Goal: Information Seeking & Learning: Find specific fact

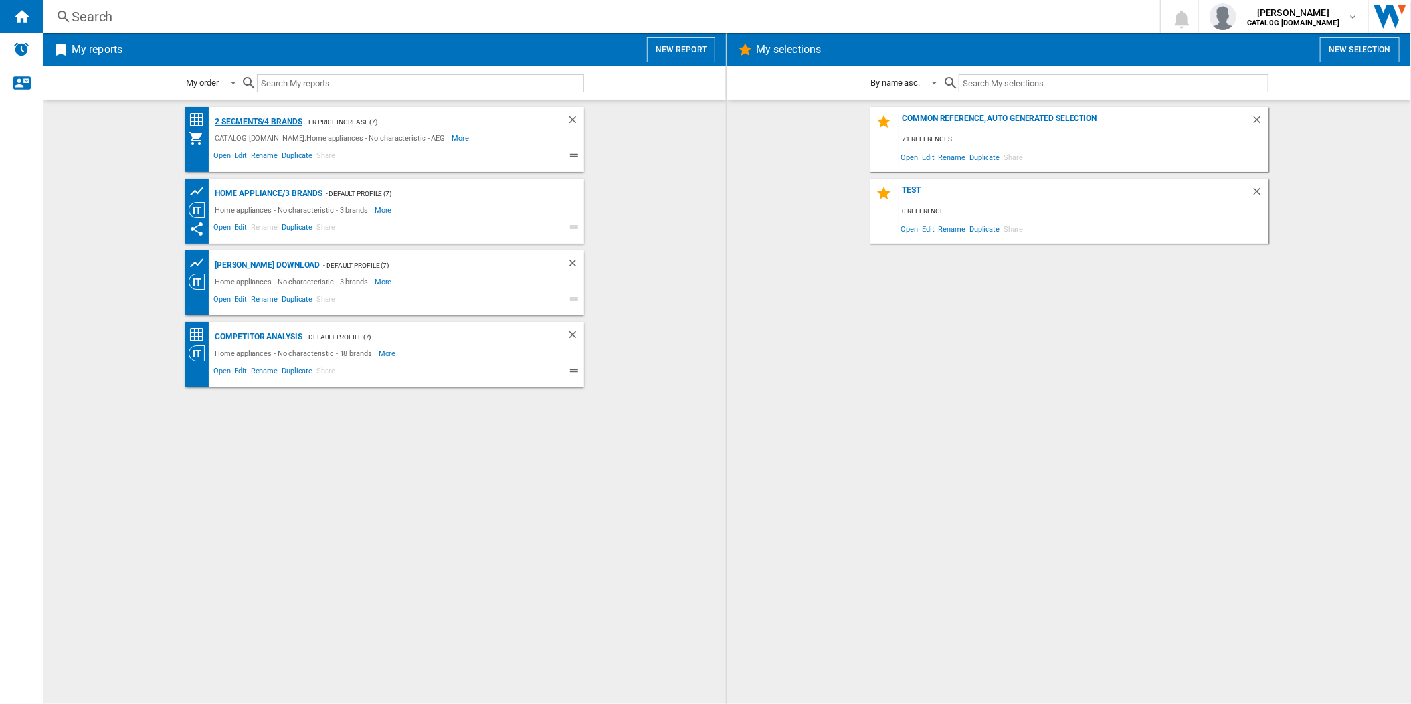
click at [262, 121] on div "2 segments/4 brands" at bounding box center [257, 122] width 90 height 17
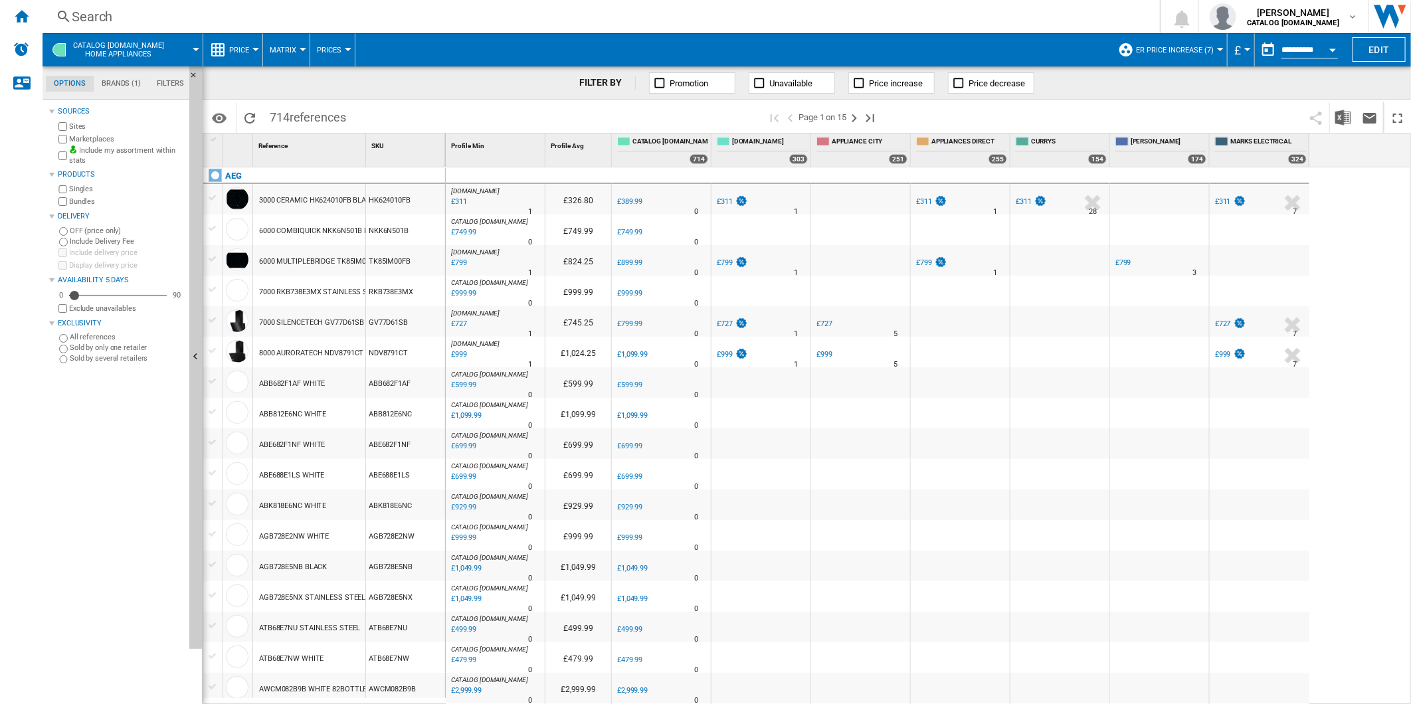
click at [1203, 49] on span "ER Price Increase (7)" at bounding box center [1175, 50] width 78 height 9
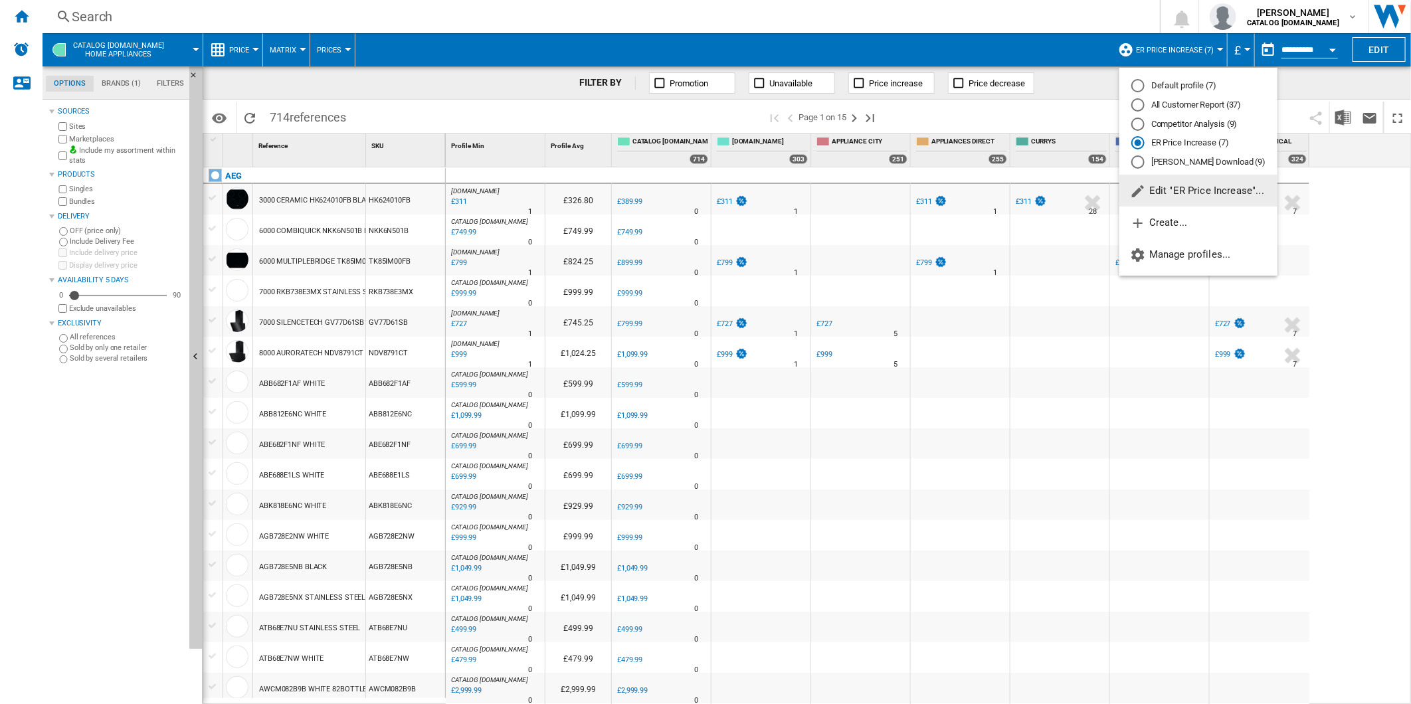
click at [1132, 105] on div "All Customer Report (37)" at bounding box center [1137, 104] width 13 height 13
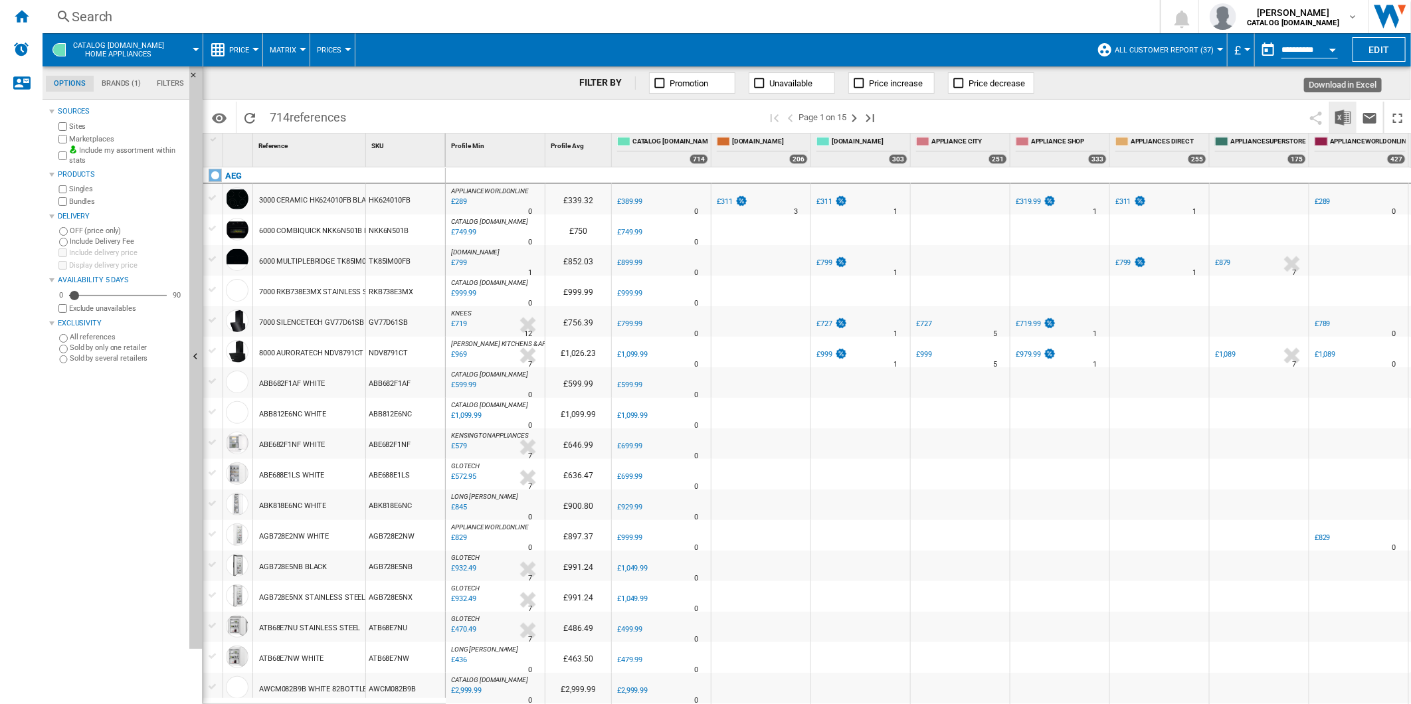
click at [1345, 115] on img "Download in Excel" at bounding box center [1343, 118] width 16 height 16
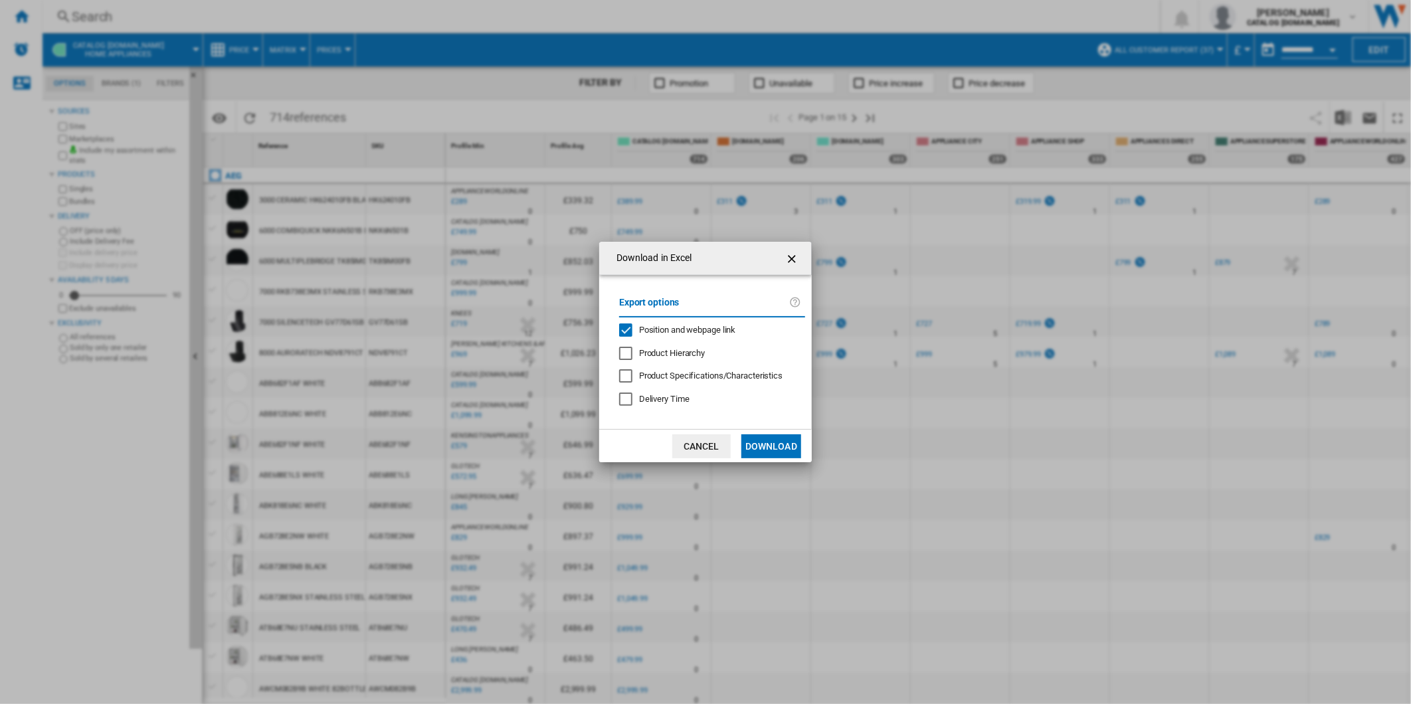
click at [695, 435] on button "Cancel" at bounding box center [701, 446] width 58 height 24
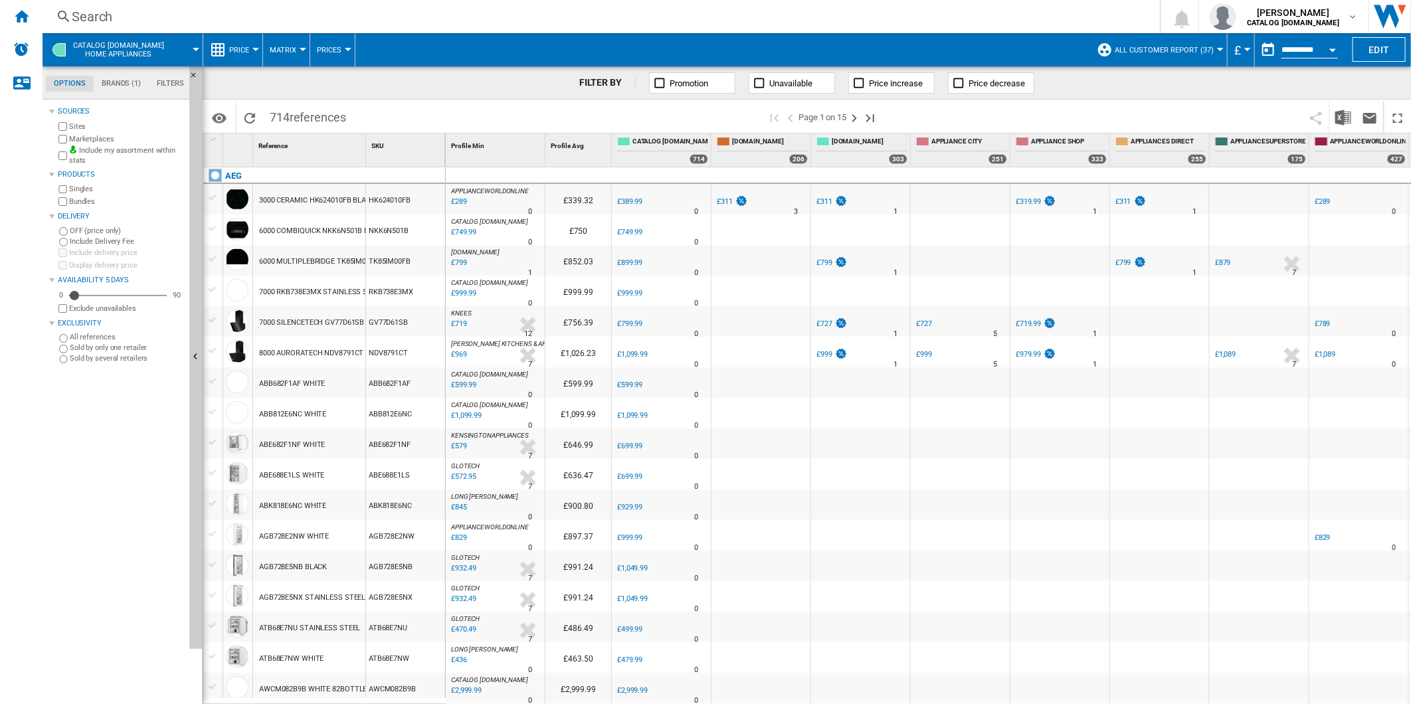
click at [88, 140] on label "Marketplaces" at bounding box center [126, 139] width 115 height 10
click at [1267, 47] on button "button" at bounding box center [1268, 50] width 27 height 27
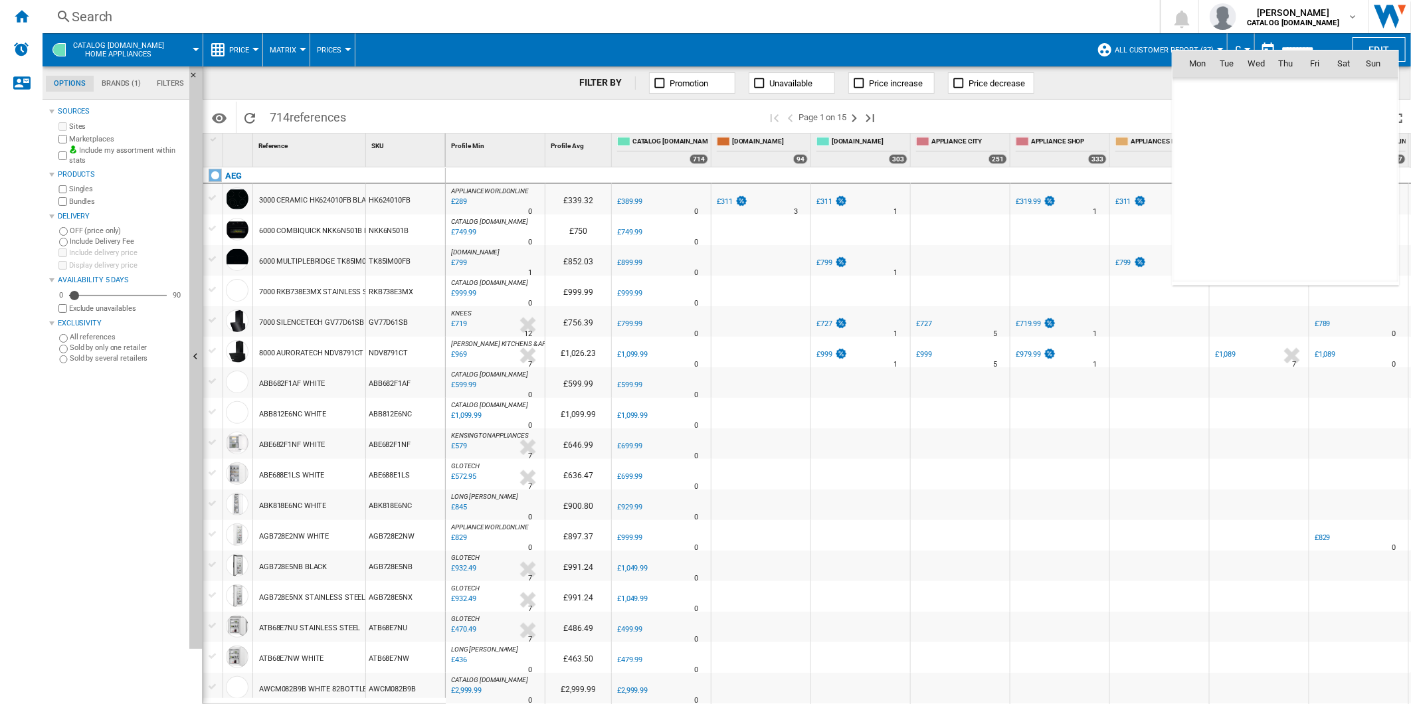
scroll to position [6336, 0]
click at [1229, 122] on span "2" at bounding box center [1226, 121] width 27 height 27
type input "**********"
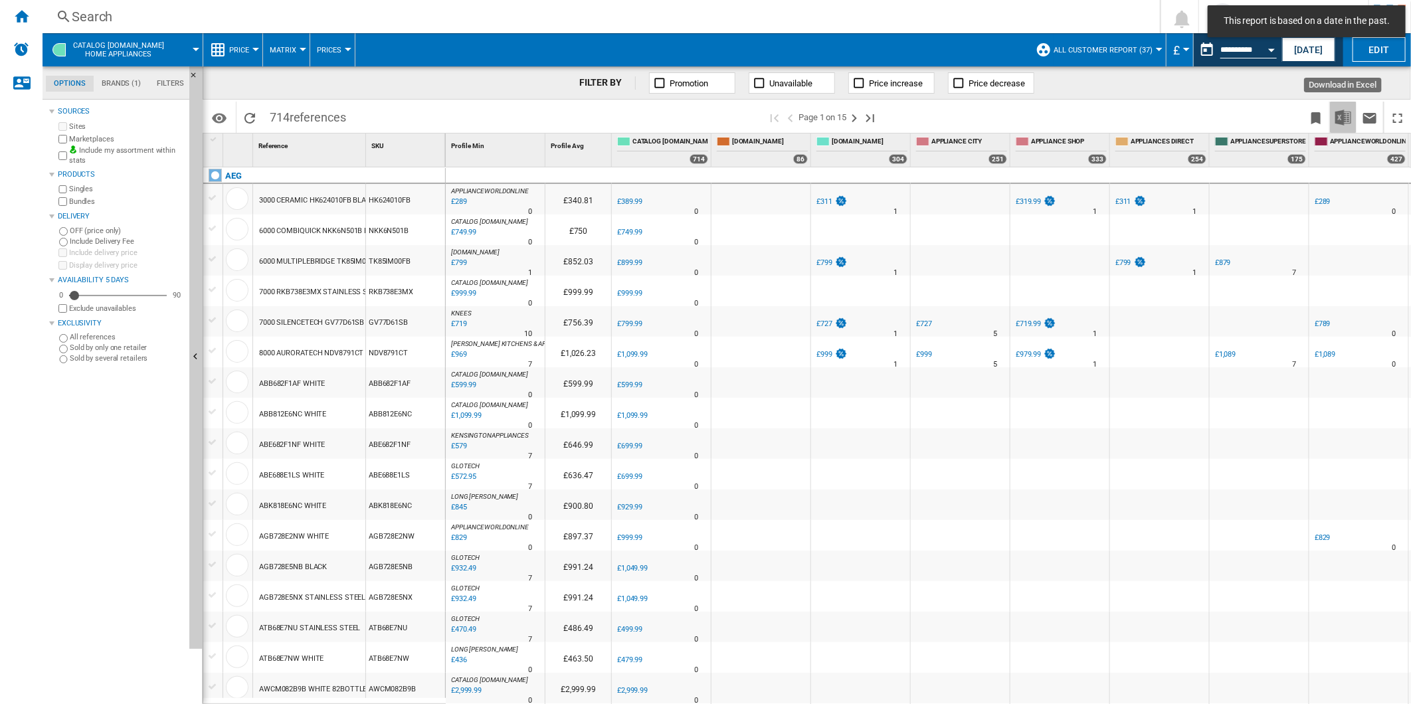
click at [1342, 120] on img "Download in Excel" at bounding box center [1343, 118] width 16 height 16
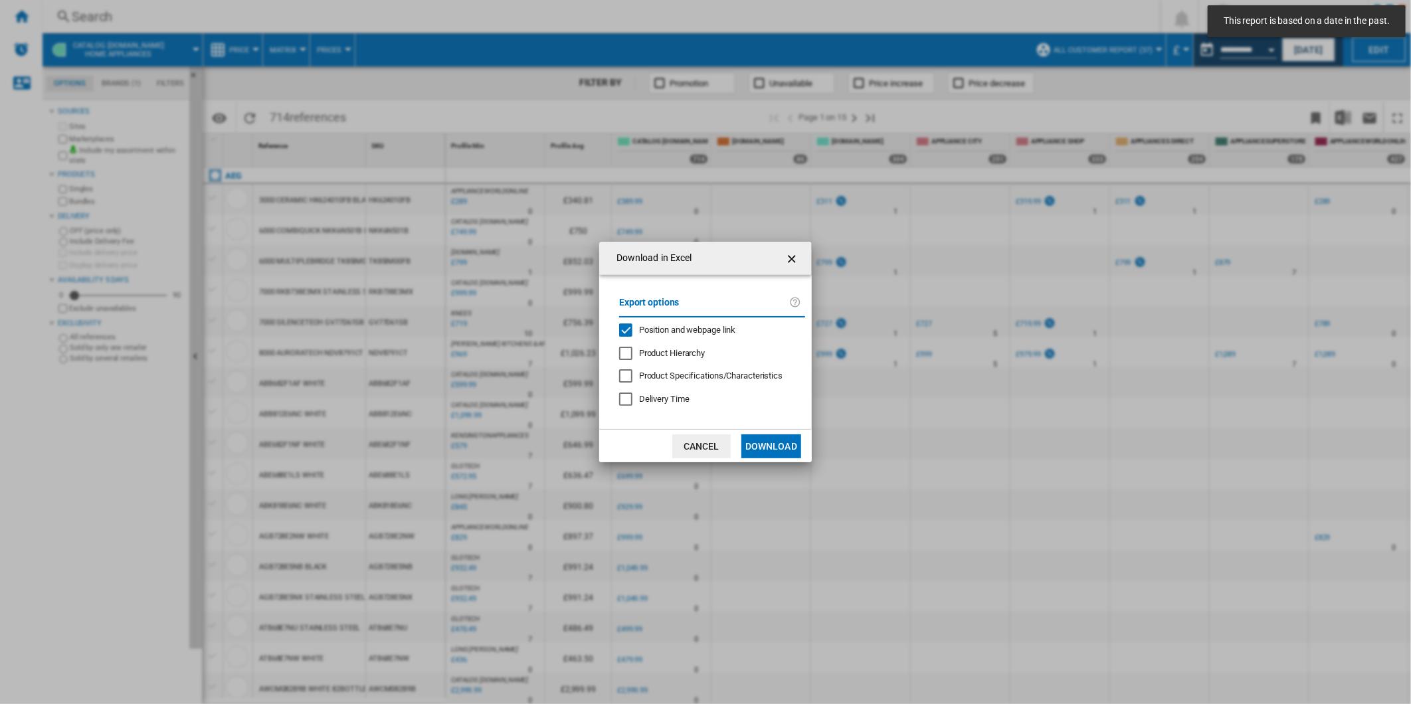
click at [699, 329] on span "Position and webpage link" at bounding box center [687, 330] width 97 height 10
click at [774, 435] on md-dialog-actions "Cancel Download" at bounding box center [705, 445] width 213 height 33
click at [774, 435] on button "Download" at bounding box center [771, 446] width 60 height 24
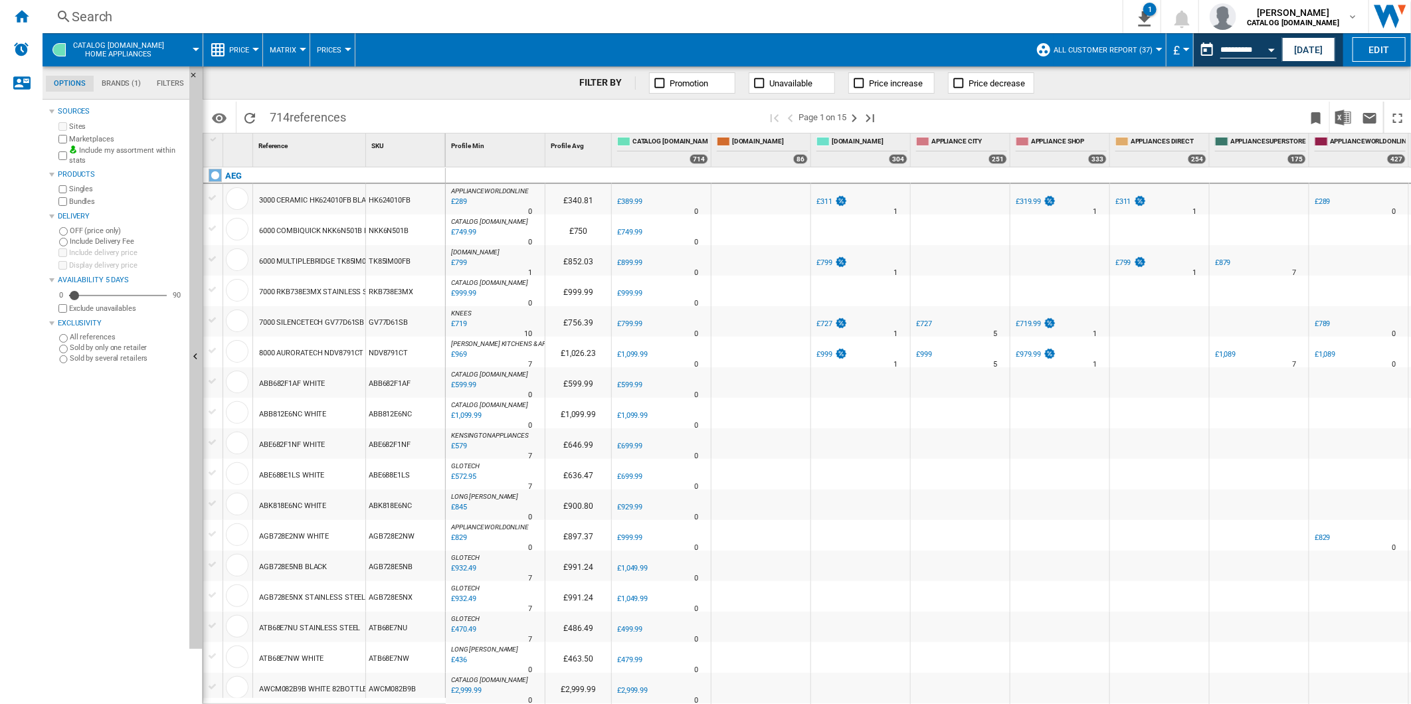
click at [445, 9] on div "Search" at bounding box center [580, 16] width 1016 height 19
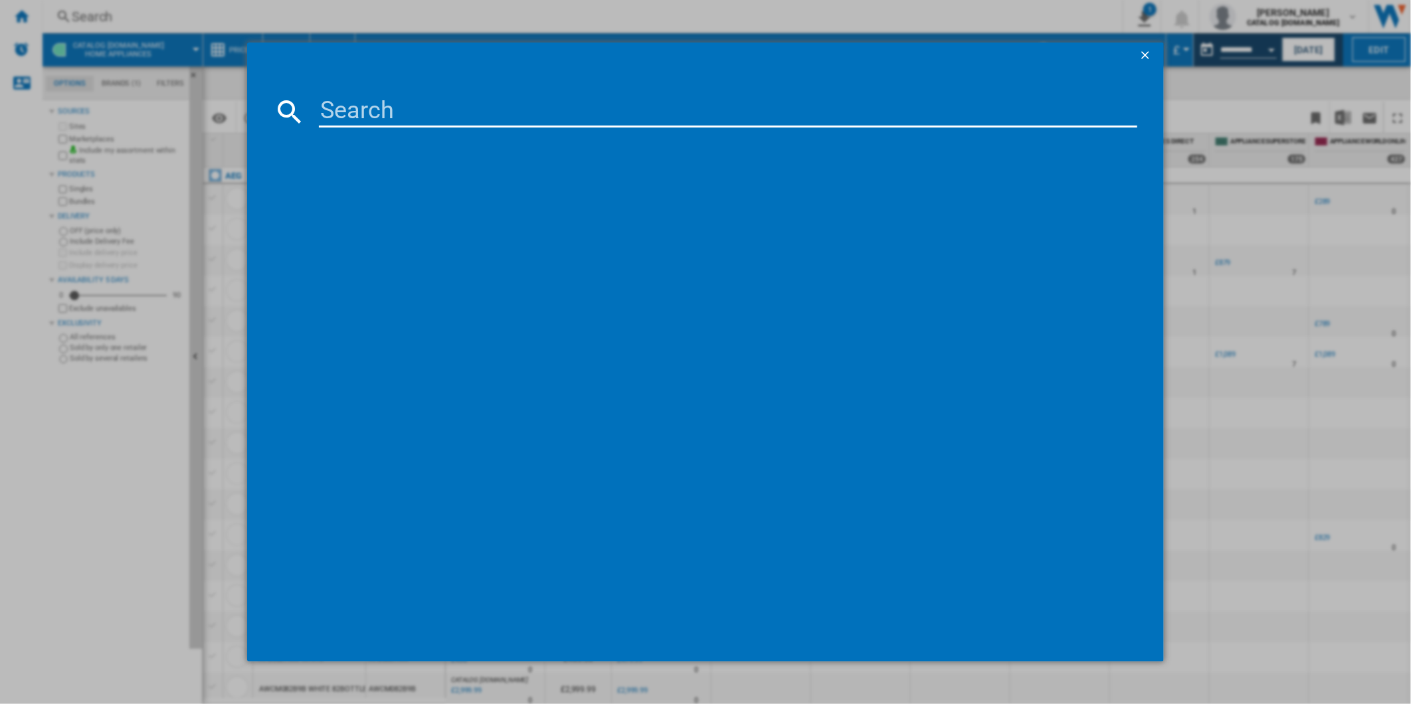
click at [456, 101] on input at bounding box center [728, 112] width 819 height 32
paste input "KMK768080B"
type input "KMK768080B"
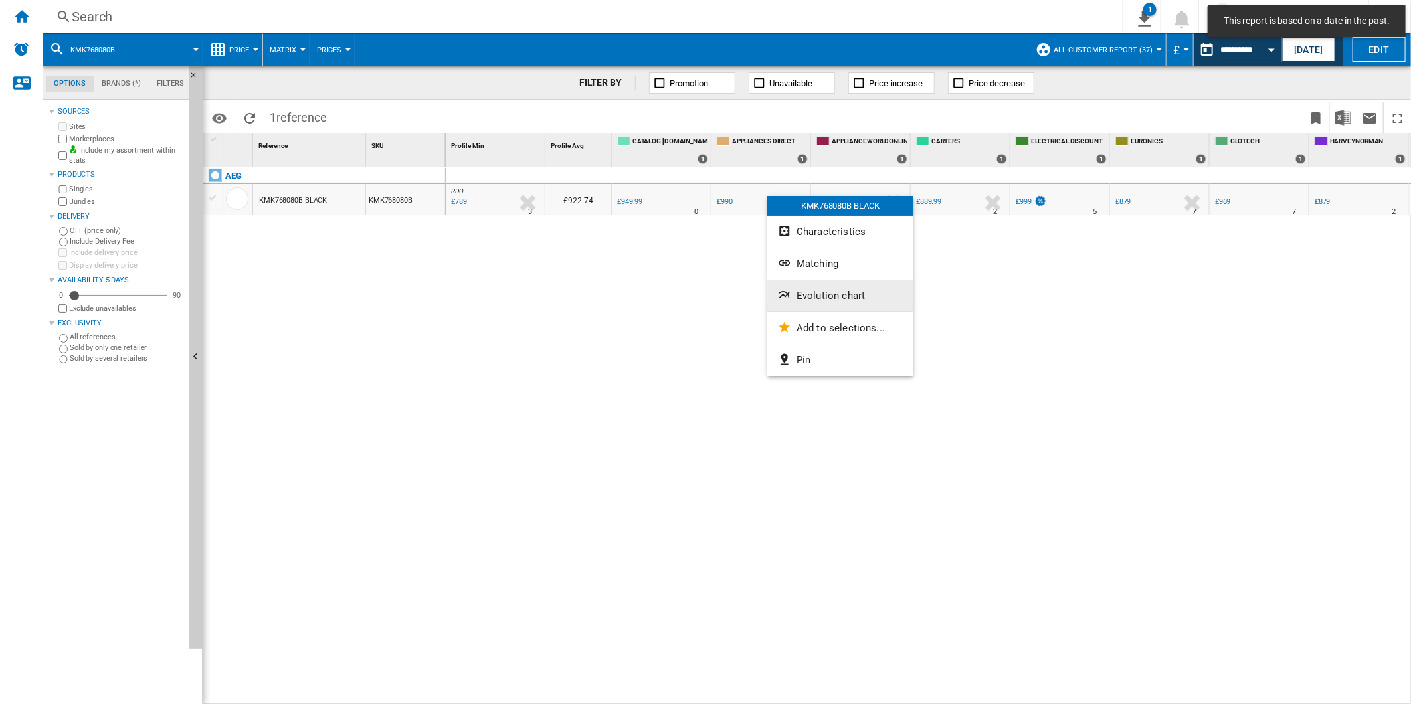
click at [839, 283] on button "Evolution chart" at bounding box center [840, 296] width 146 height 32
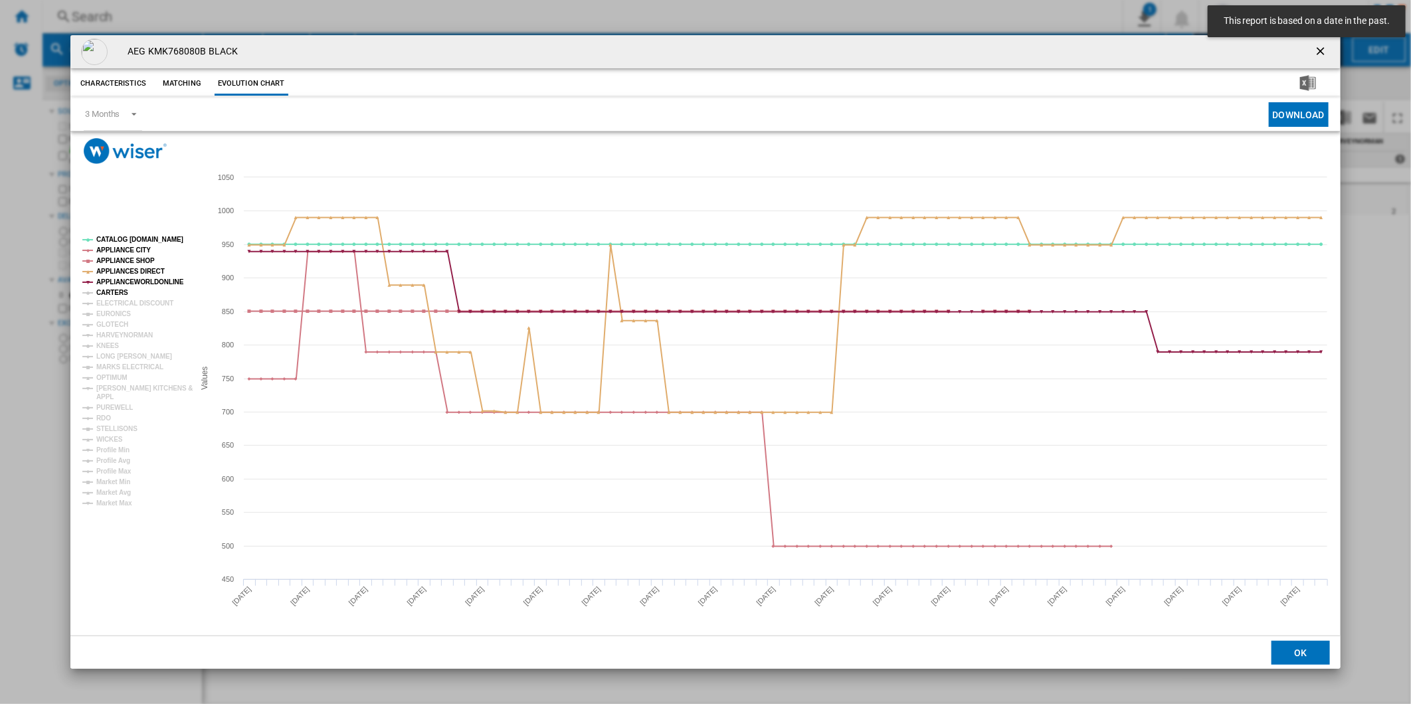
click at [108, 289] on tspan "CARTERS" at bounding box center [112, 292] width 32 height 7
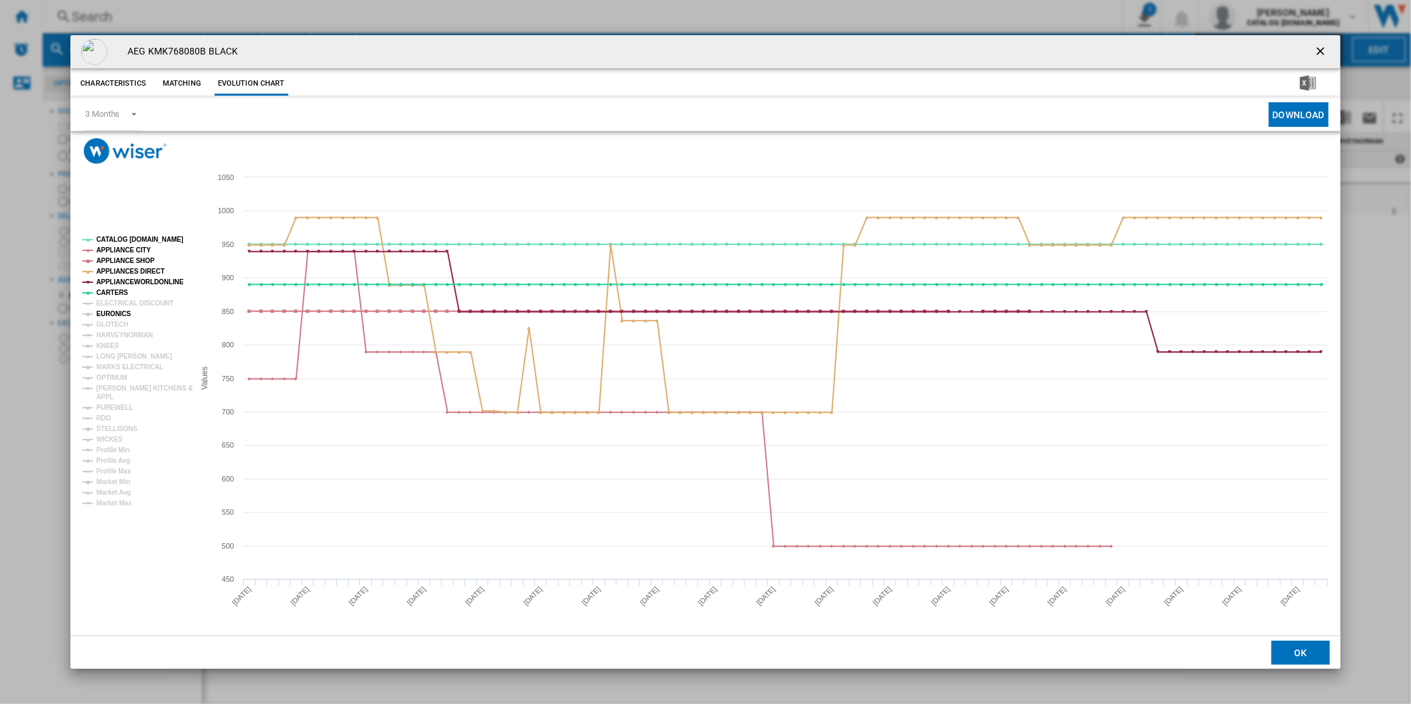
click at [123, 311] on tspan "EURONICS" at bounding box center [113, 313] width 35 height 7
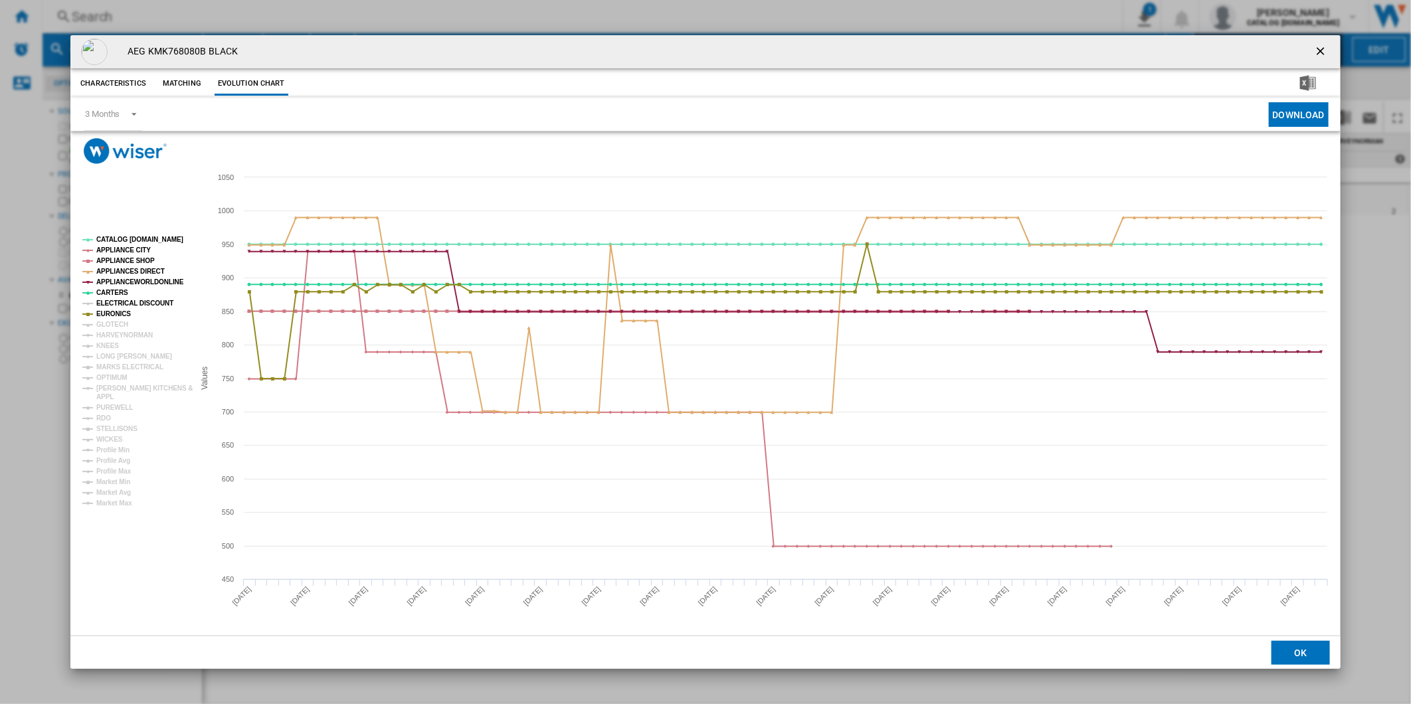
click at [128, 302] on tspan "ELECTRICAL DISCOUNT" at bounding box center [134, 303] width 77 height 7
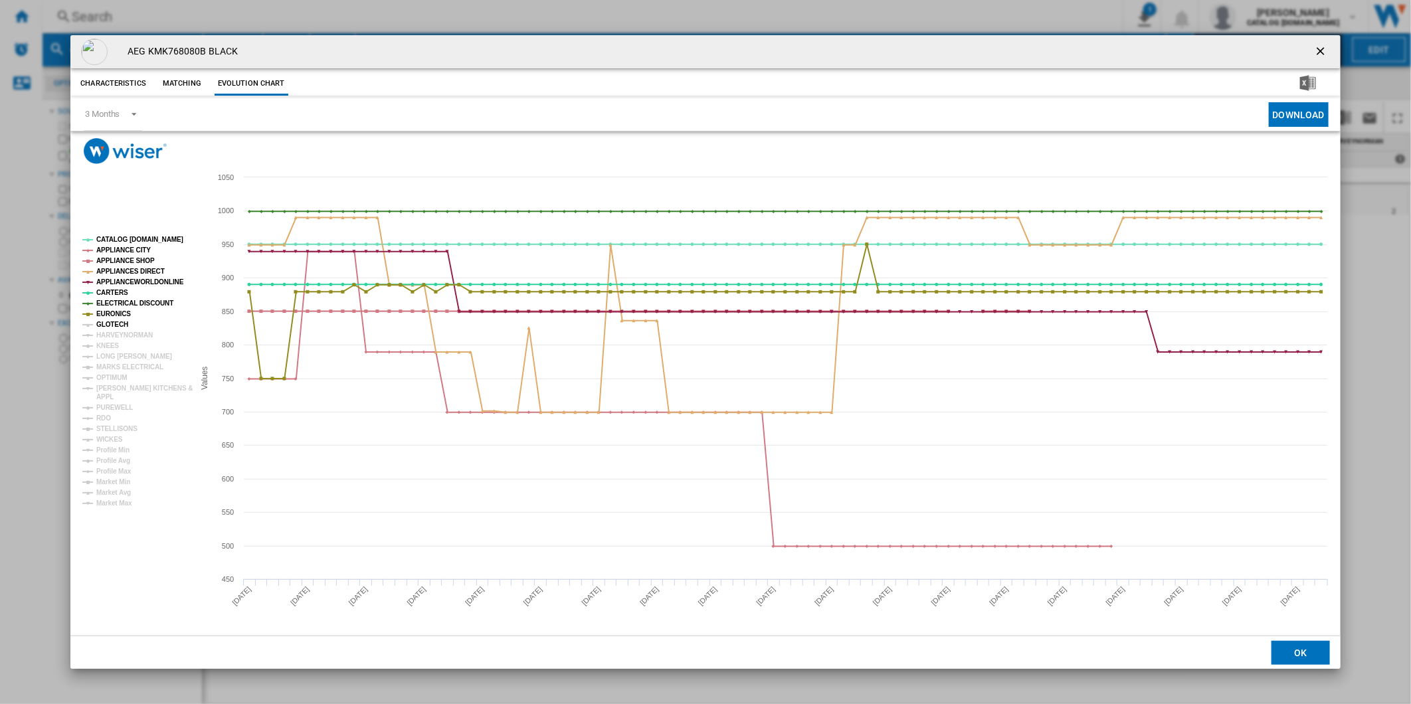
click at [115, 321] on tspan "GLOTECH" at bounding box center [112, 324] width 32 height 7
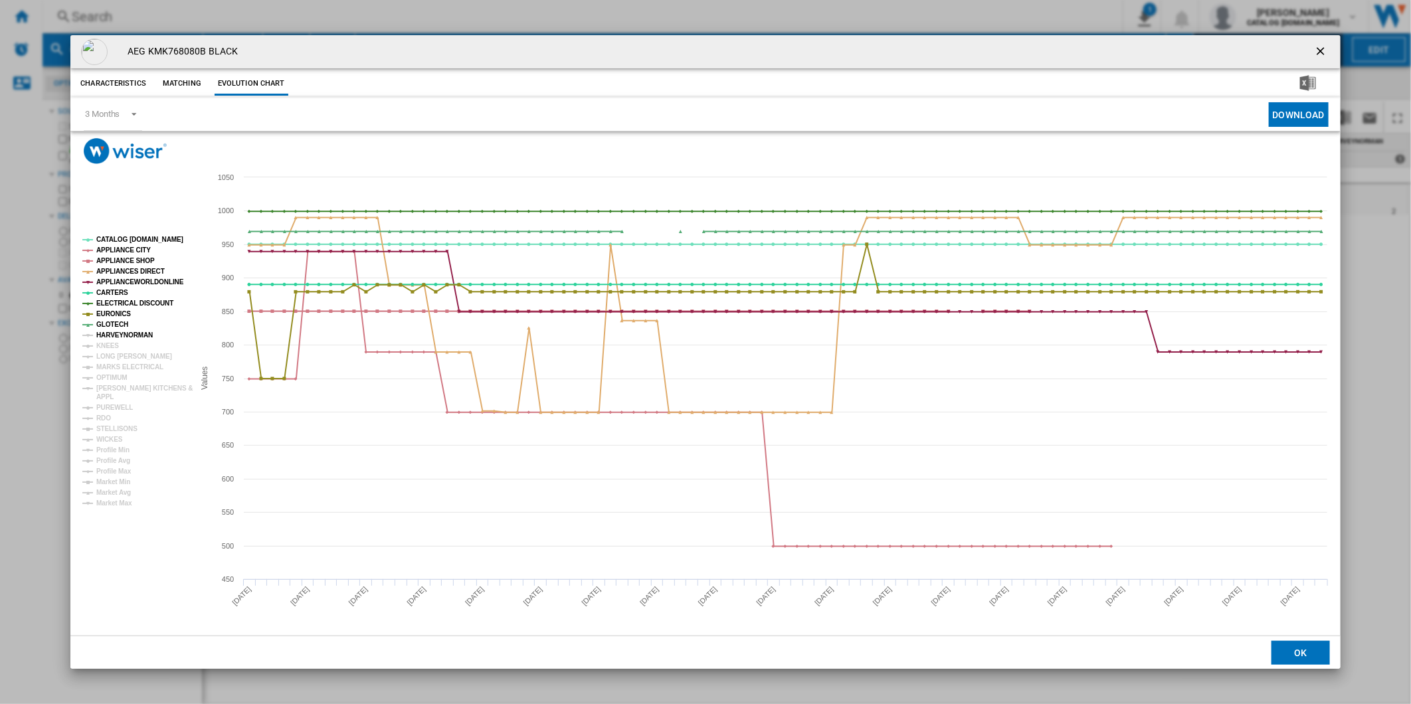
click at [122, 333] on tspan "HARVEYNORMAN" at bounding box center [124, 334] width 56 height 7
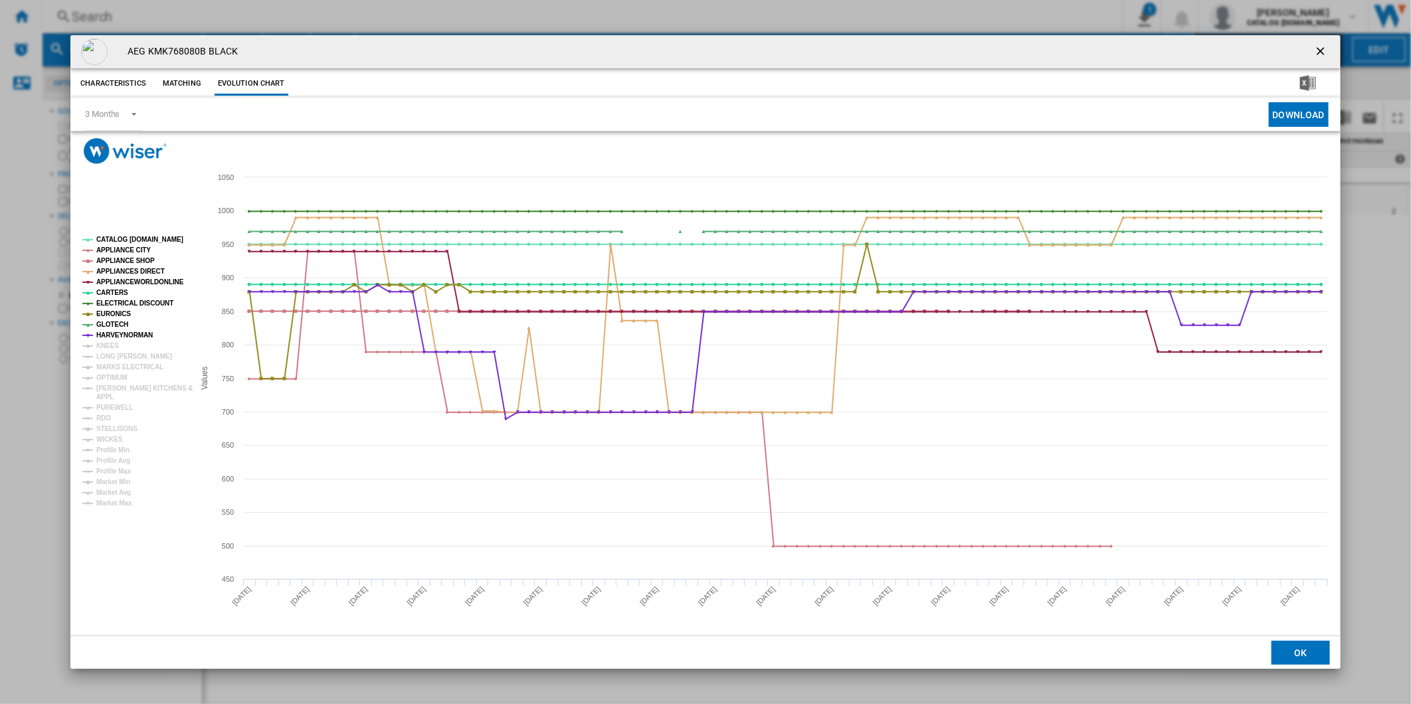
click at [110, 346] on tspan "KNEES" at bounding box center [107, 345] width 23 height 7
click at [114, 353] on tspan "LONG [PERSON_NAME]" at bounding box center [134, 356] width 76 height 7
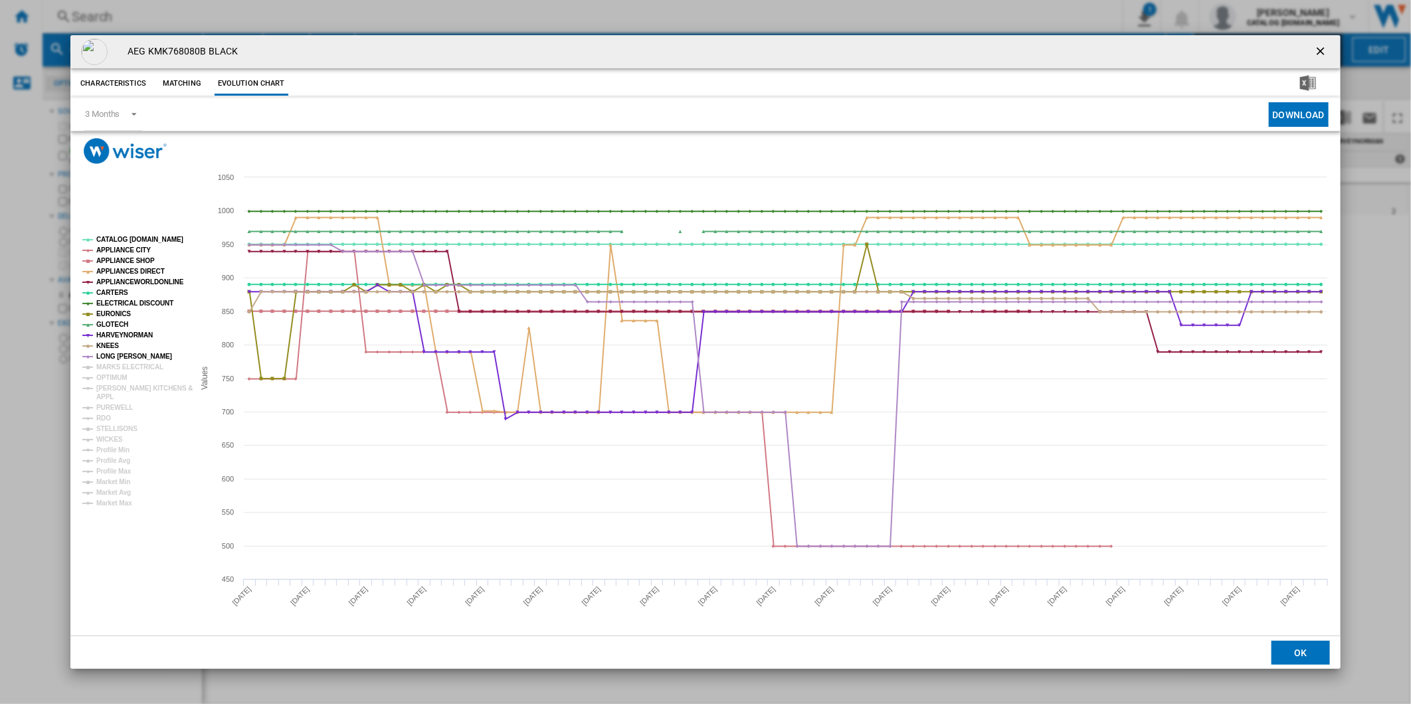
click at [127, 369] on tspan "MARKS ELECTRICAL" at bounding box center [129, 366] width 67 height 7
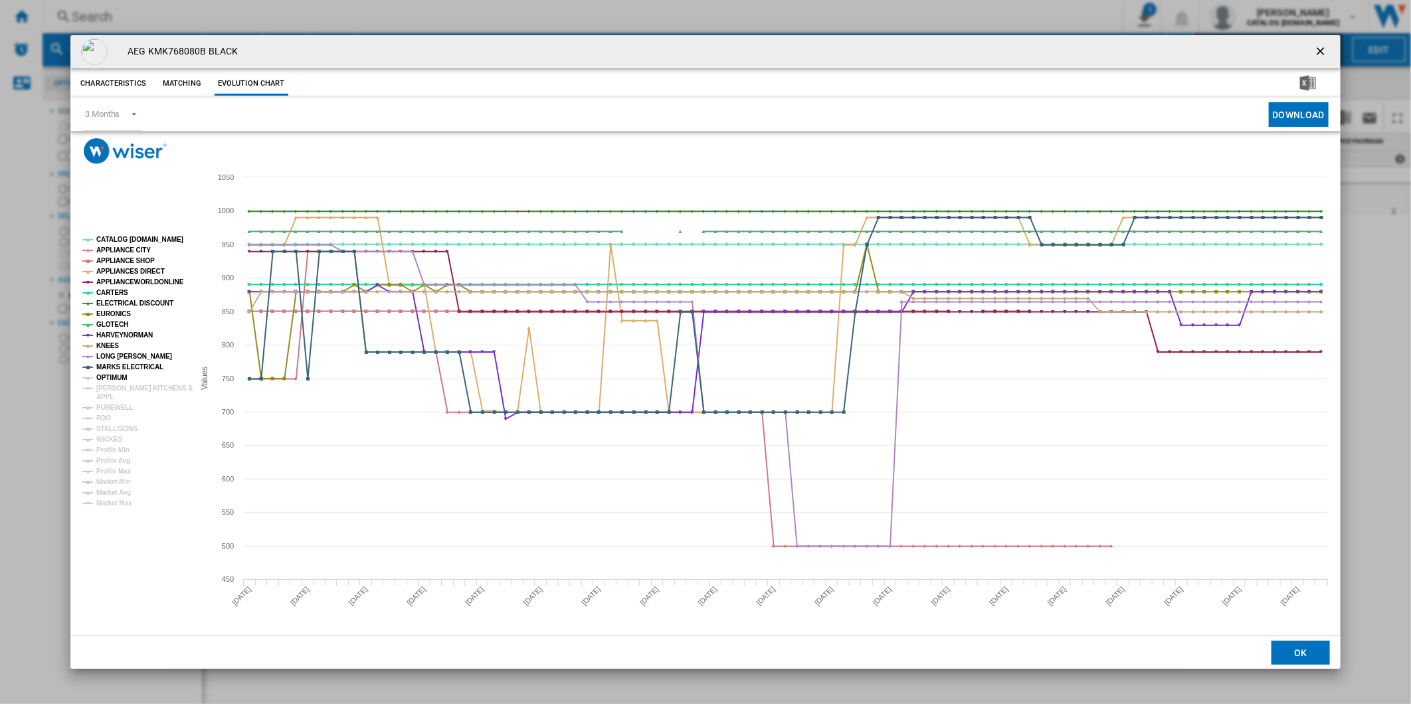
click at [118, 379] on tspan "OPTIMUM" at bounding box center [111, 377] width 31 height 7
click at [118, 389] on tspan "[PERSON_NAME] KITCHENS &" at bounding box center [144, 388] width 96 height 7
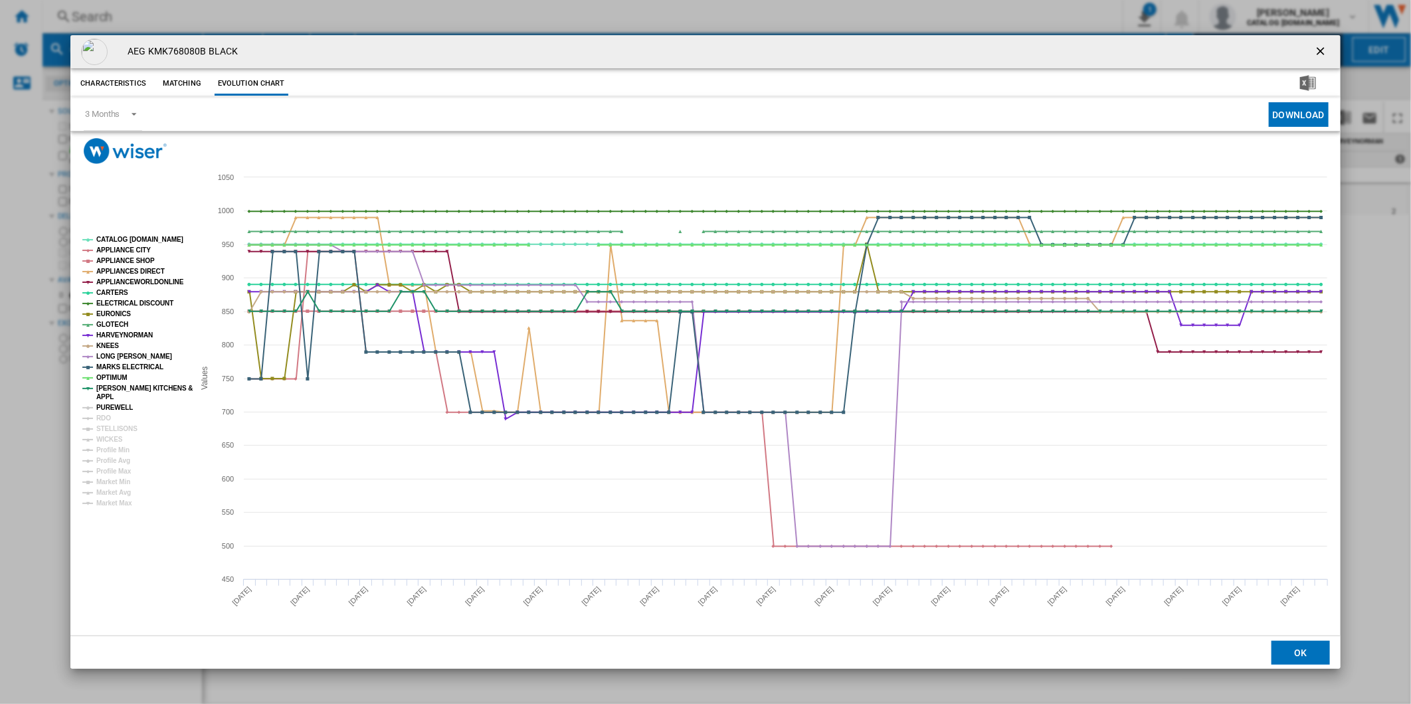
click at [109, 406] on tspan "PUREWELL" at bounding box center [114, 407] width 37 height 7
click at [110, 414] on rect "Product popup" at bounding box center [132, 371] width 111 height 282
click at [110, 418] on tspan "RDO" at bounding box center [103, 417] width 15 height 7
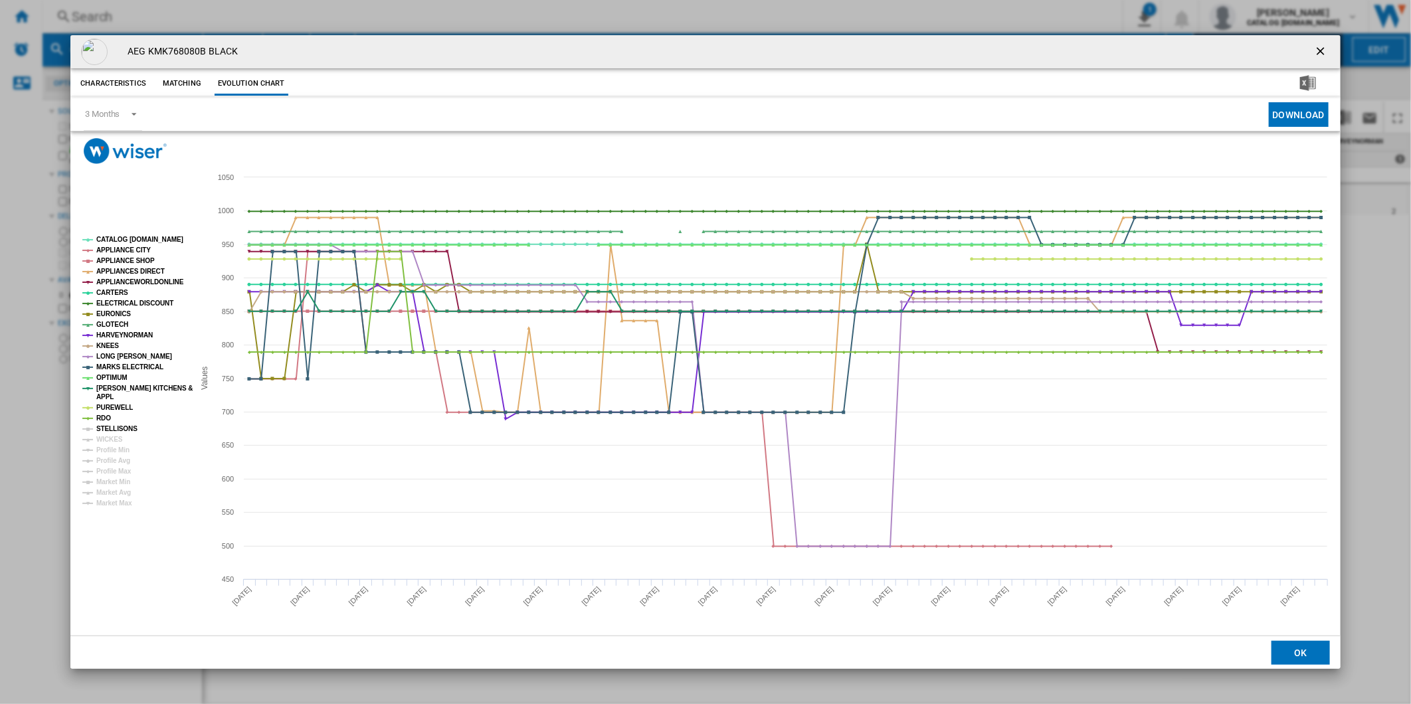
click at [110, 426] on tspan "STELLISONS" at bounding box center [116, 428] width 41 height 7
click at [108, 436] on tspan "WICKES" at bounding box center [109, 439] width 27 height 7
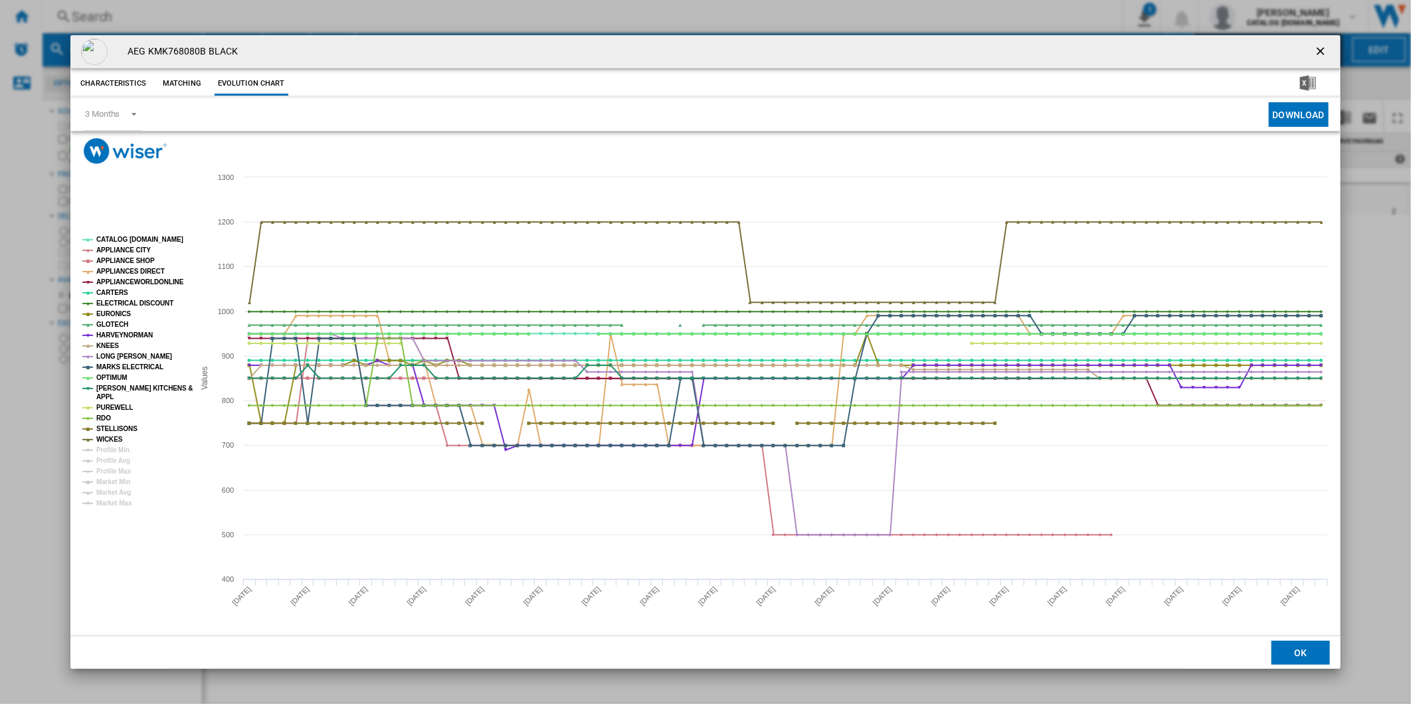
click at [1315, 45] on ng-md-icon "getI18NText('BUTTONS.CLOSE_DIALOG')" at bounding box center [1322, 52] width 16 height 16
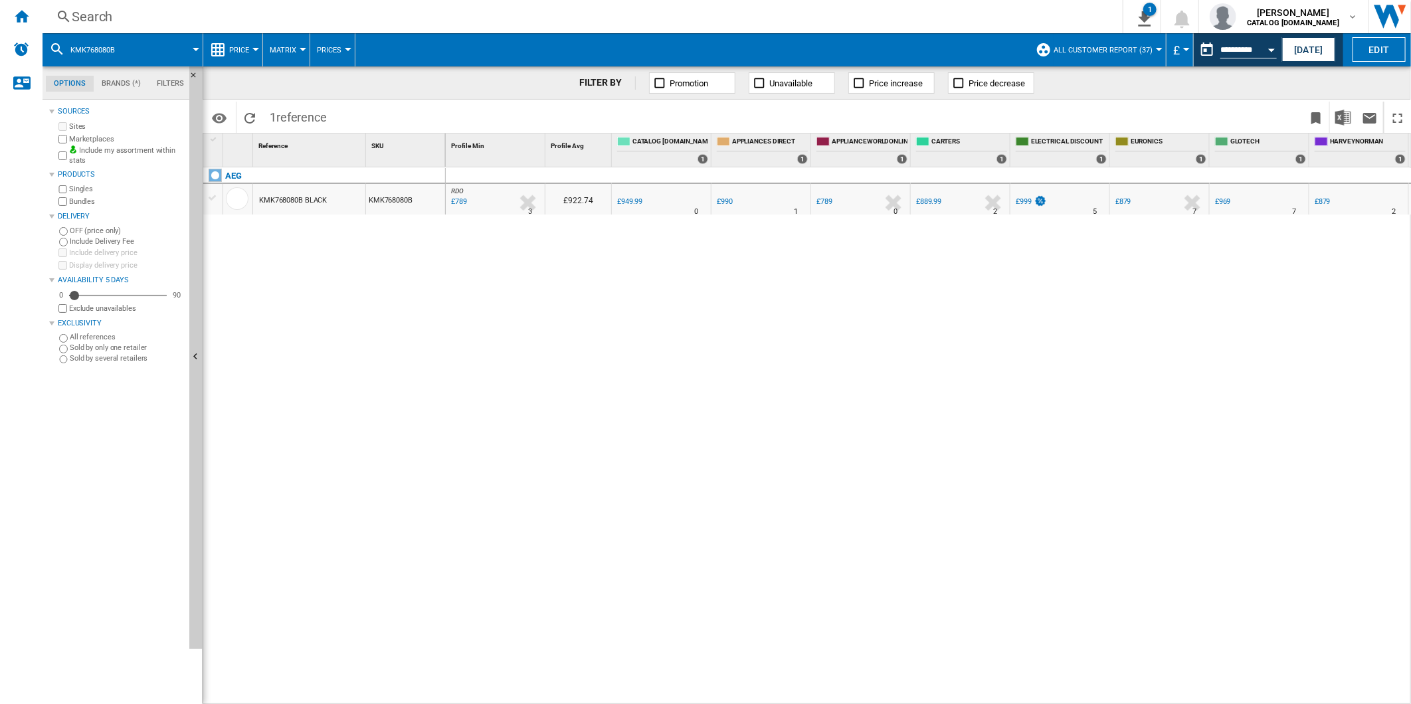
click at [74, 137] on label "Marketplaces" at bounding box center [126, 139] width 115 height 10
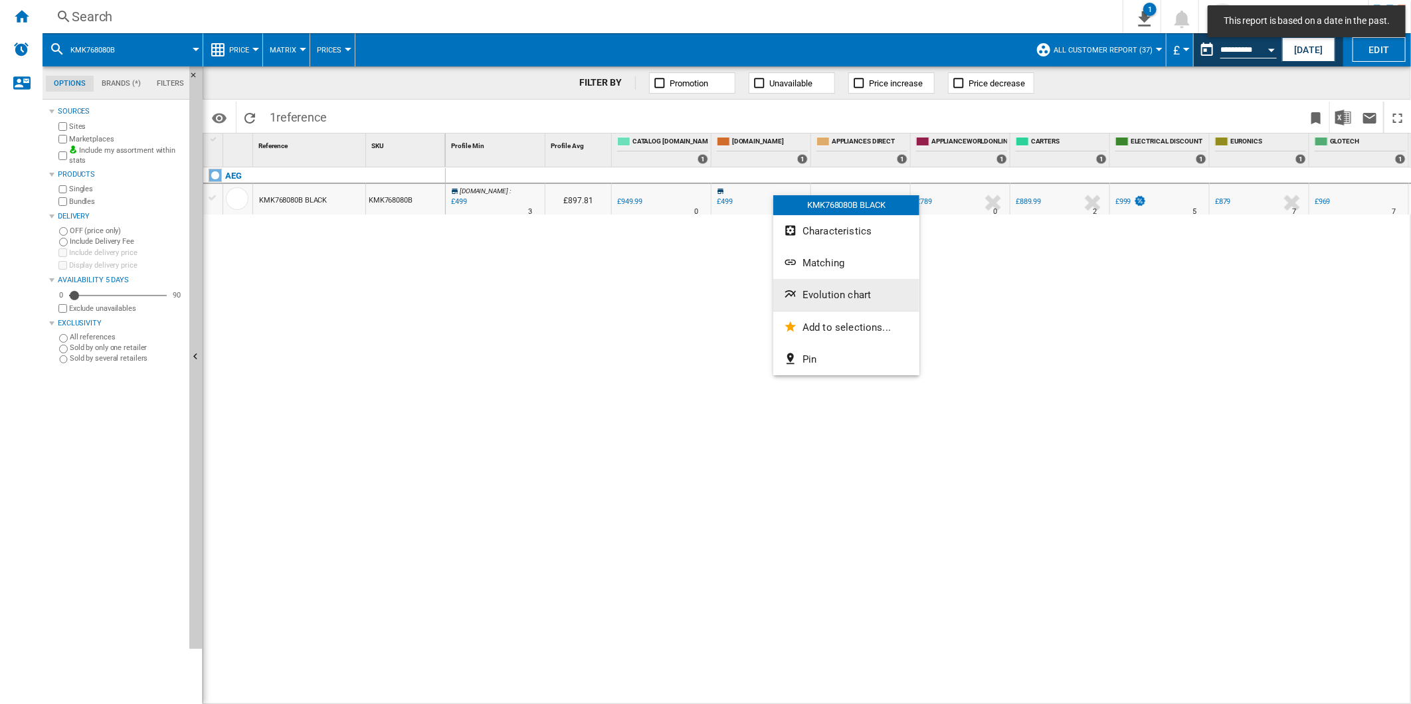
click at [828, 290] on span "Evolution chart" at bounding box center [836, 295] width 68 height 12
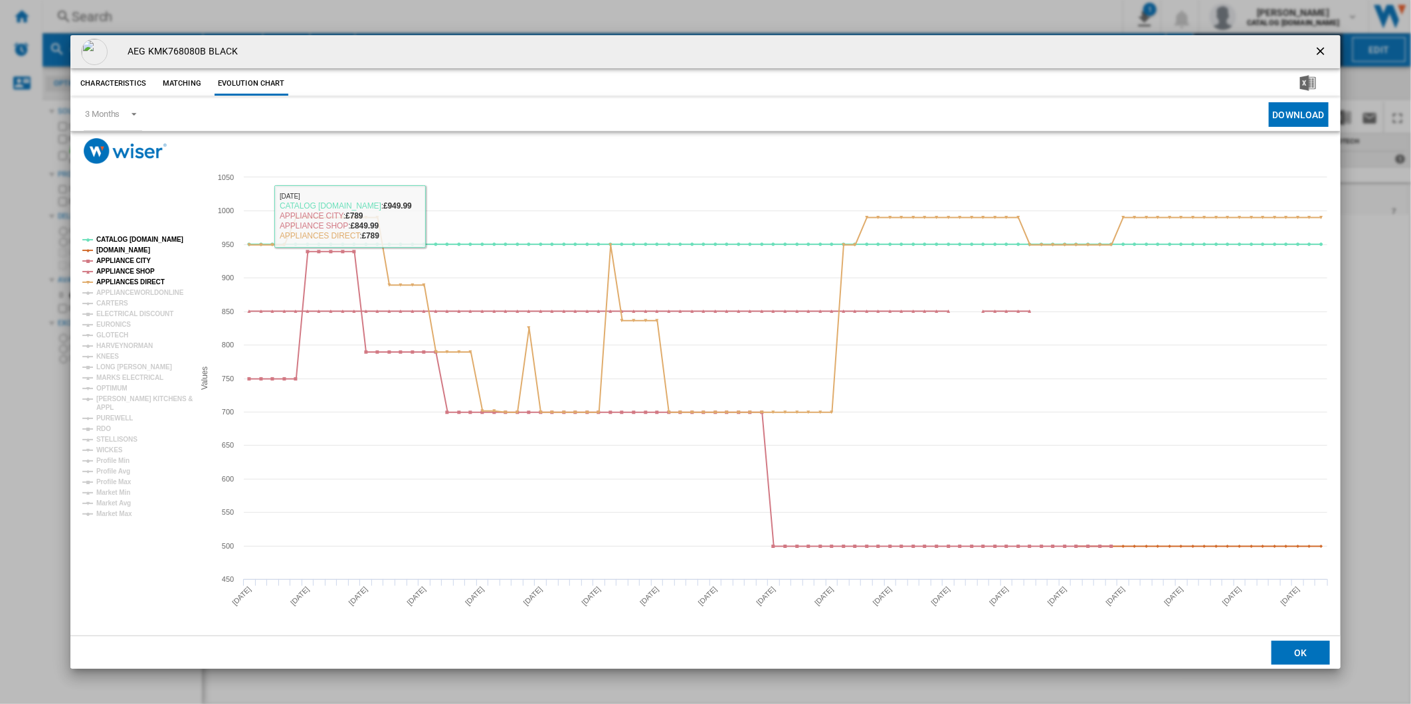
click at [1327, 44] on ng-md-icon "getI18NText('BUTTONS.CLOSE_DIALOG')" at bounding box center [1322, 52] width 16 height 16
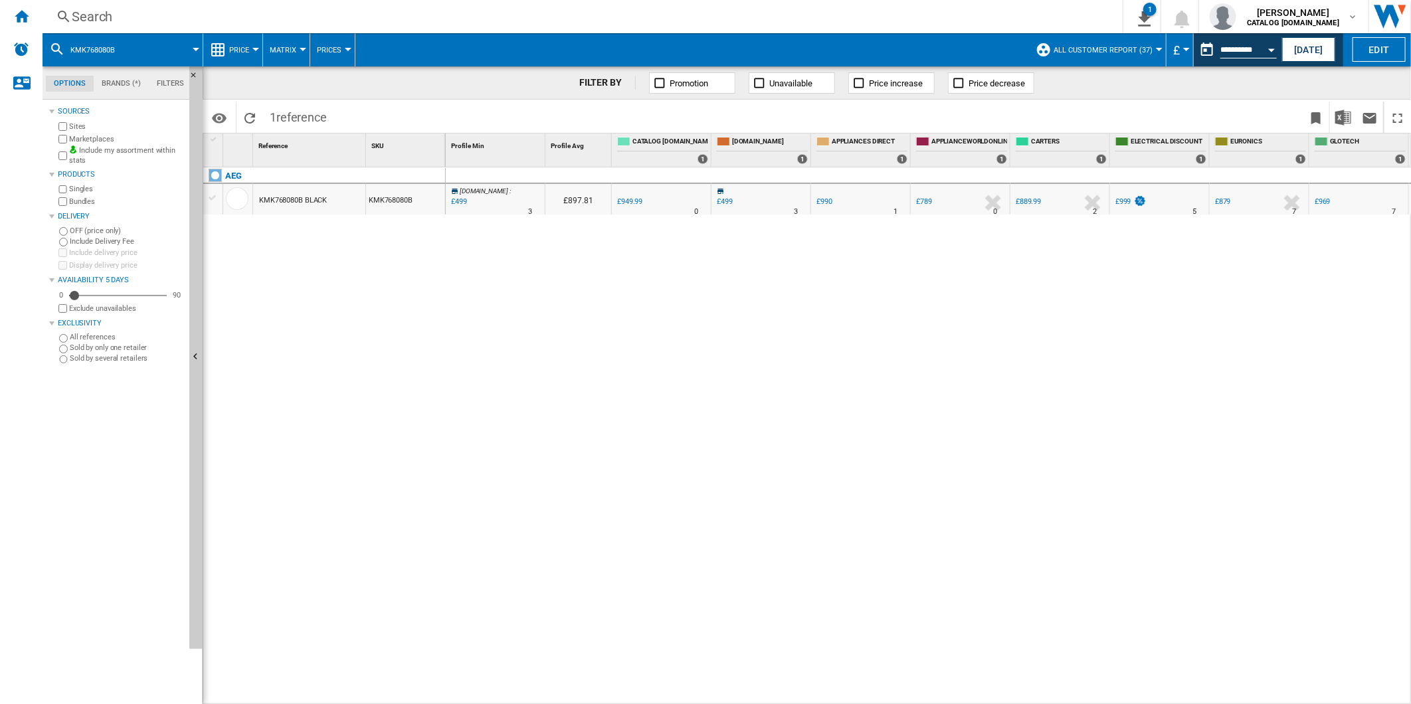
click at [731, 201] on div "£499" at bounding box center [725, 201] width 16 height 9
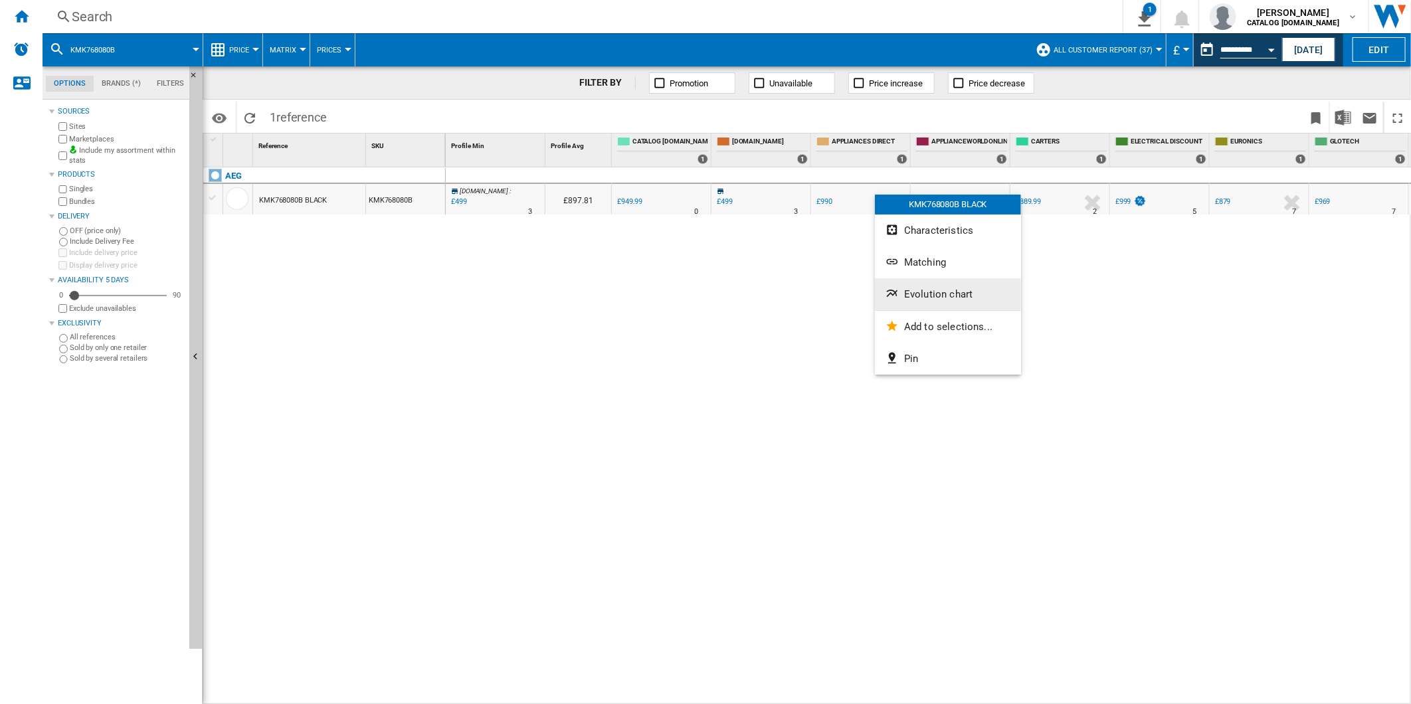
click at [935, 289] on span "Evolution chart" at bounding box center [938, 294] width 68 height 12
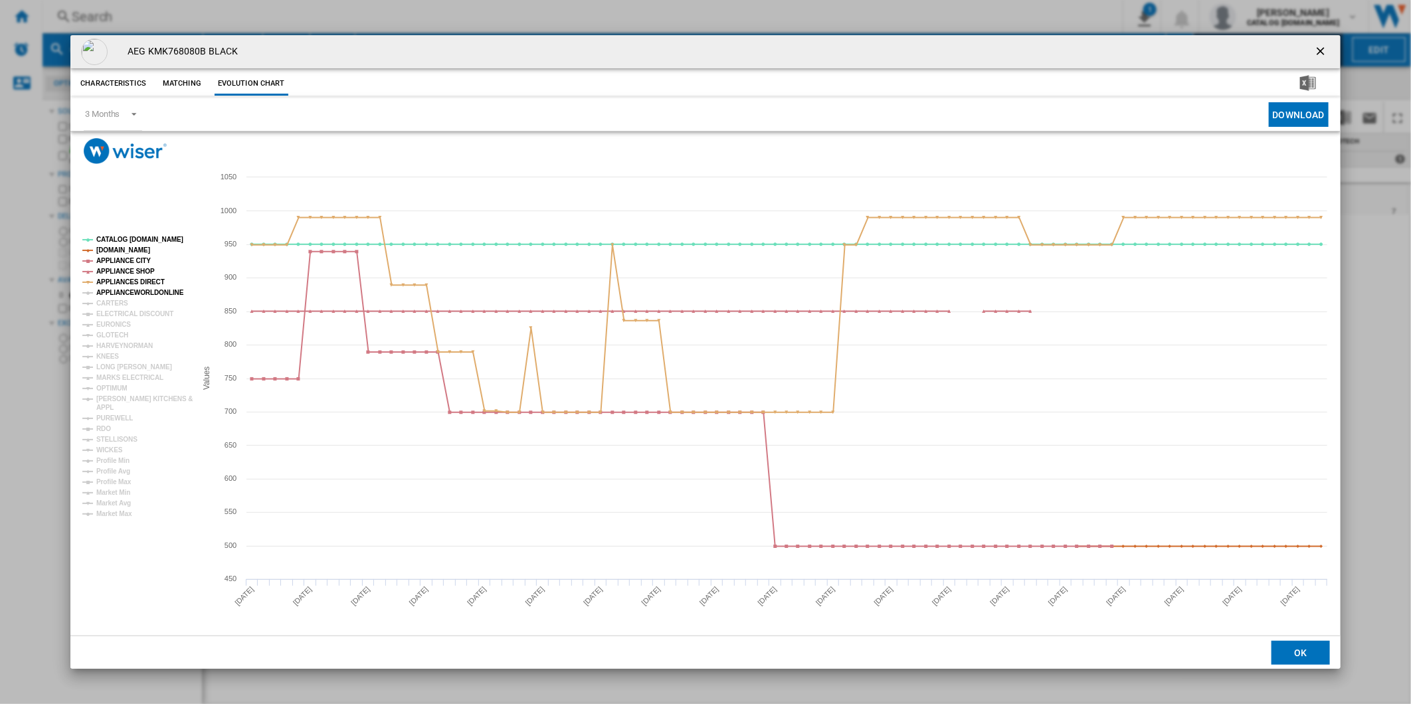
click at [131, 294] on tspan "APPLIANCEWORLDONLINE" at bounding box center [140, 292] width 88 height 7
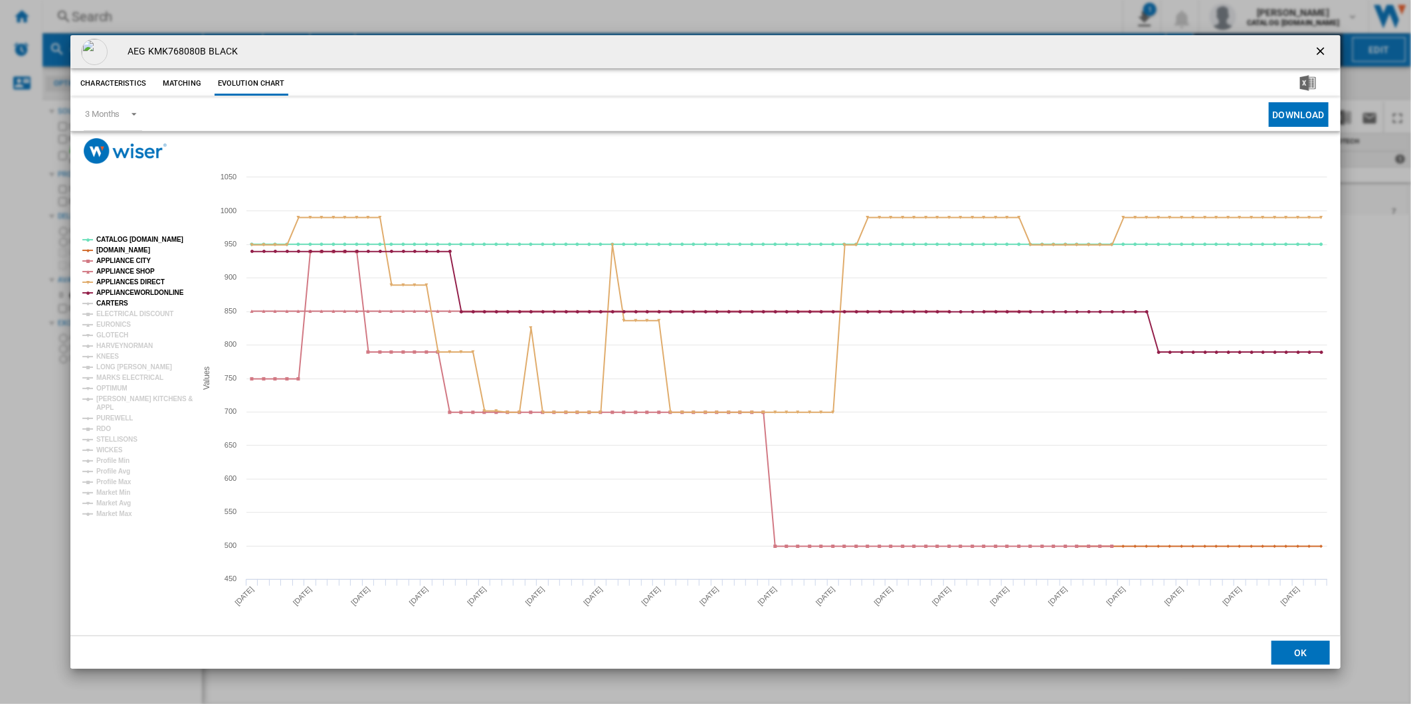
click at [118, 305] on tspan "CARTERS" at bounding box center [112, 303] width 32 height 7
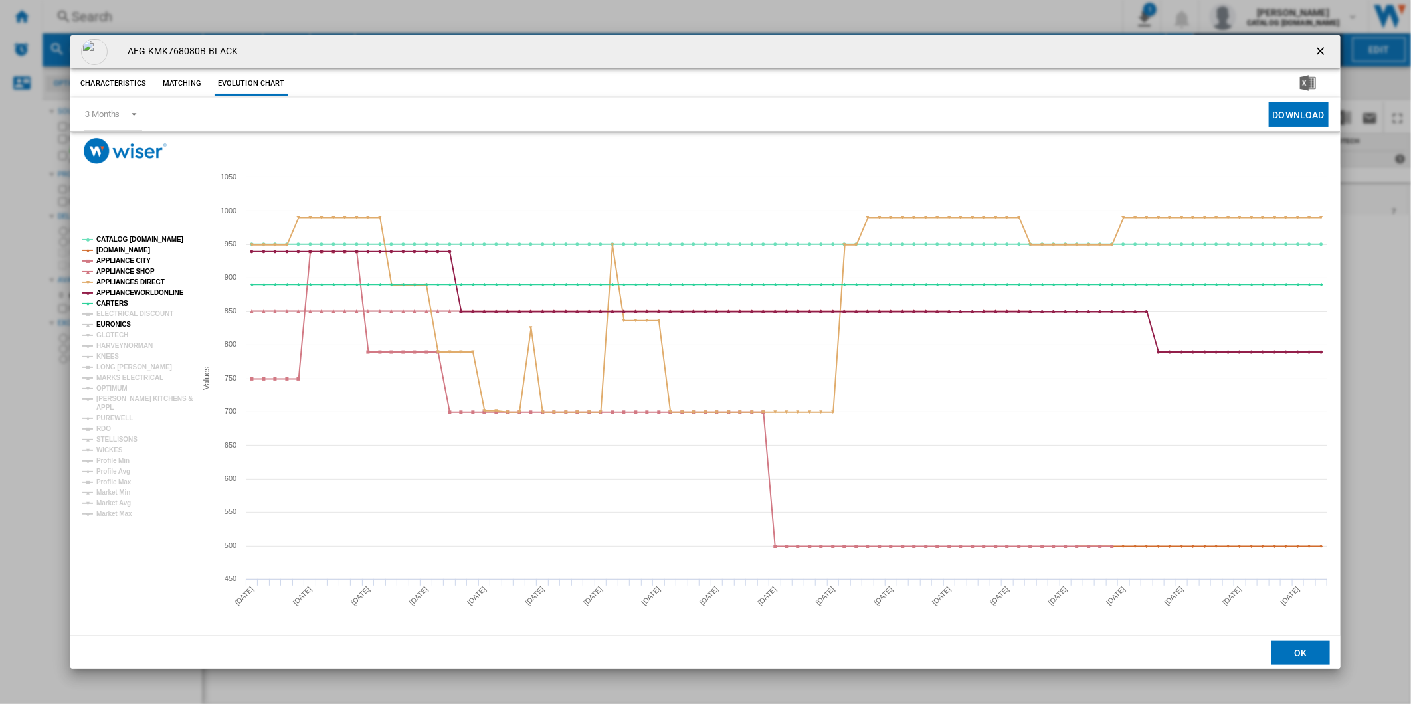
click at [118, 321] on tspan "EURONICS" at bounding box center [113, 324] width 35 height 7
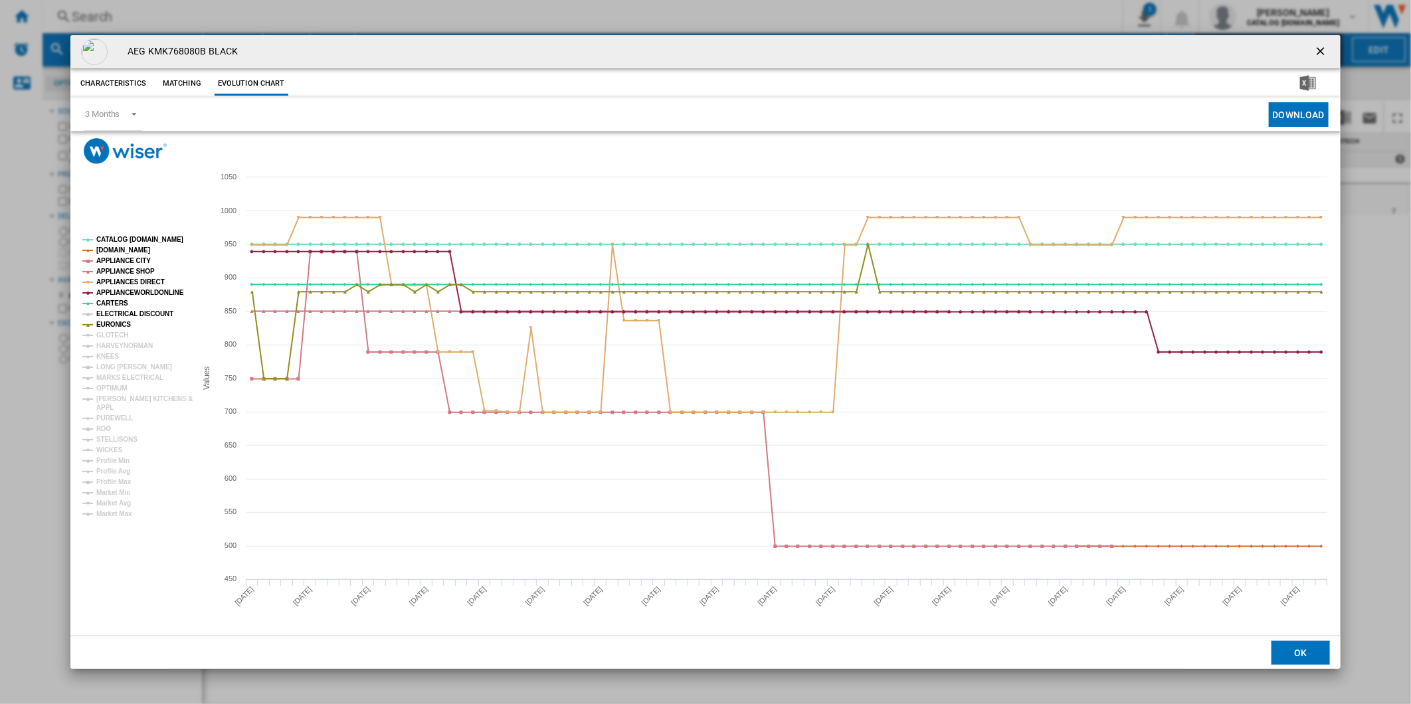
click at [121, 313] on tspan "ELECTRICAL DISCOUNT" at bounding box center [134, 313] width 77 height 7
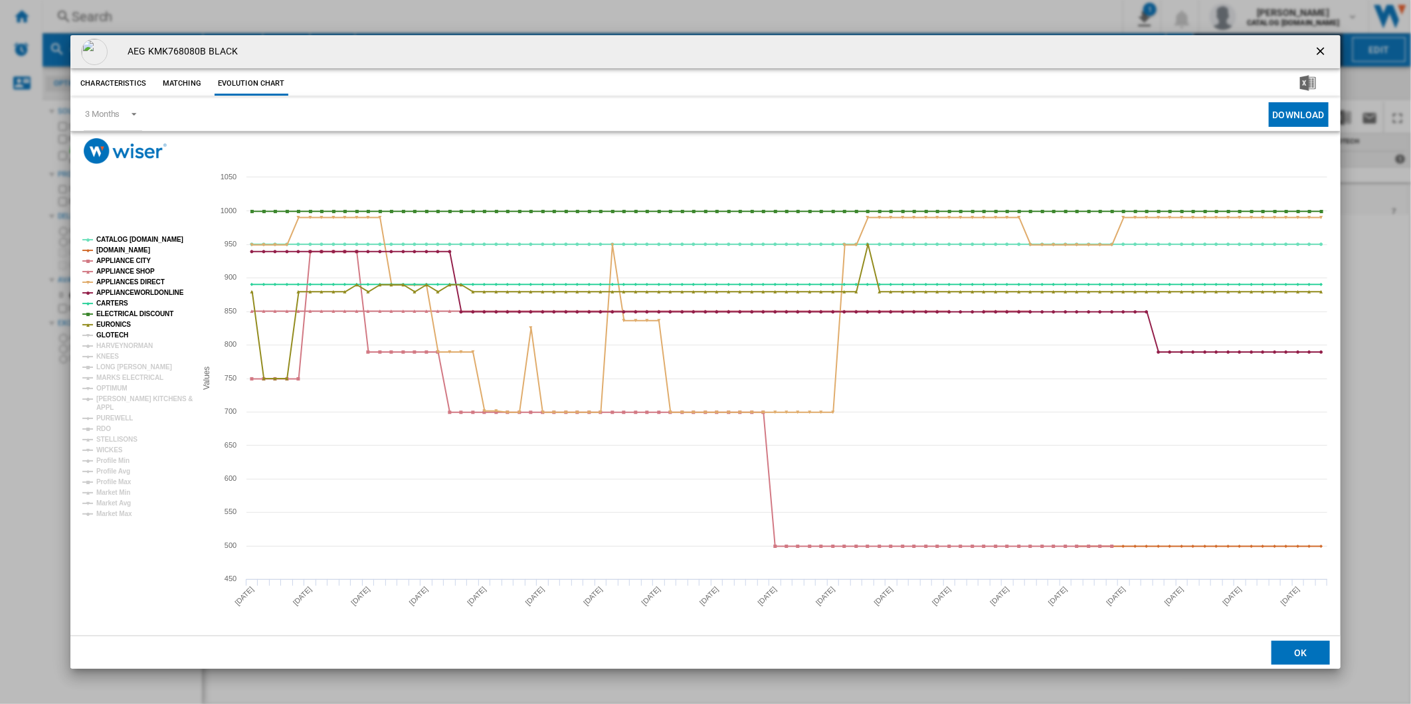
click at [116, 333] on tspan "GLOTECH" at bounding box center [112, 334] width 32 height 7
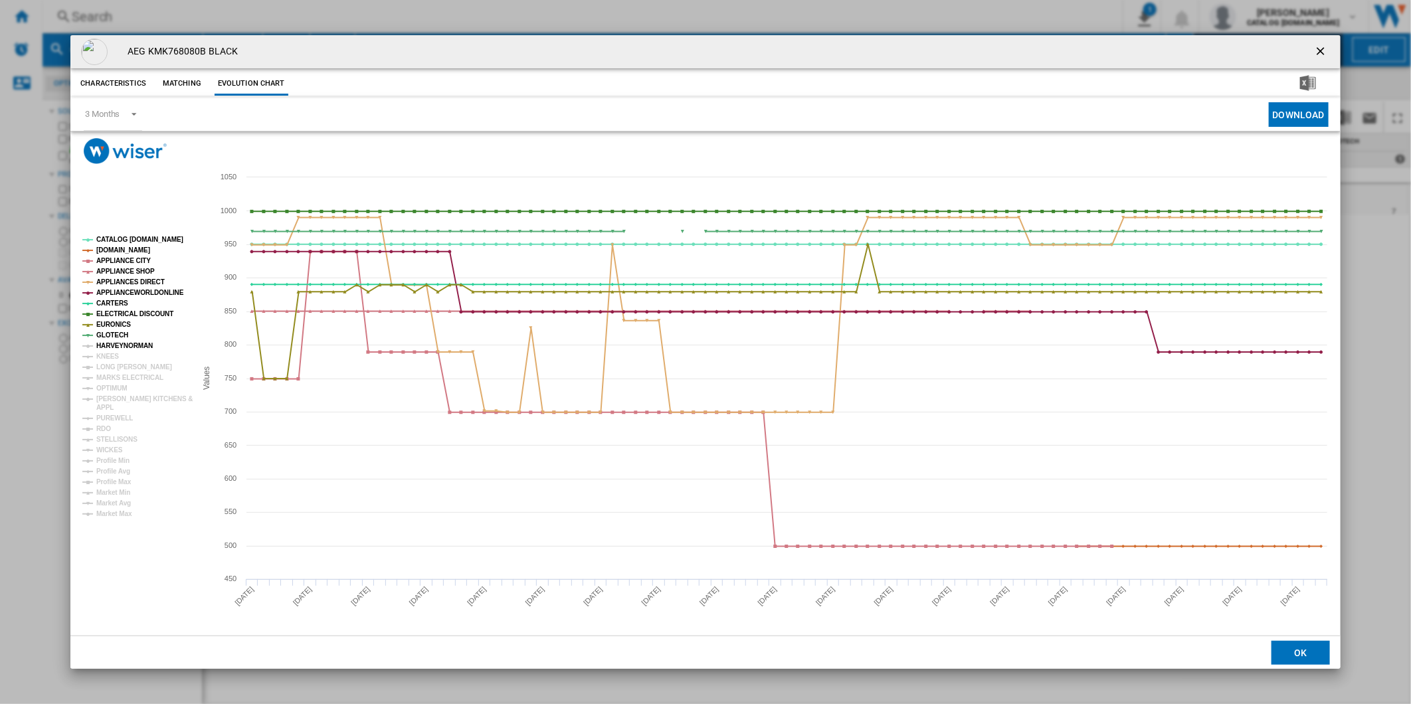
click at [117, 344] on tspan "HARVEYNORMAN" at bounding box center [124, 345] width 56 height 7
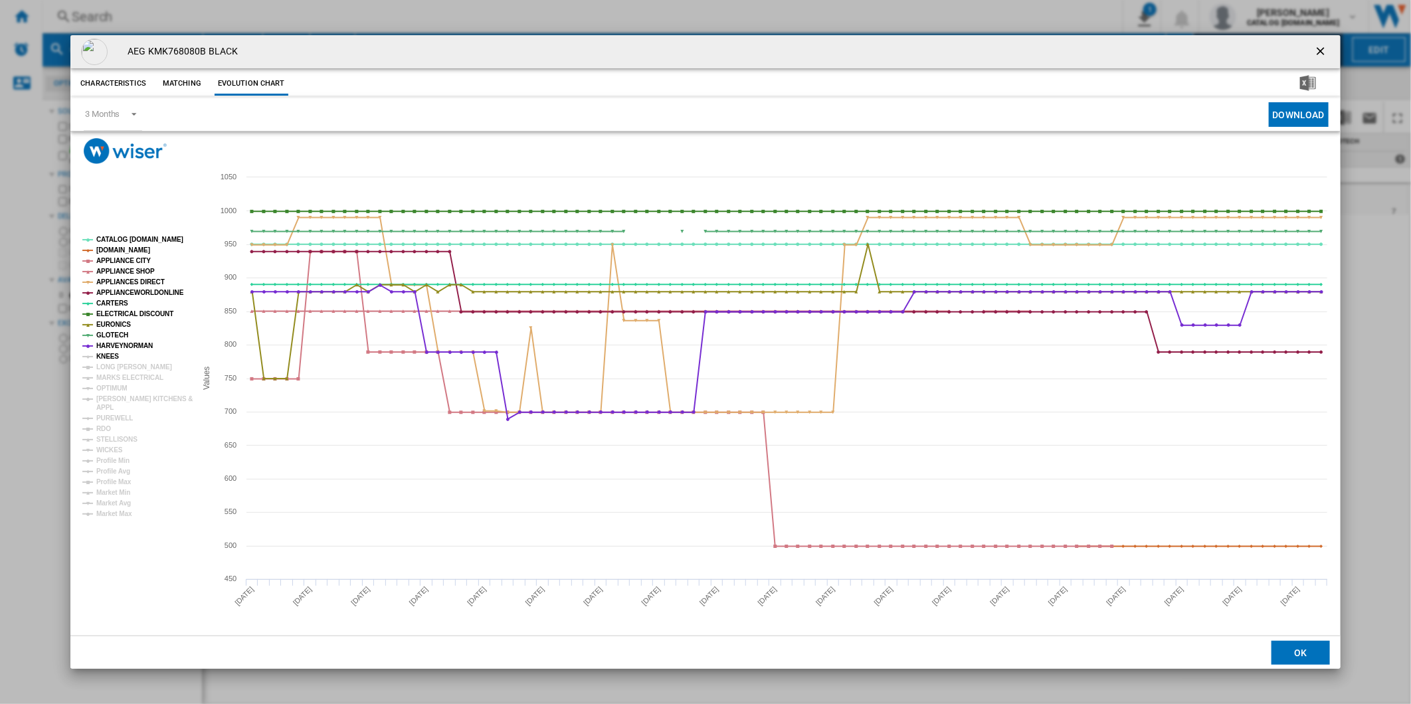
click at [113, 356] on tspan "KNEES" at bounding box center [107, 356] width 23 height 7
click at [120, 367] on tspan "LONG [PERSON_NAME]" at bounding box center [134, 366] width 76 height 7
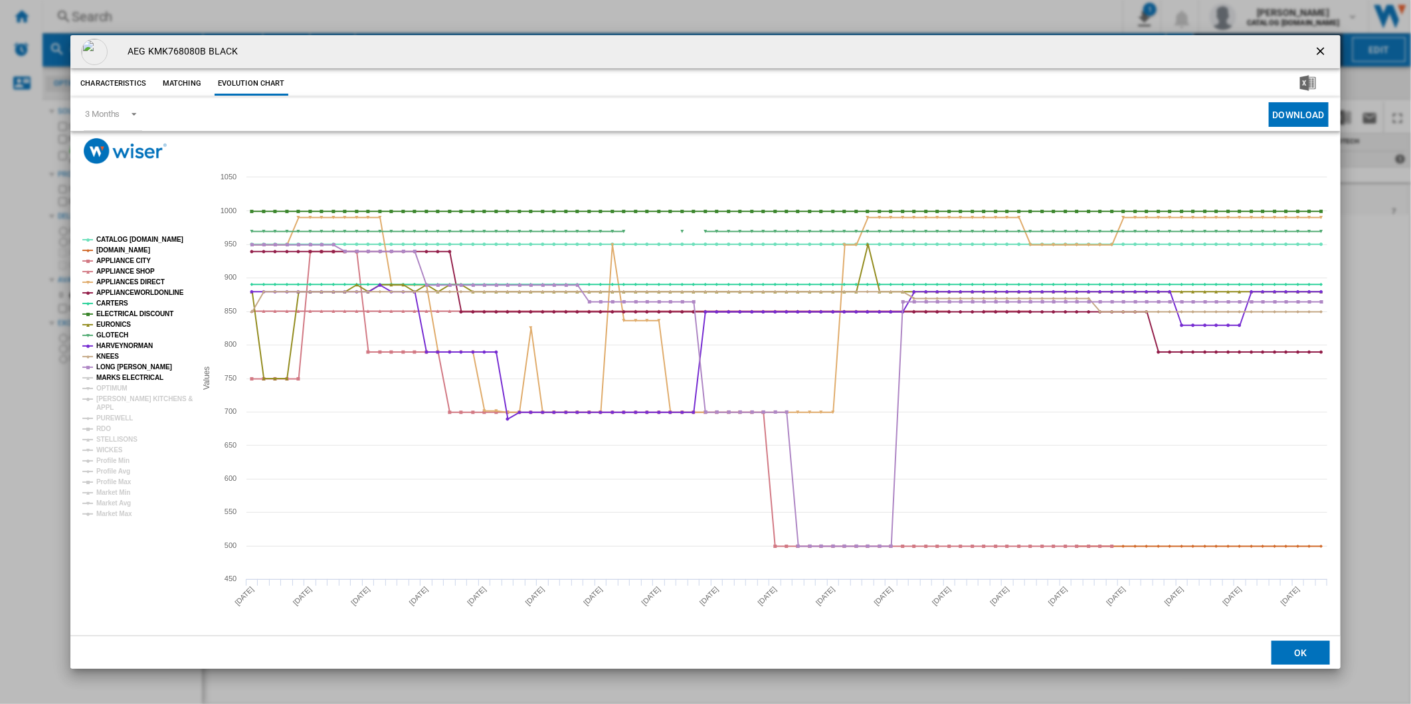
click at [118, 380] on tspan "MARKS ELECTRICAL" at bounding box center [129, 377] width 67 height 7
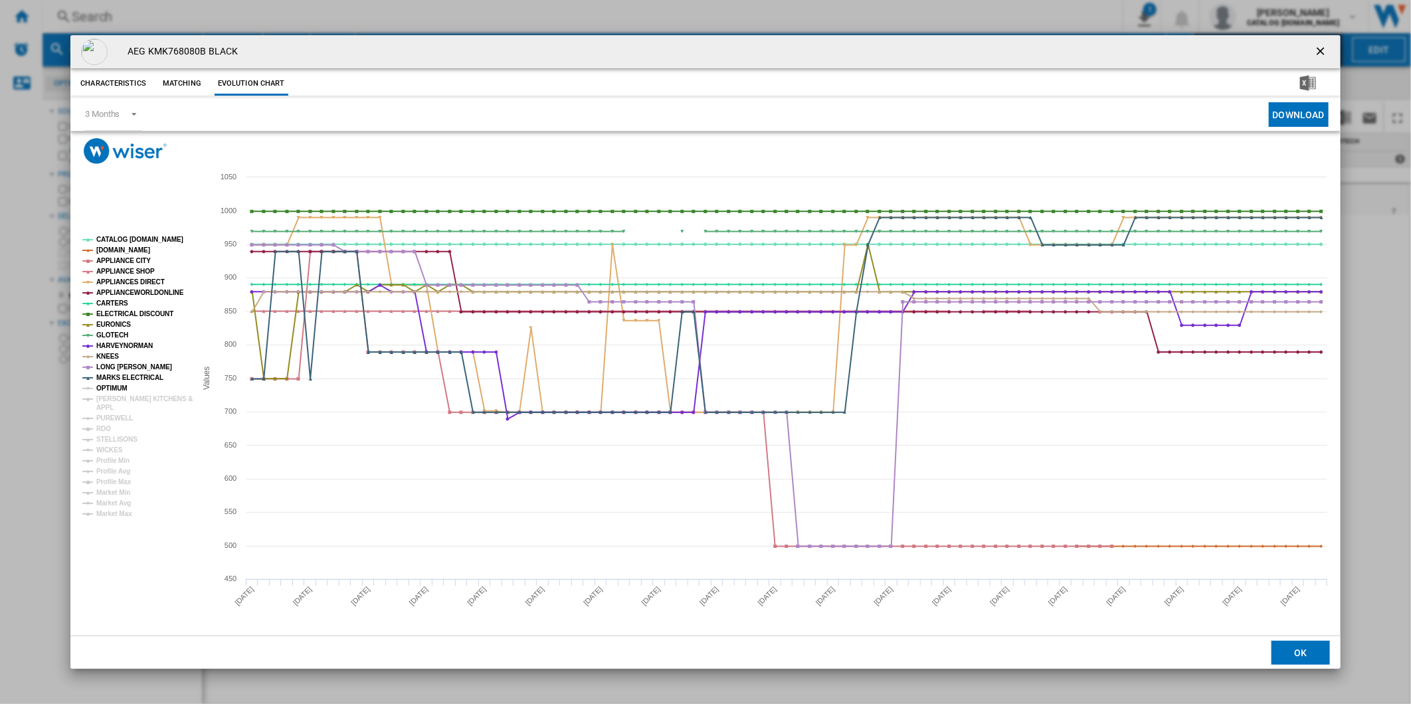
click at [116, 390] on tspan "OPTIMUM" at bounding box center [111, 388] width 31 height 7
click at [117, 400] on tspan "[PERSON_NAME] KITCHENS &" at bounding box center [144, 398] width 96 height 7
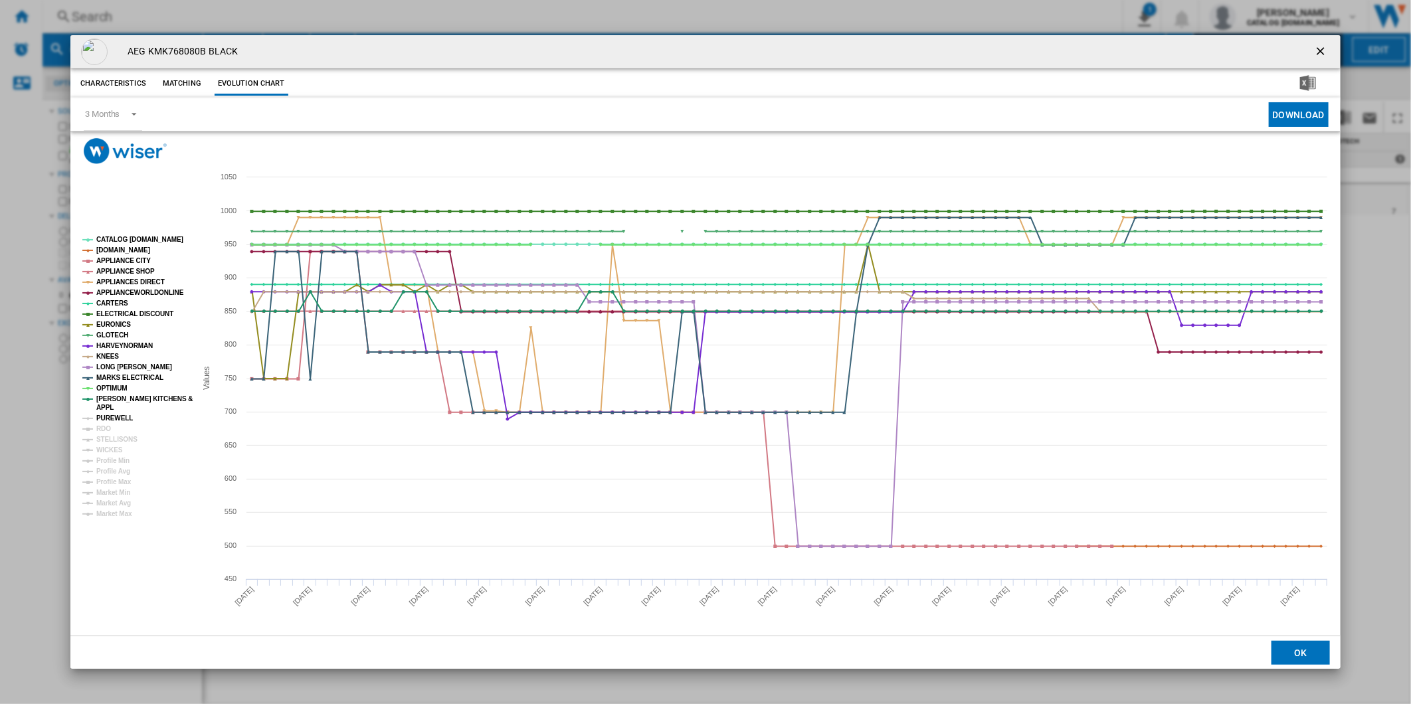
click at [106, 420] on tspan "PUREWELL" at bounding box center [114, 417] width 37 height 7
click at [106, 428] on tspan "RDO" at bounding box center [103, 428] width 15 height 7
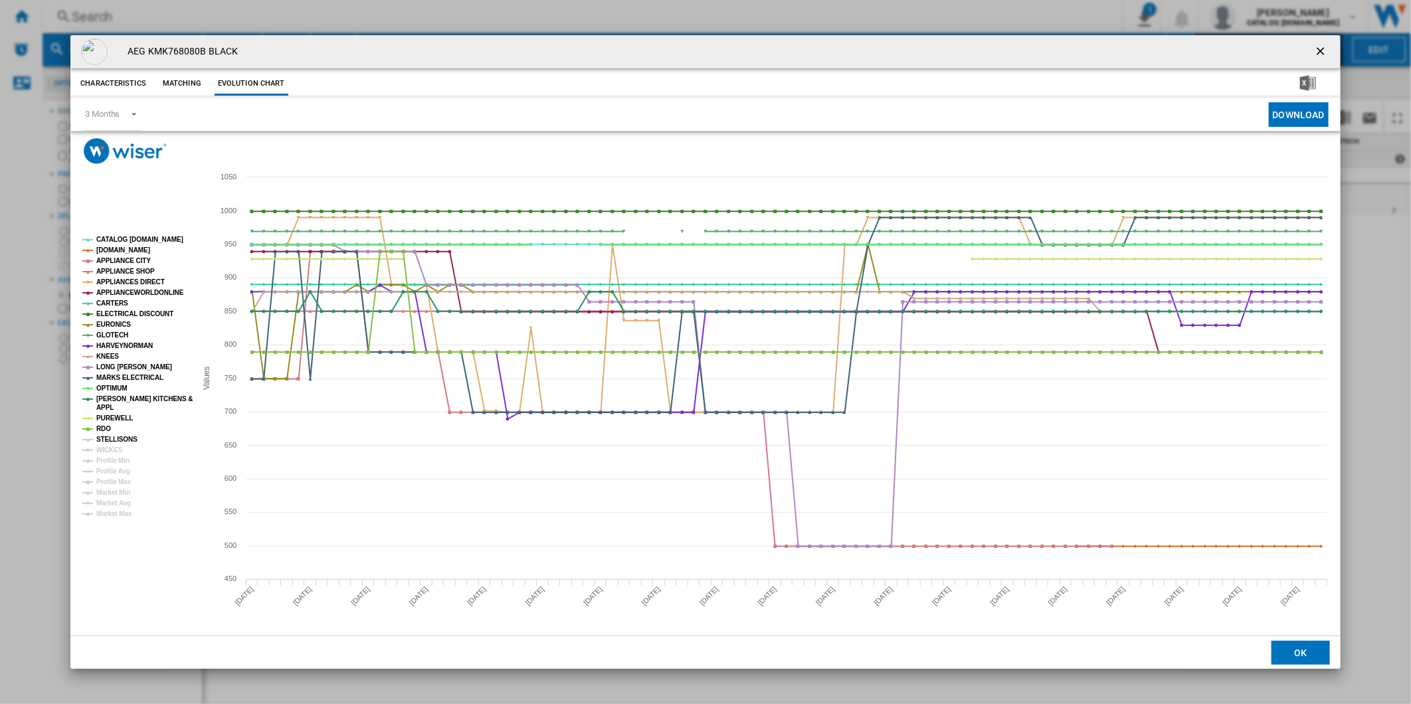
click at [107, 440] on tspan "STELLISONS" at bounding box center [116, 439] width 41 height 7
click at [107, 446] on tspan "WICKES" at bounding box center [109, 449] width 27 height 7
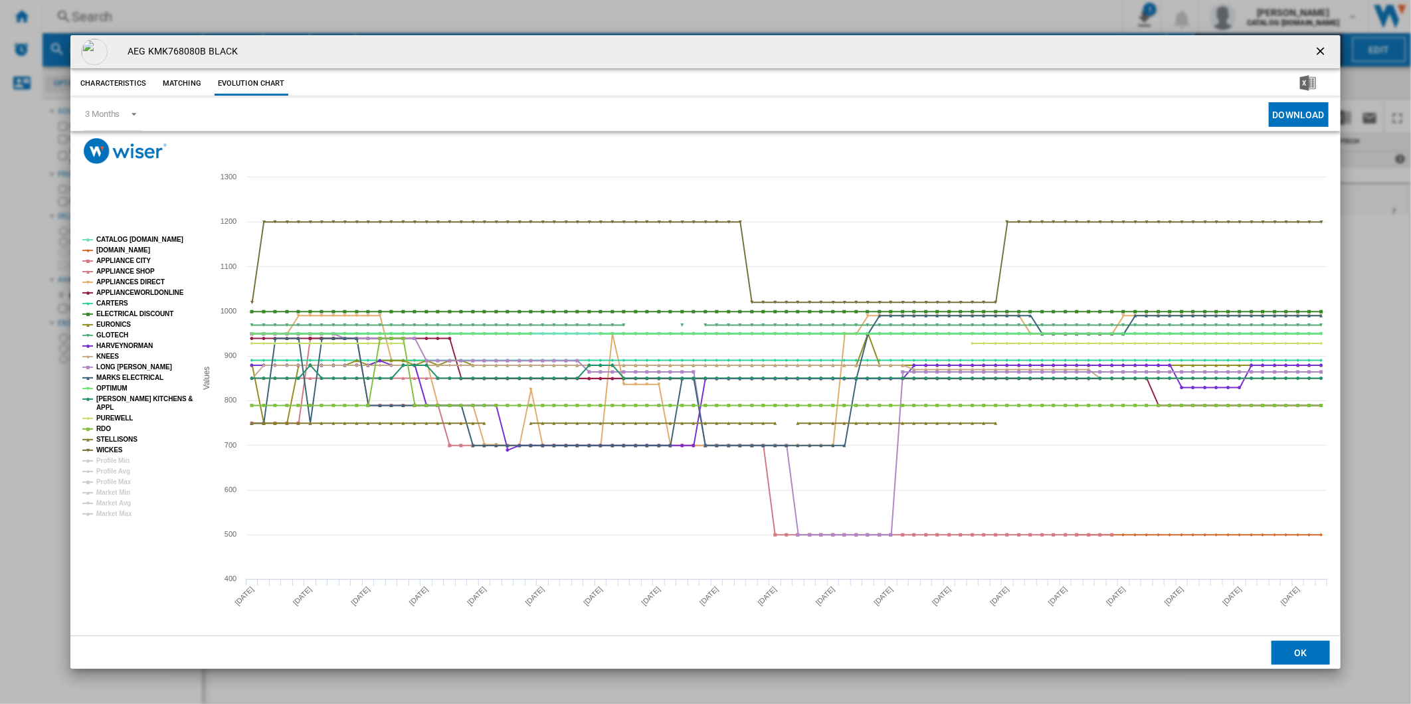
click at [135, 242] on tspan "CATALOG [DOMAIN_NAME]" at bounding box center [139, 239] width 87 height 7
click at [130, 270] on tspan "APPLIANCE SHOP" at bounding box center [125, 271] width 58 height 7
click at [130, 279] on tspan "APPLIANCES DIRECT" at bounding box center [130, 281] width 68 height 7
click at [127, 291] on tspan "APPLIANCEWORLDONLINE" at bounding box center [140, 292] width 88 height 7
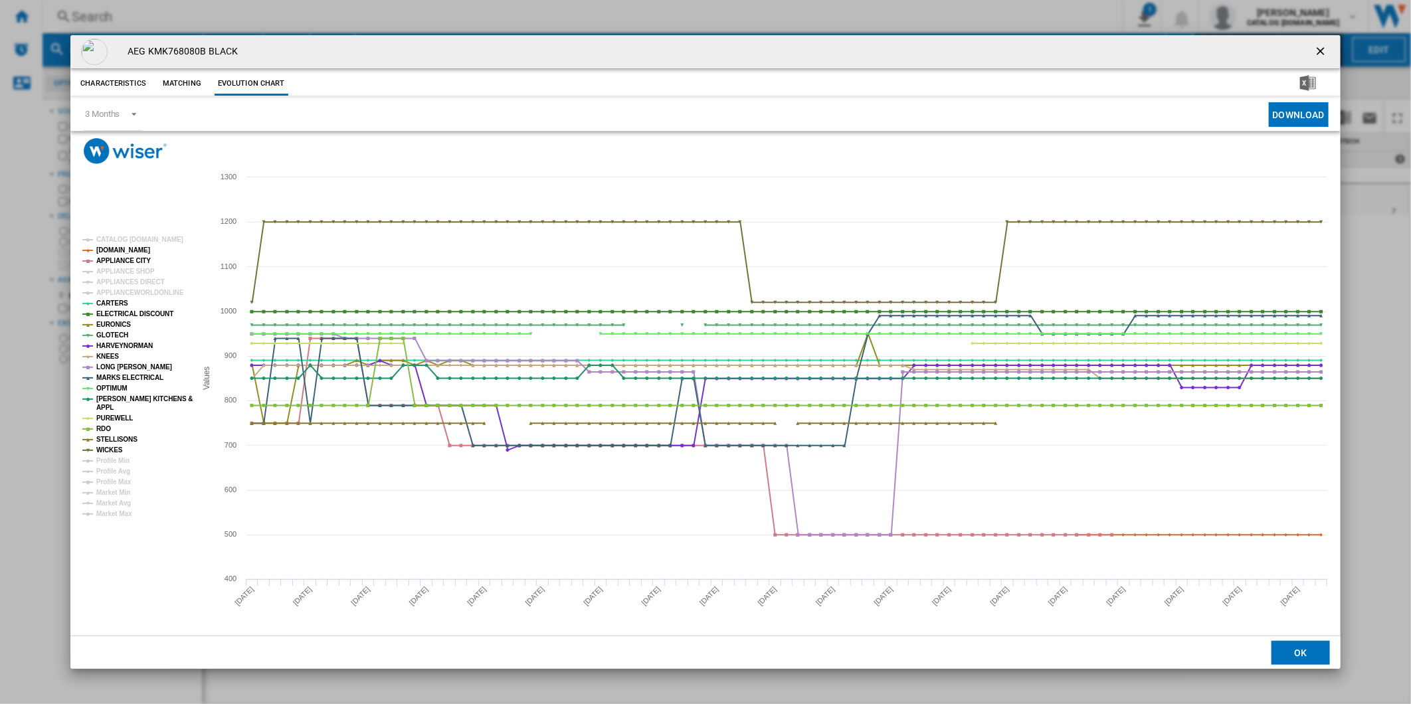
click at [113, 310] on tspan "ELECTRICAL DISCOUNT" at bounding box center [134, 313] width 77 height 7
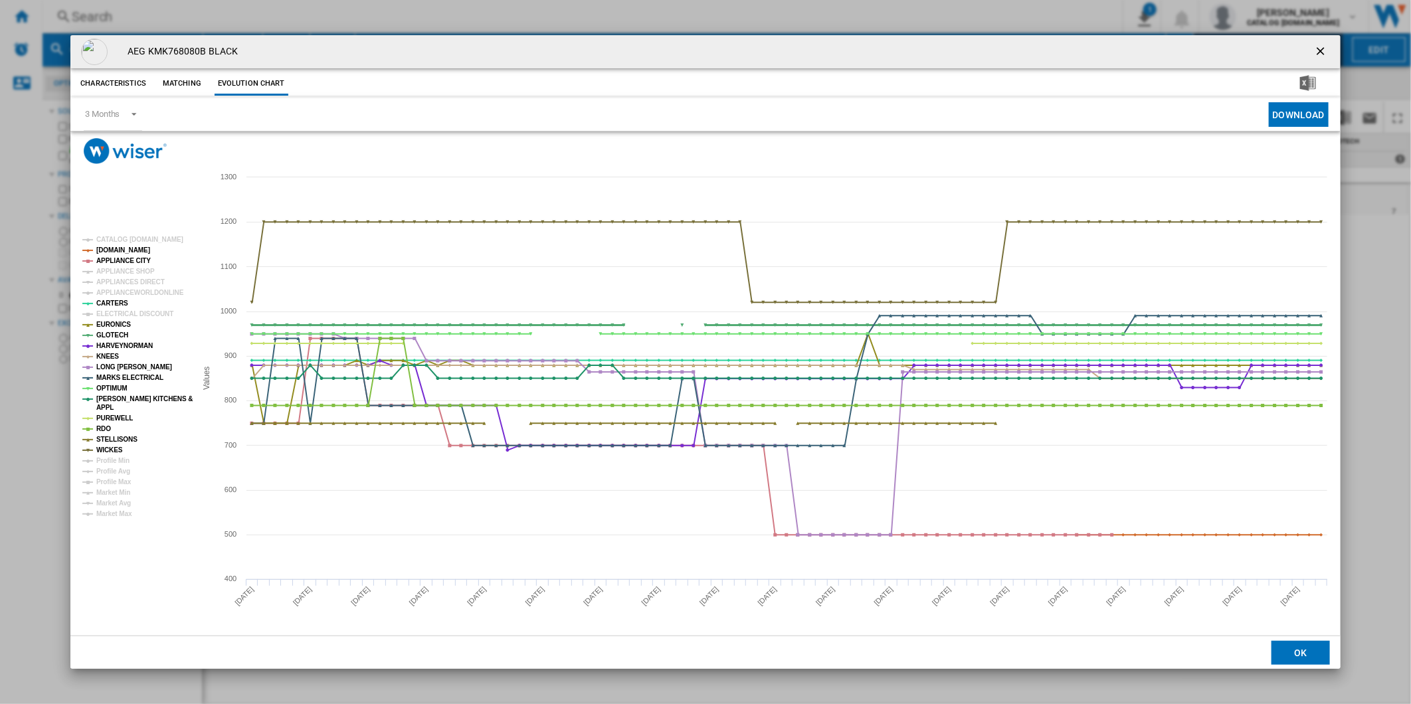
click at [113, 331] on tspan "GLOTECH" at bounding box center [112, 334] width 32 height 7
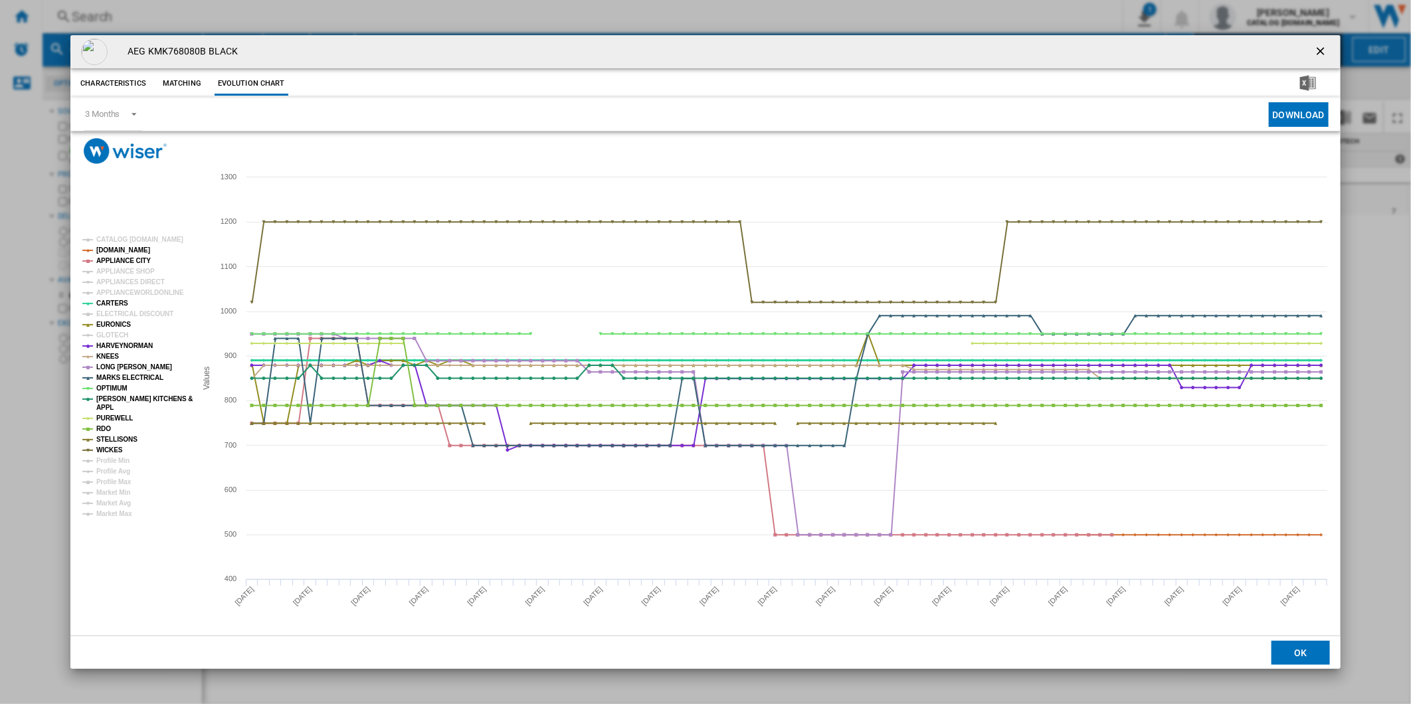
click at [110, 304] on tspan "CARTERS" at bounding box center [112, 303] width 32 height 7
click at [110, 323] on tspan "EURONICS" at bounding box center [113, 324] width 35 height 7
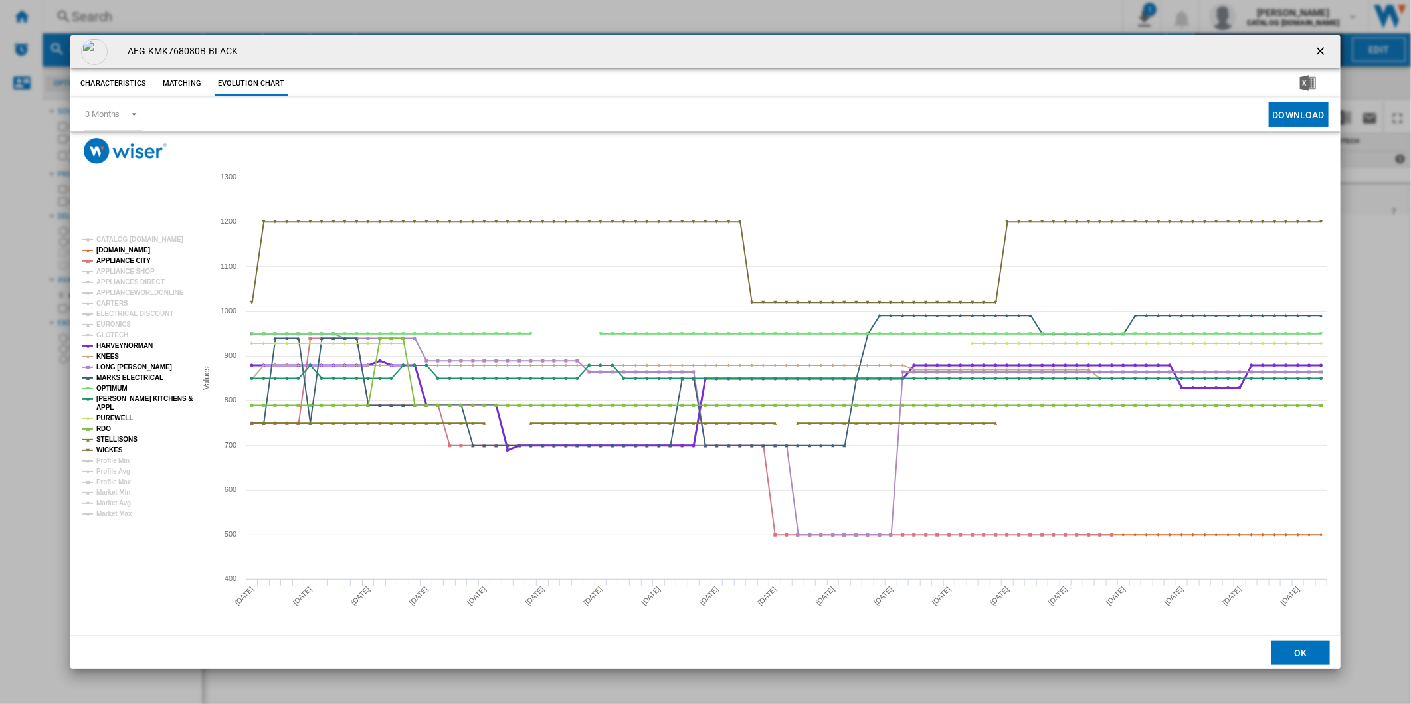
click at [110, 344] on tspan "HARVEYNORMAN" at bounding box center [124, 345] width 56 height 7
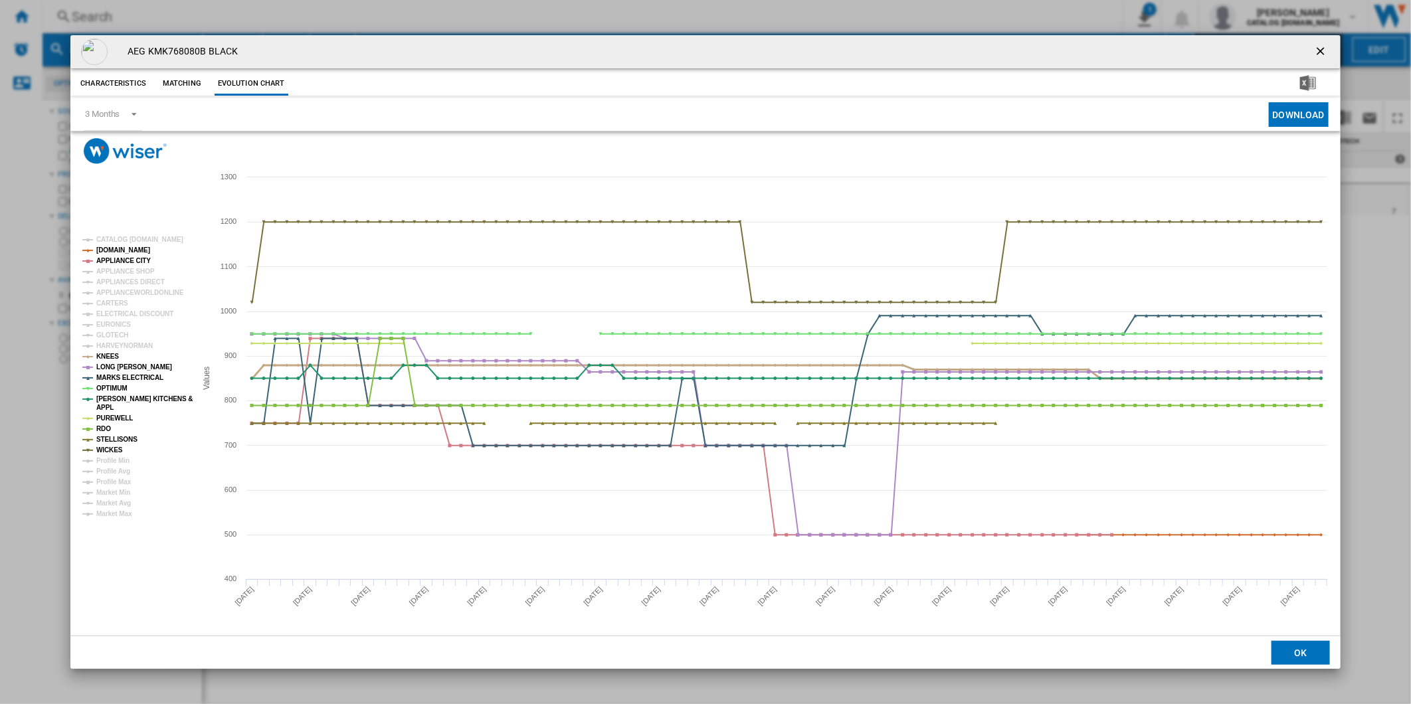
click at [109, 353] on tspan "KNEES" at bounding box center [107, 356] width 23 height 7
click at [106, 366] on tspan "LONG [PERSON_NAME]" at bounding box center [134, 366] width 76 height 7
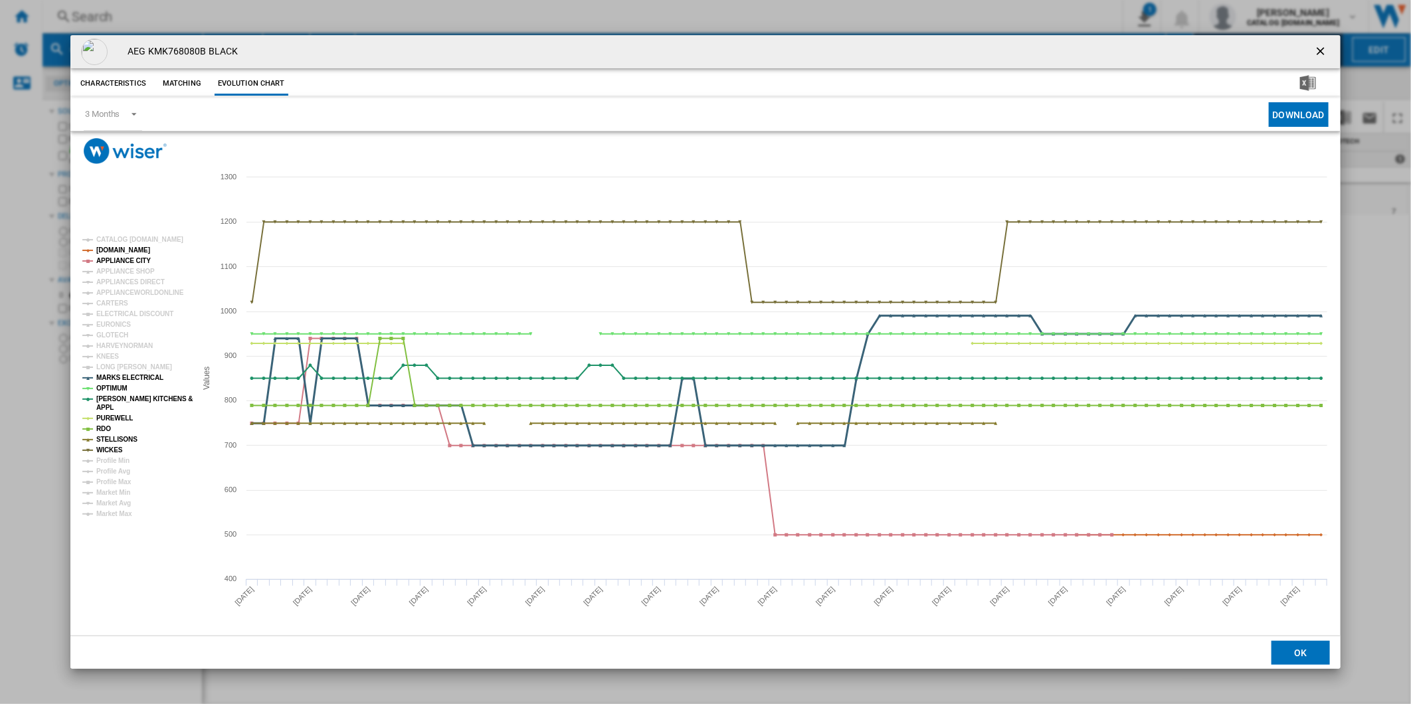
drag, startPoint x: 107, startPoint y: 377, endPoint x: 107, endPoint y: 386, distance: 8.6
click at [107, 379] on tspan "MARKS ELECTRICAL" at bounding box center [129, 377] width 67 height 7
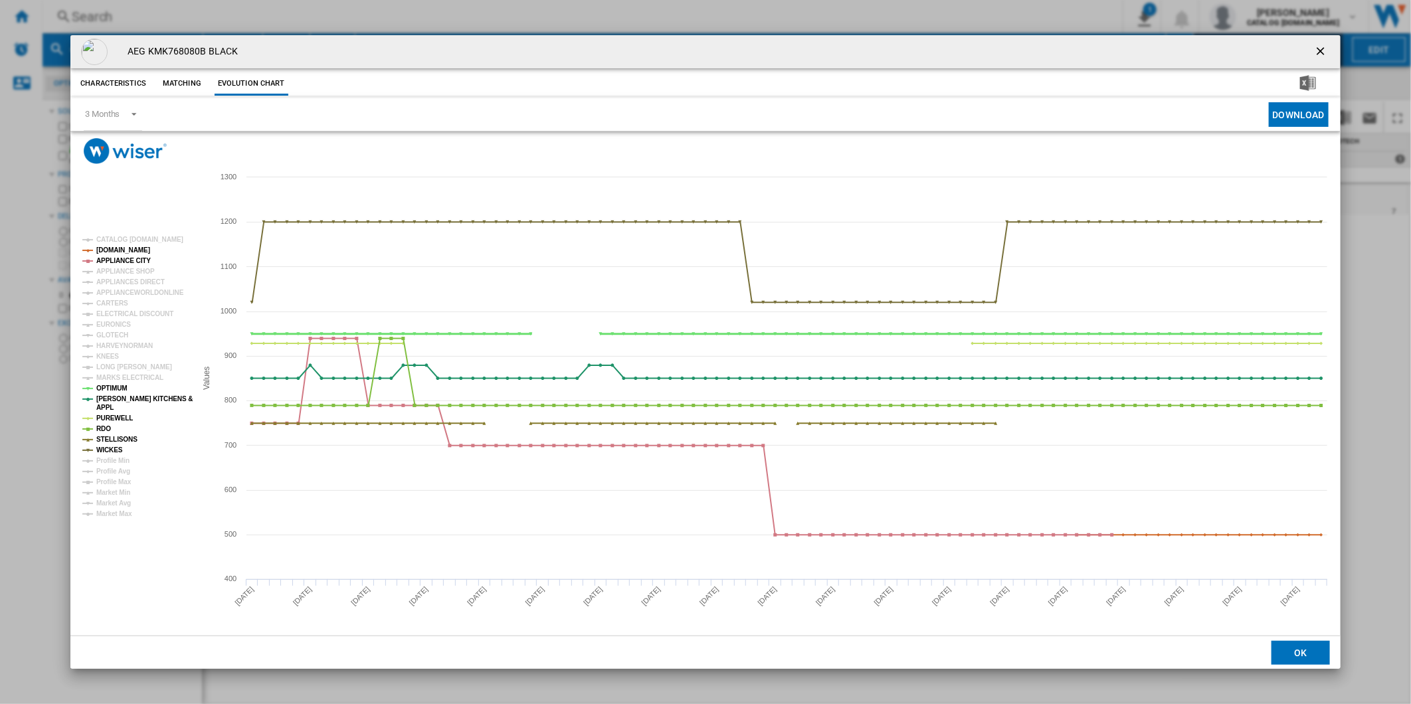
click at [107, 388] on tspan "OPTIMUM" at bounding box center [111, 388] width 31 height 7
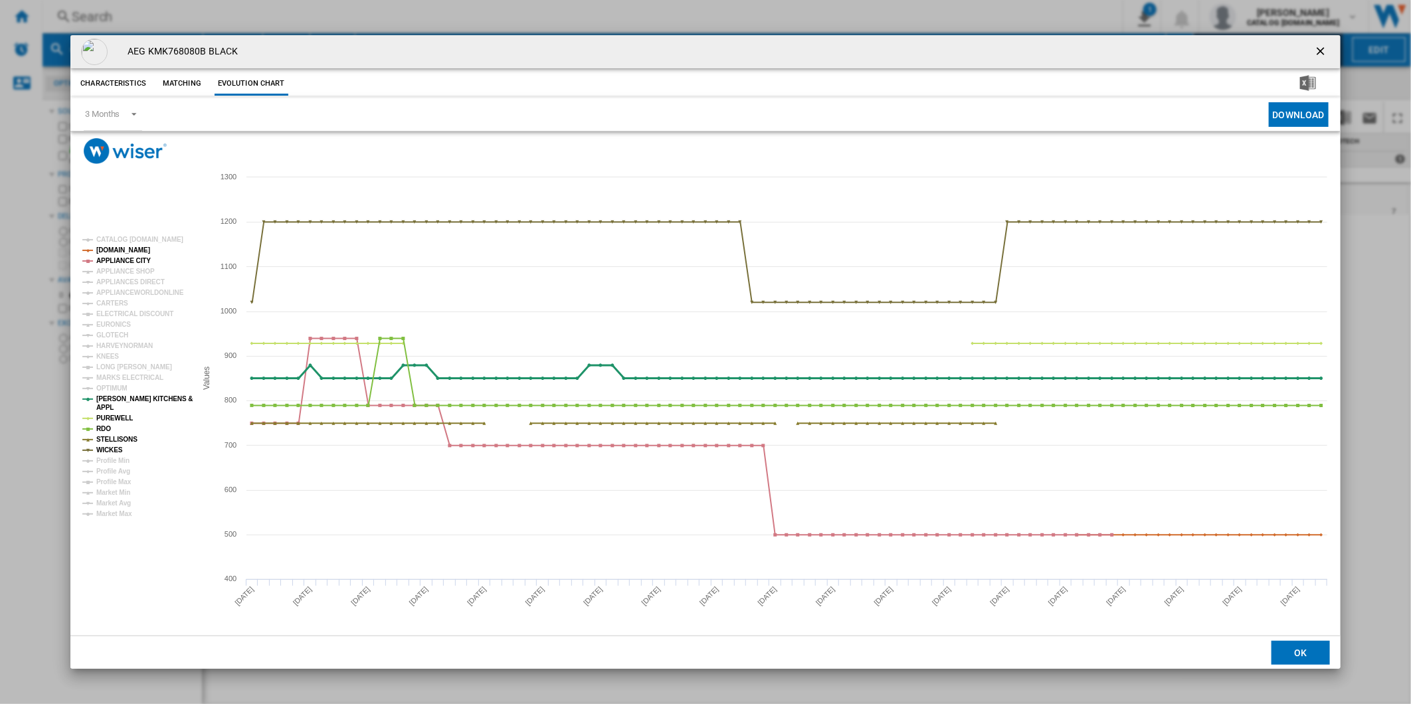
click at [106, 396] on tspan "[PERSON_NAME] KITCHENS &" at bounding box center [144, 398] width 96 height 7
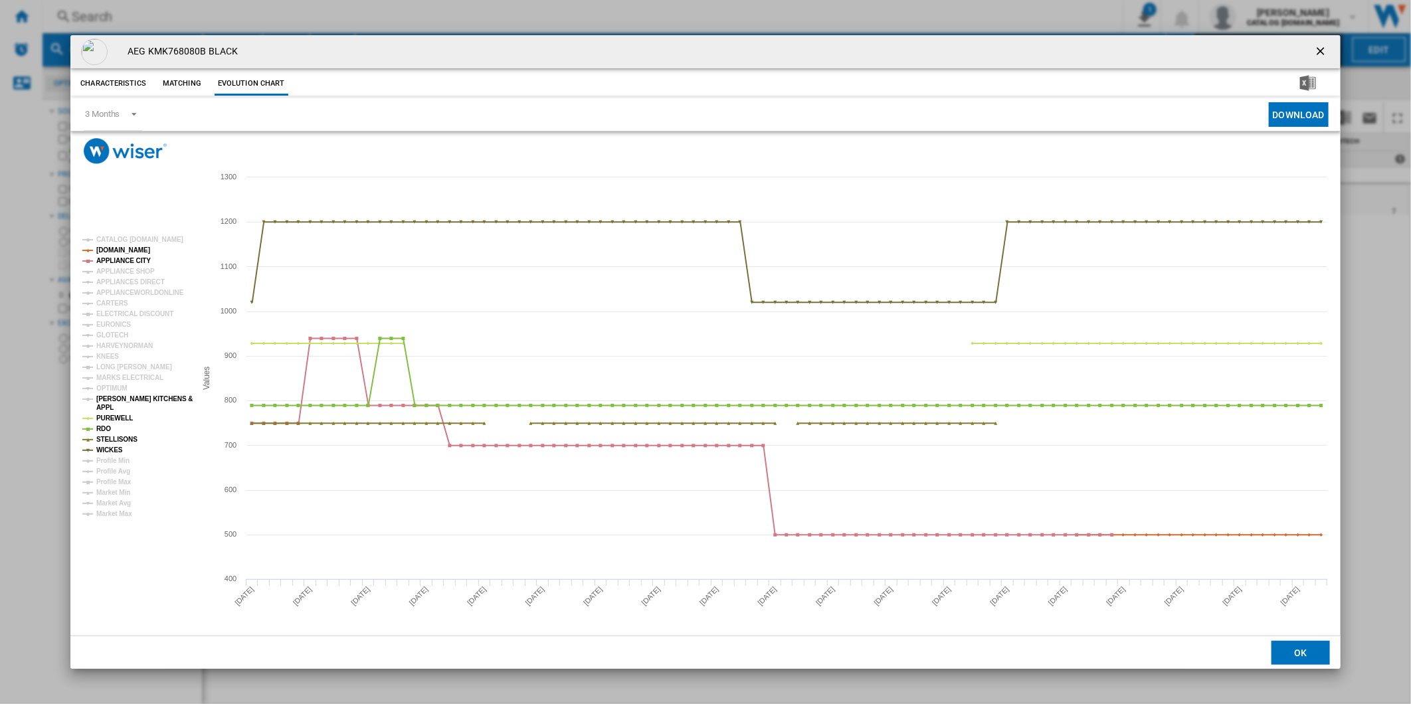
click at [106, 408] on tspan "APPL" at bounding box center [104, 407] width 17 height 7
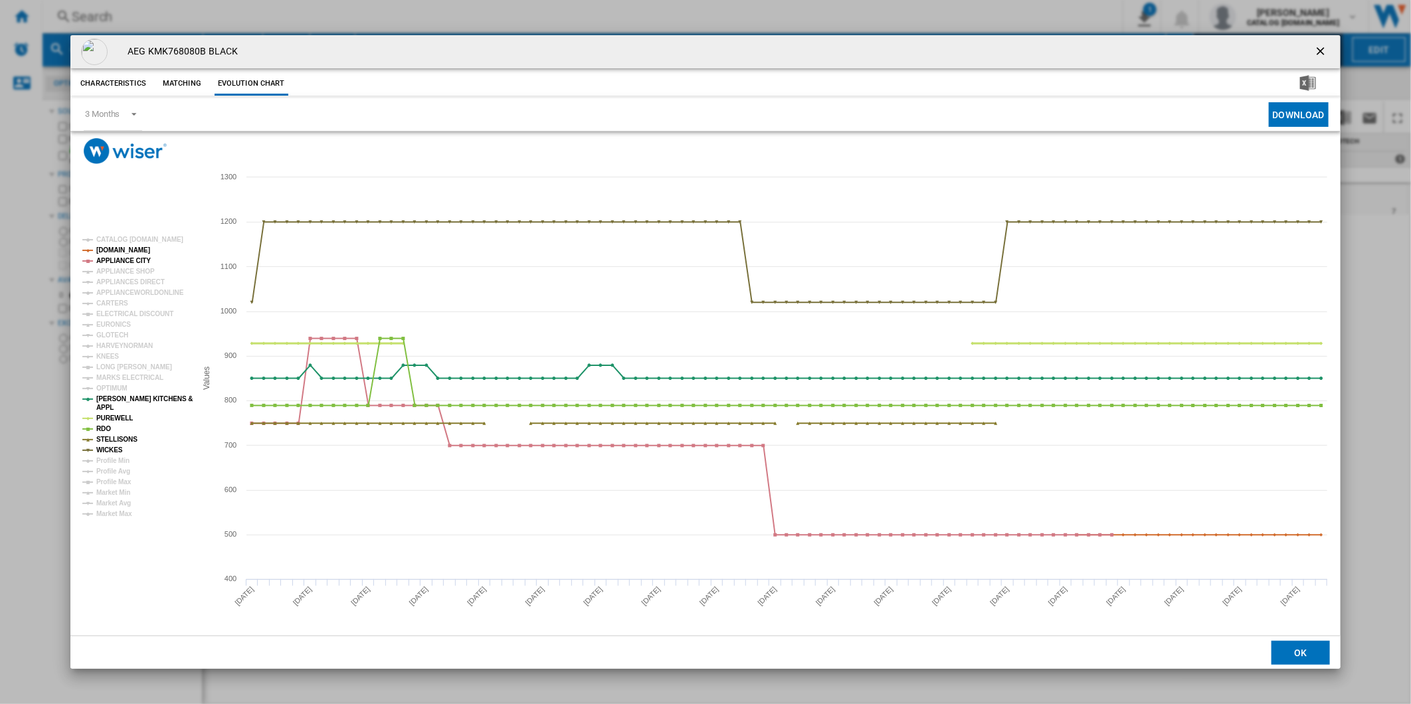
click at [105, 416] on tspan "PUREWELL" at bounding box center [114, 417] width 37 height 7
click at [101, 404] on tspan "APPL" at bounding box center [104, 407] width 17 height 7
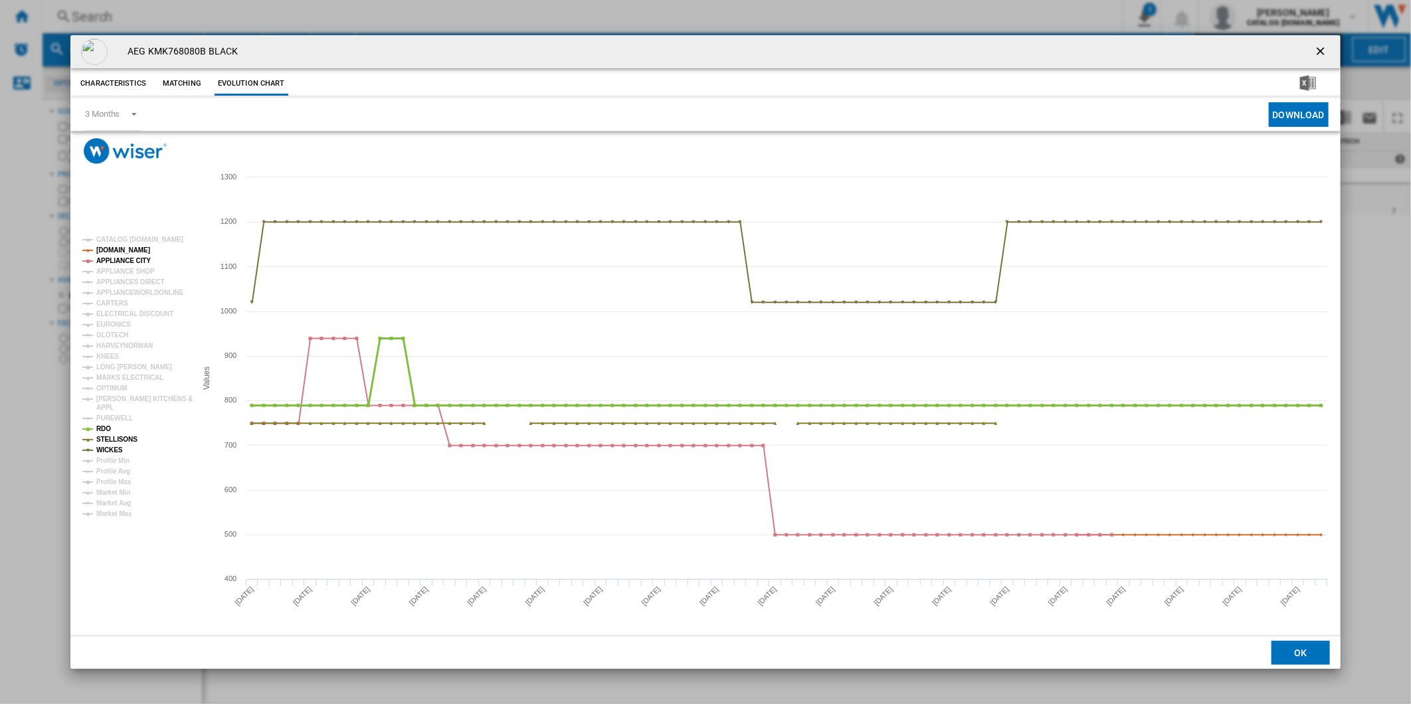
click at [104, 432] on tspan "RDO" at bounding box center [103, 428] width 15 height 7
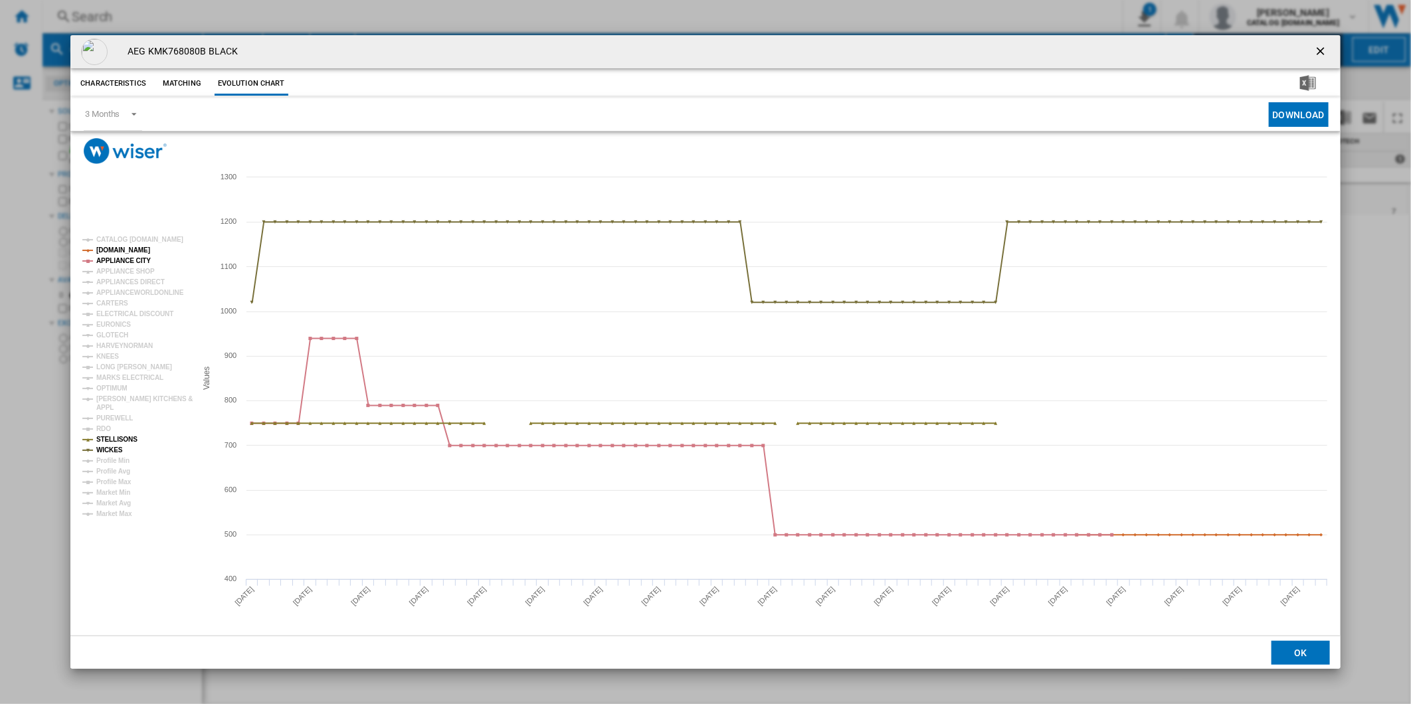
click at [107, 443] on tspan "STELLISONS" at bounding box center [116, 439] width 41 height 7
click at [103, 450] on tspan "WICKES" at bounding box center [109, 449] width 27 height 7
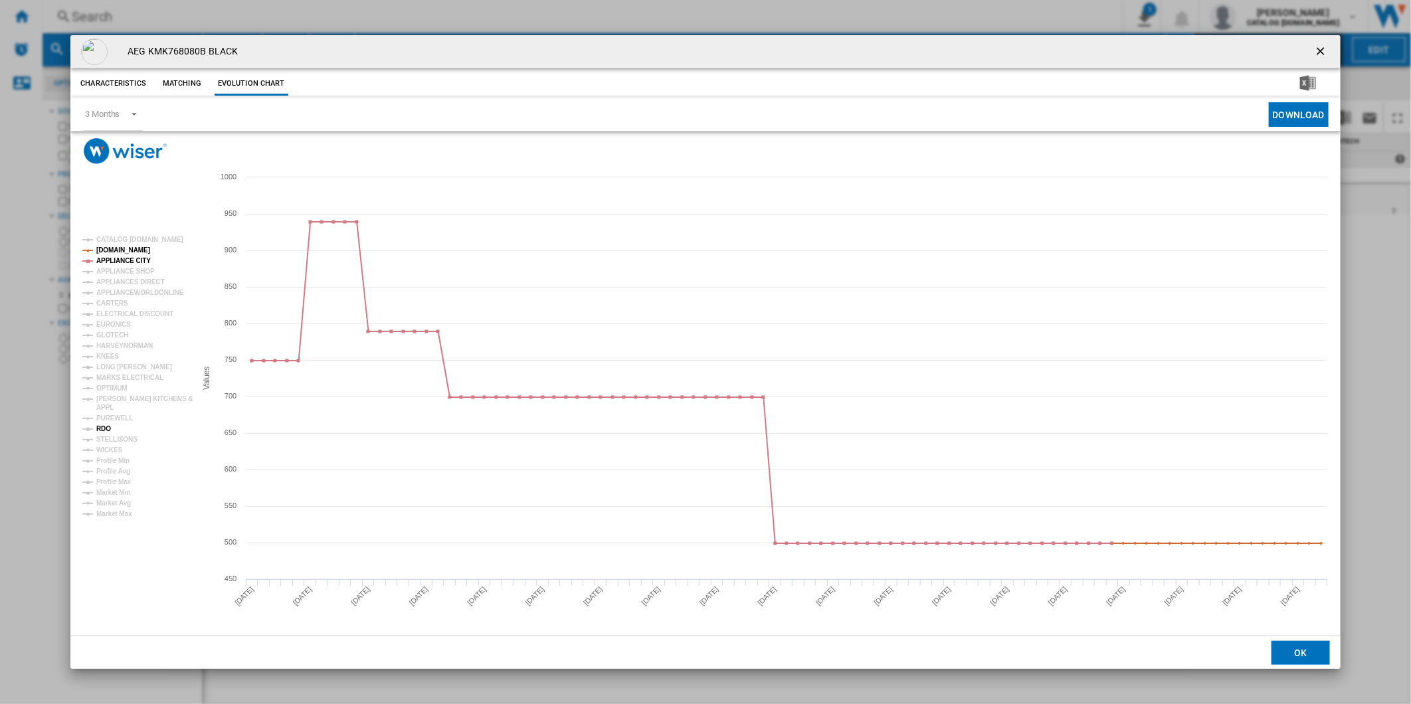
click at [100, 430] on tspan "RDO" at bounding box center [103, 428] width 15 height 7
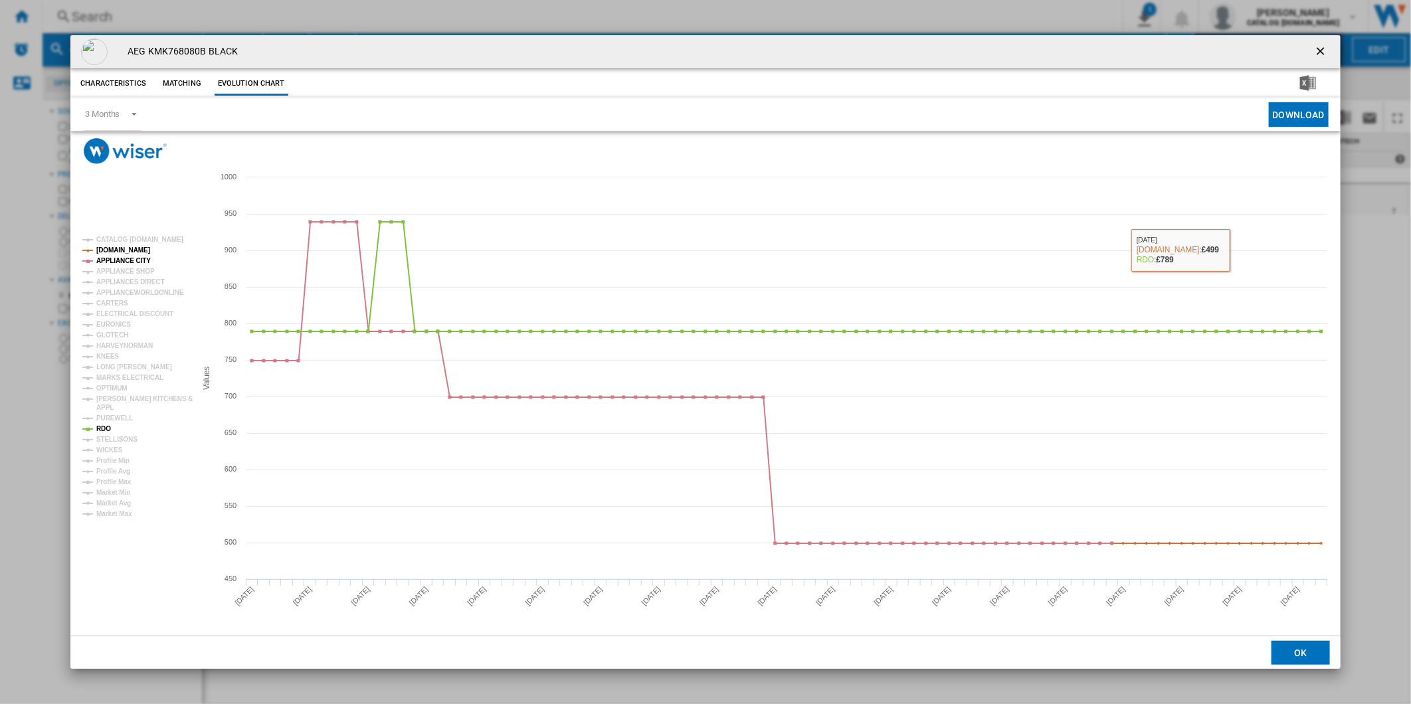
drag, startPoint x: 1322, startPoint y: 45, endPoint x: 1314, endPoint y: 45, distance: 8.6
click at [1322, 45] on ng-md-icon "getI18NText('BUTTONS.CLOSE_DIALOG')" at bounding box center [1322, 52] width 16 height 16
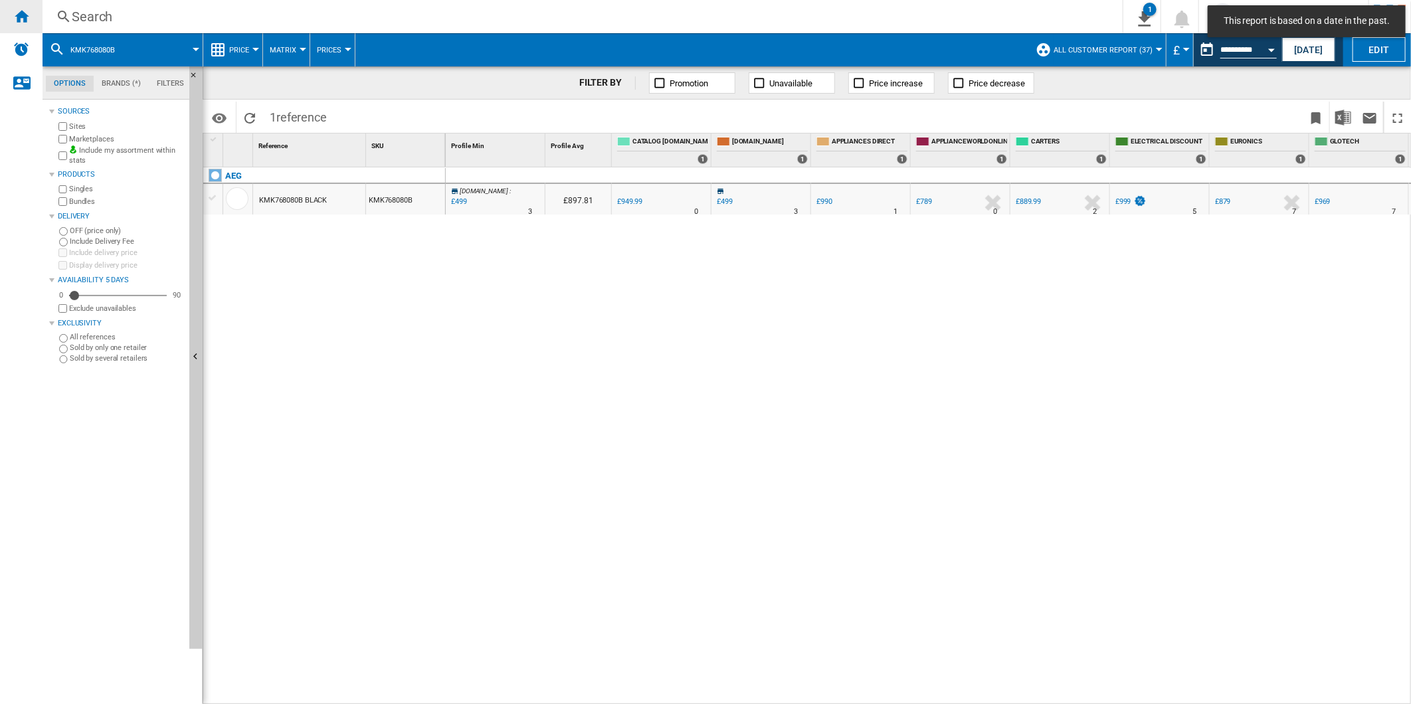
click at [37, 21] on div "Home" at bounding box center [21, 16] width 43 height 33
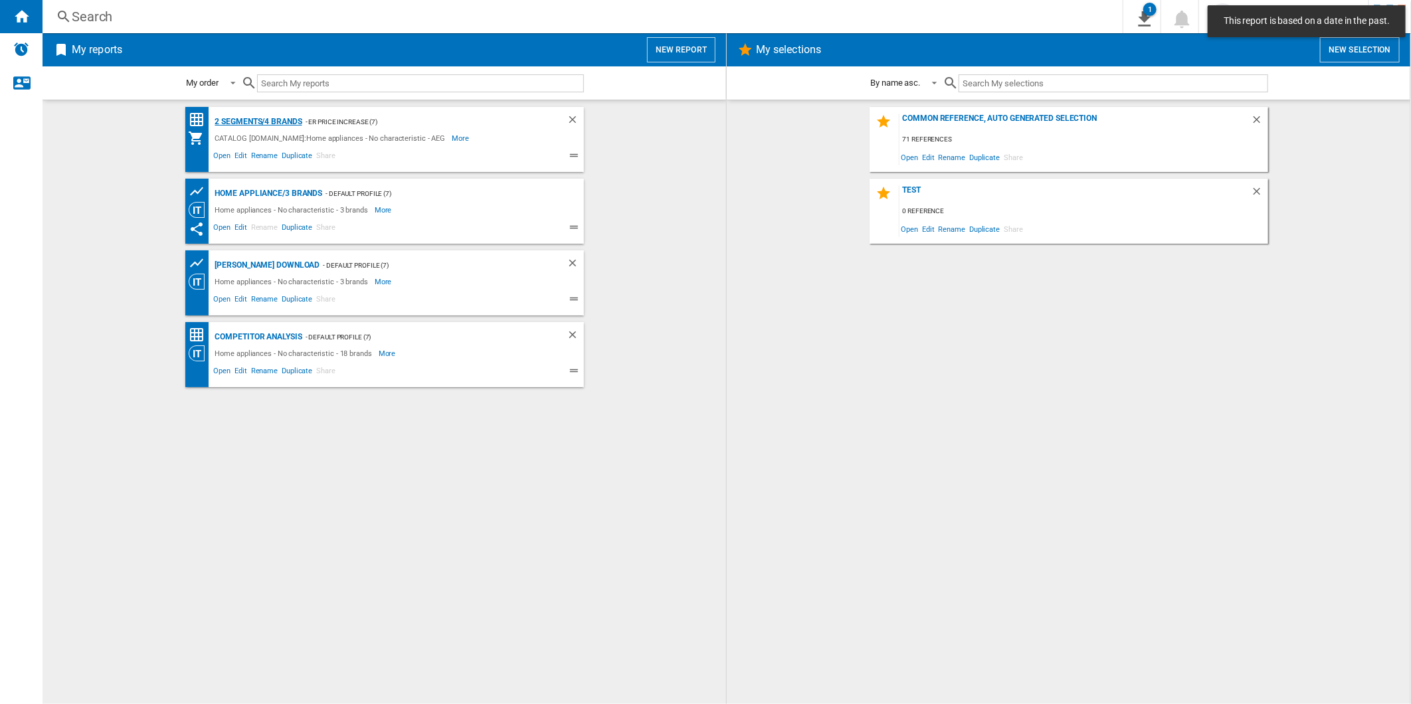
click at [257, 120] on div "2 segments/4 brands" at bounding box center [257, 122] width 90 height 17
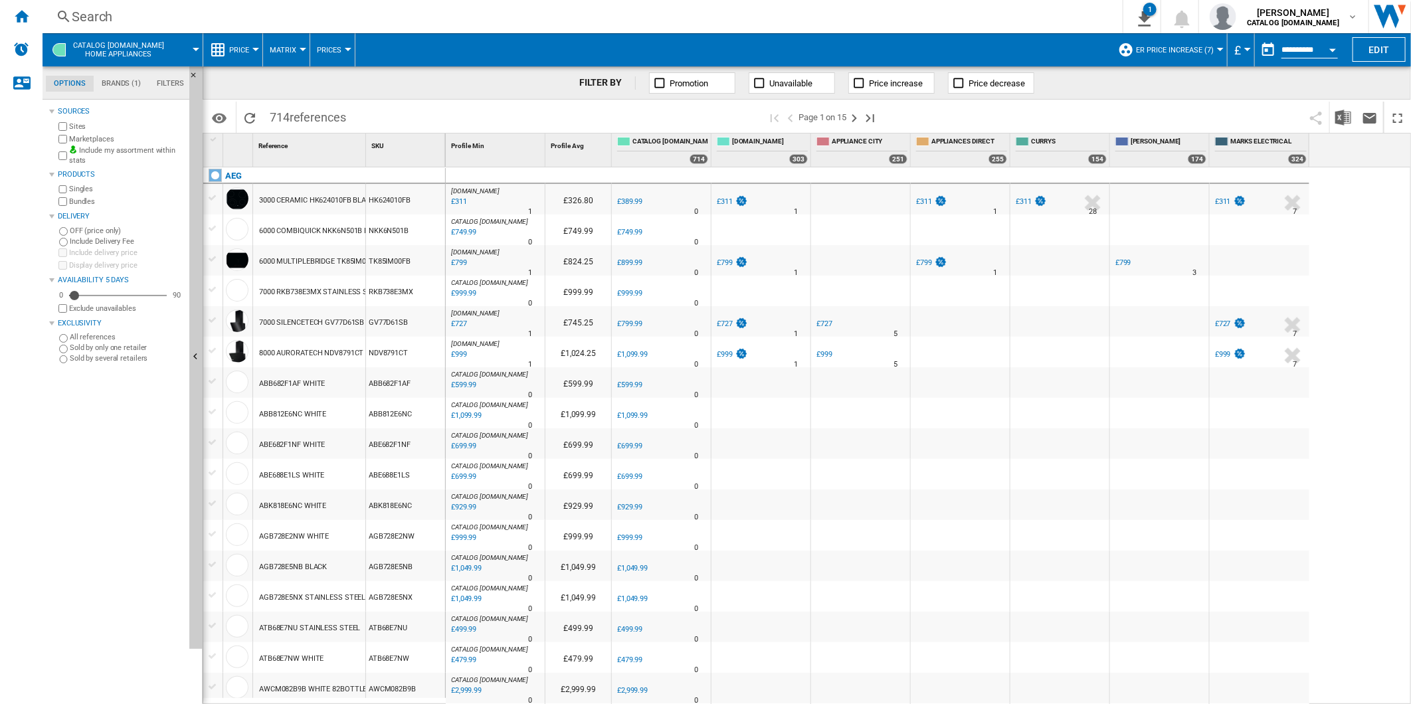
click at [1191, 54] on span "ER Price Increase (7)" at bounding box center [1175, 50] width 78 height 9
click at [1145, 125] on md-radio-button "Competitor Analysis (9)" at bounding box center [1198, 124] width 134 height 13
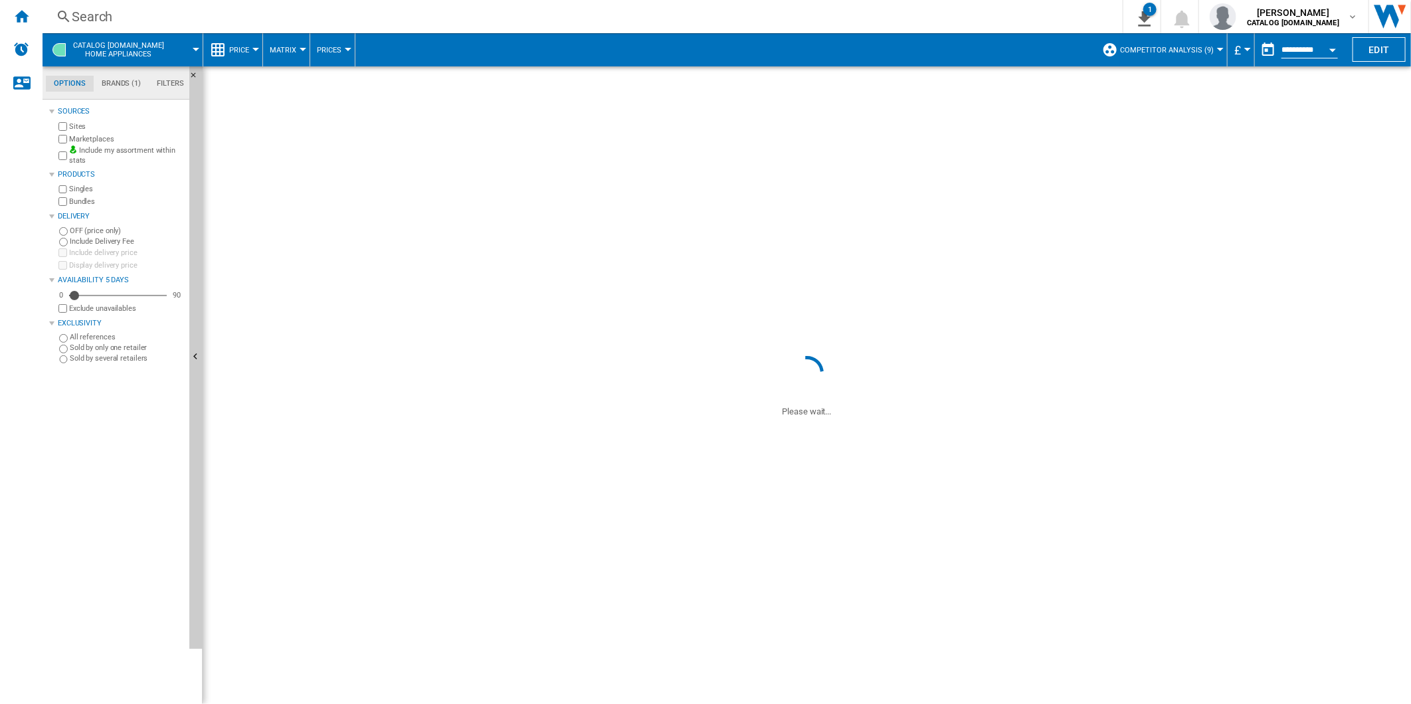
click at [1154, 54] on span "Competitor Analysis (9)" at bounding box center [1167, 50] width 94 height 9
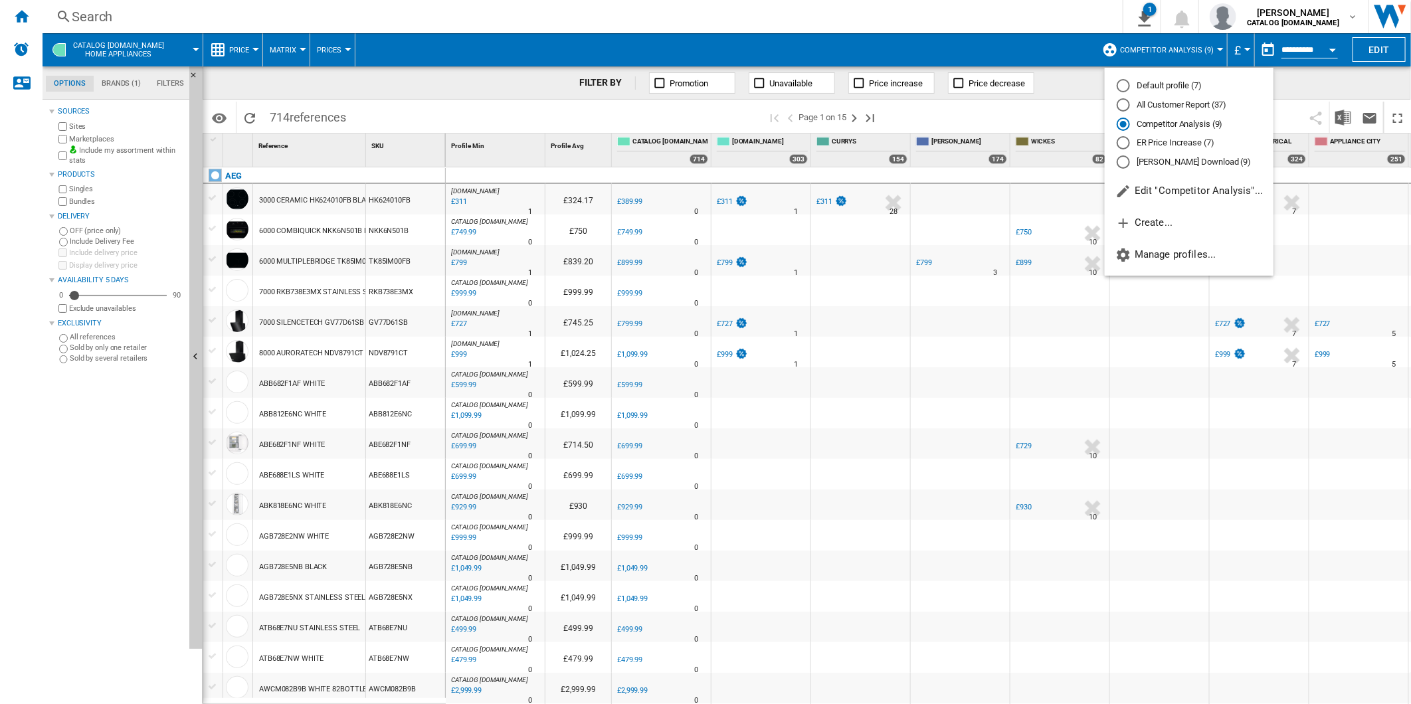
click at [1137, 104] on md-radio-button "All Customer Report (37)" at bounding box center [1188, 105] width 145 height 13
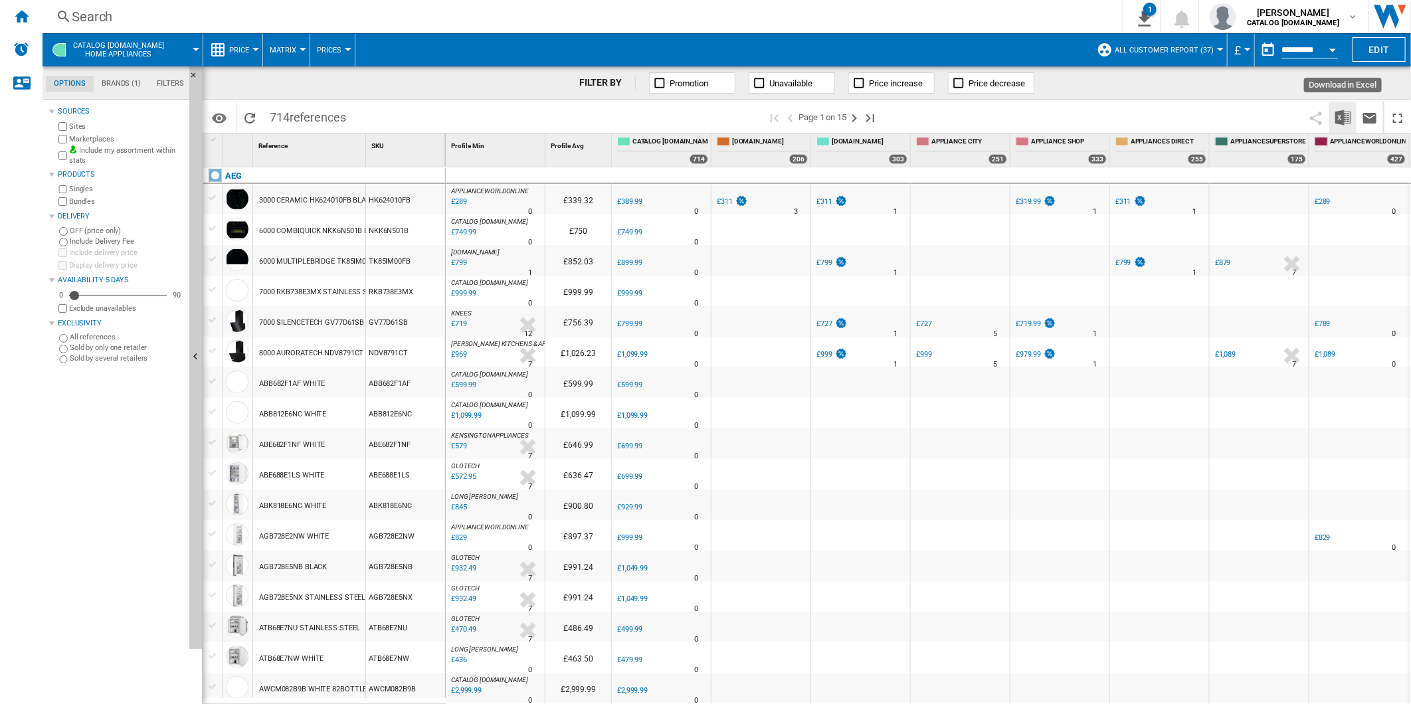
click at [1342, 120] on img "Download in Excel" at bounding box center [1343, 118] width 16 height 16
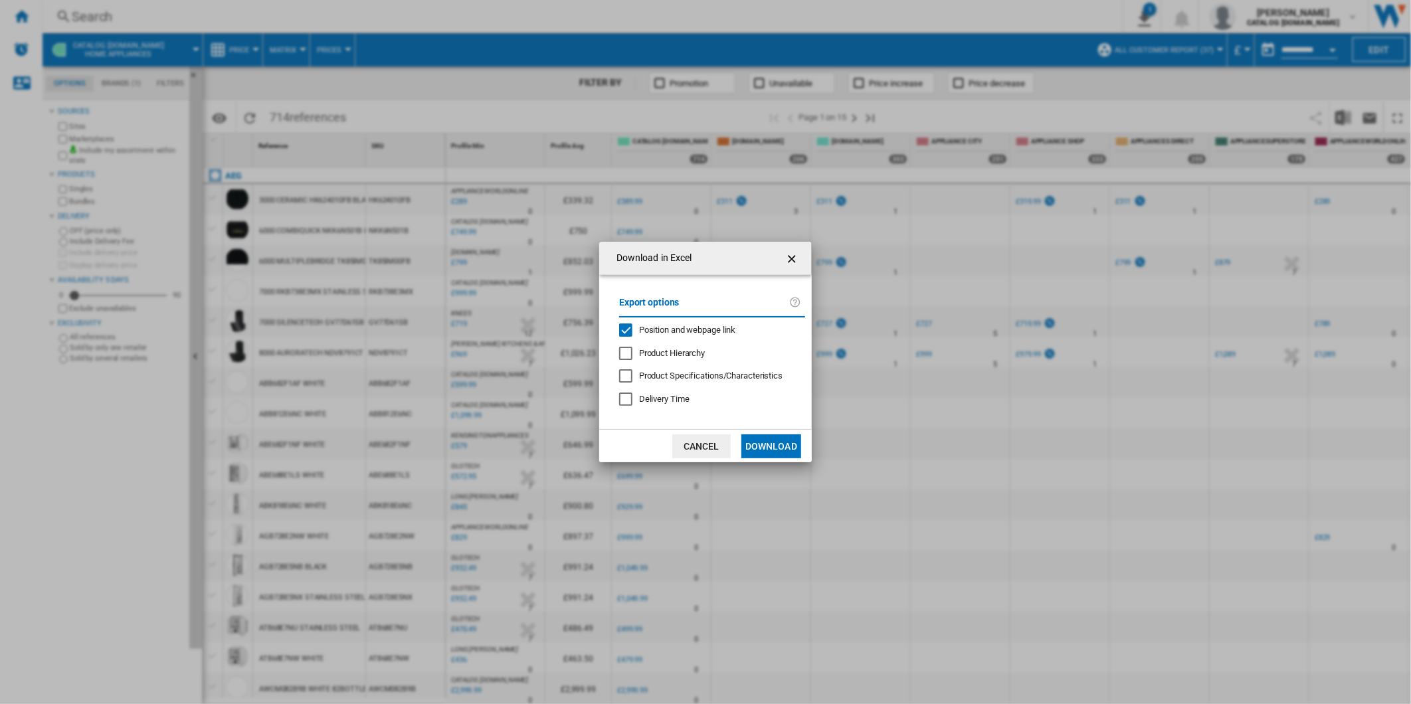
click at [719, 321] on div "Export options Position and webpage link Product Hierarchy Product Specificatio…" at bounding box center [711, 352] width 199 height 128
click at [714, 333] on span "Position and webpage link" at bounding box center [687, 330] width 97 height 10
click at [779, 457] on md-dialog-actions "Cancel Download" at bounding box center [705, 445] width 213 height 33
click at [779, 450] on button "Download" at bounding box center [771, 446] width 60 height 24
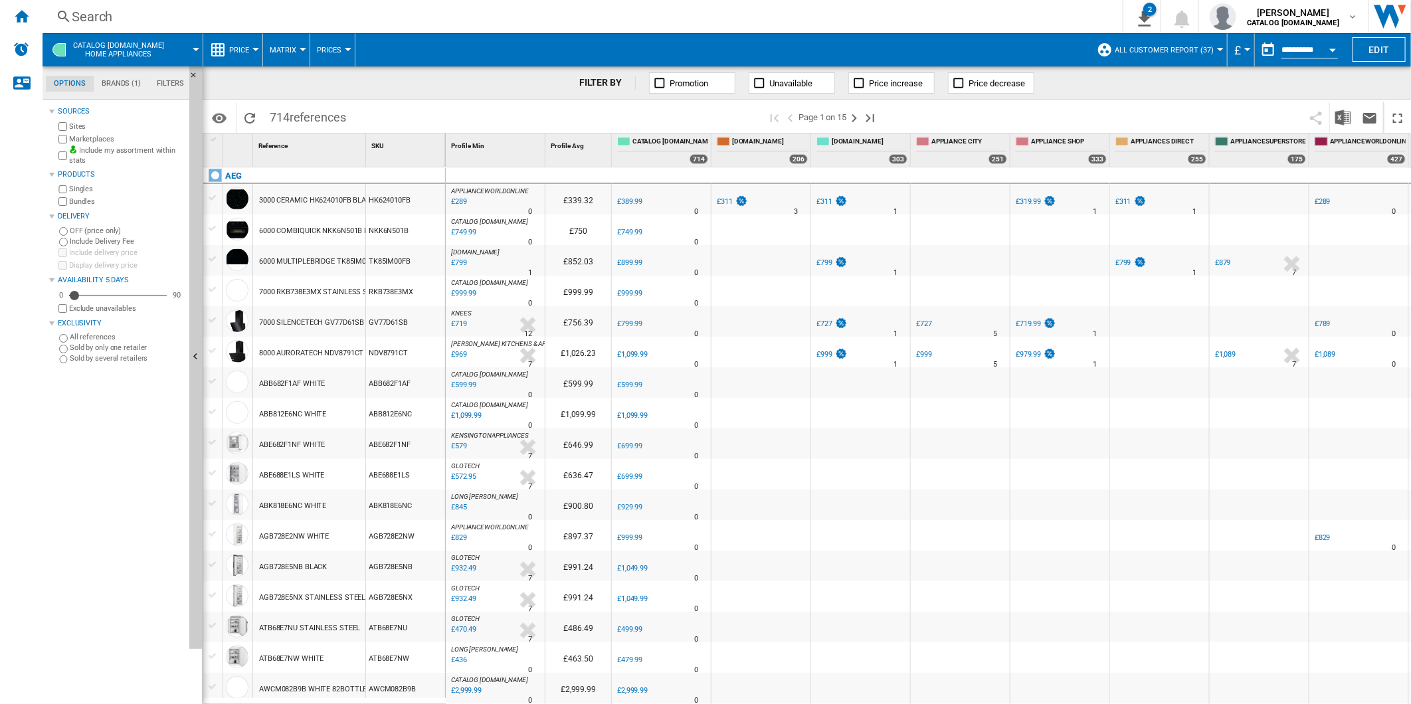
click at [555, 23] on div "Search" at bounding box center [580, 16] width 1016 height 19
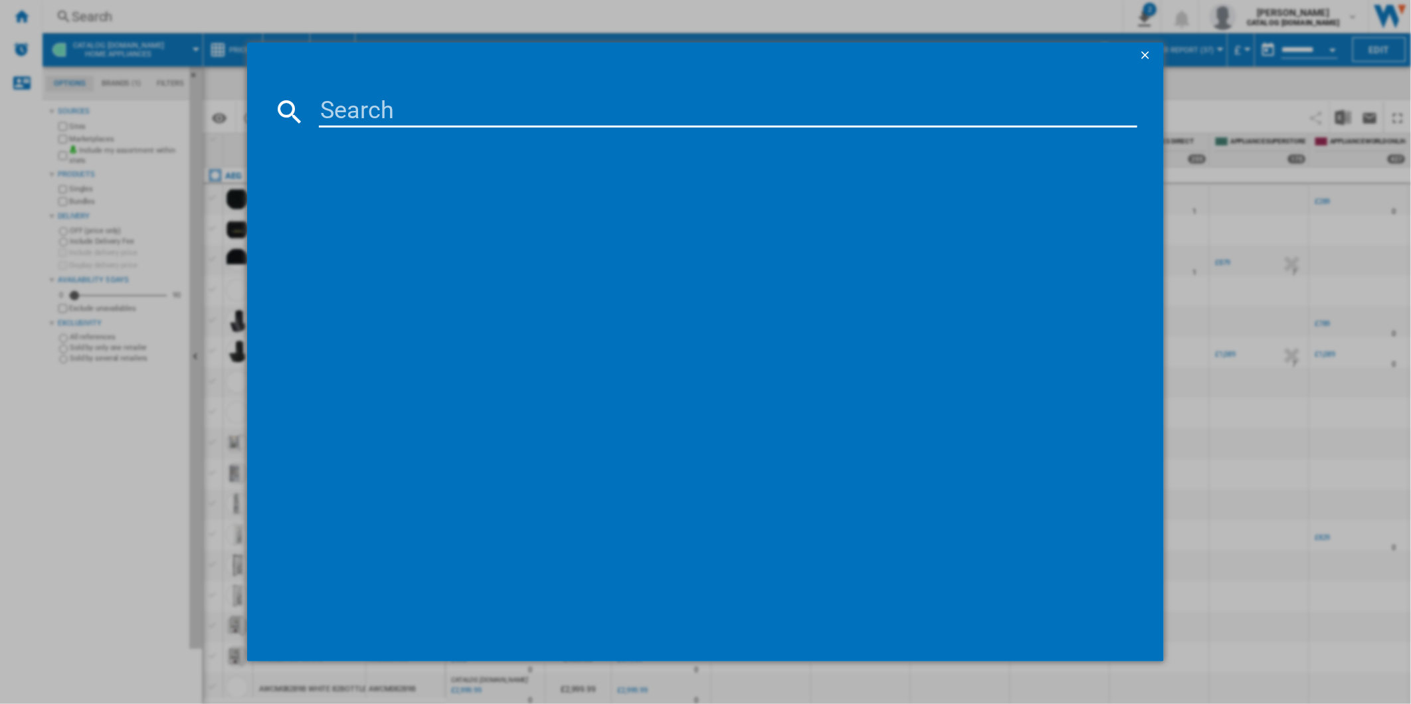
click at [1150, 56] on ng-md-icon "getI18NText('BUTTONS.CLOSE_DIALOG')" at bounding box center [1146, 56] width 16 height 16
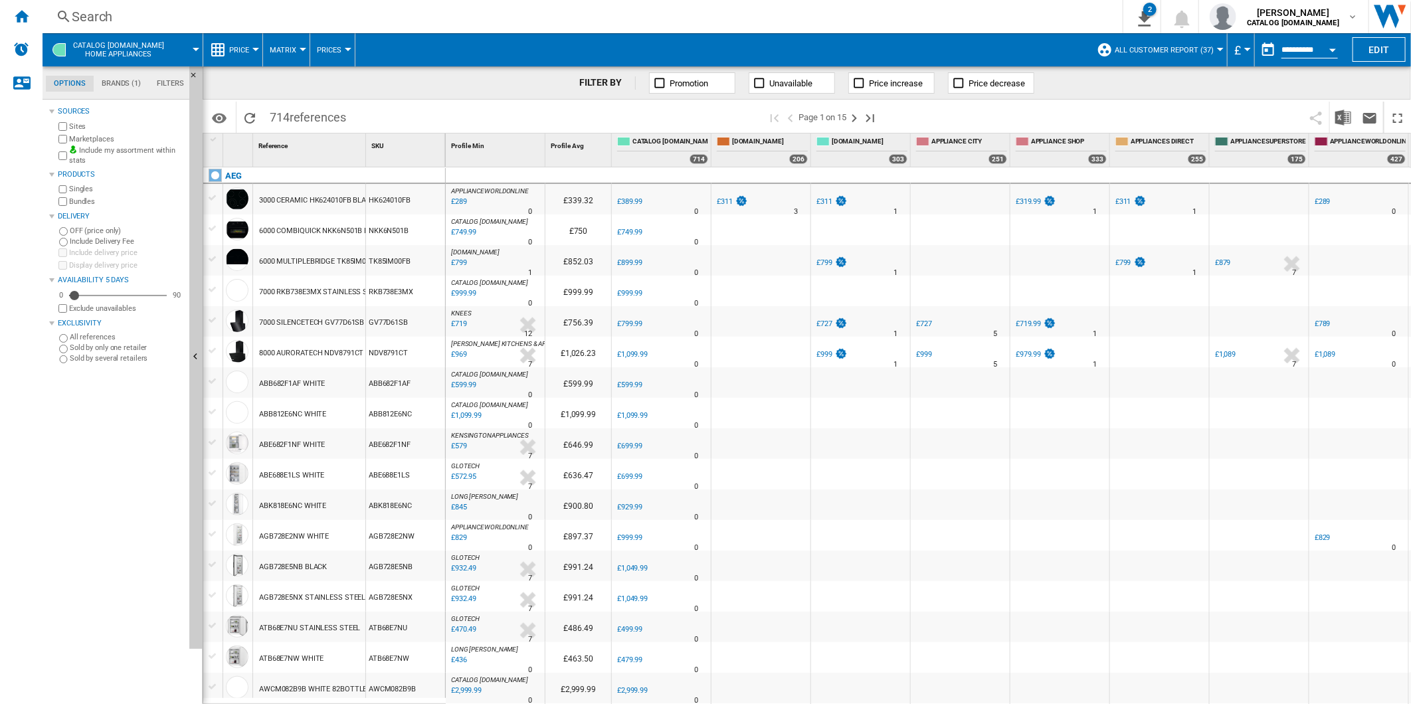
click at [579, 27] on div "Search Search 0 2 2 segments/4 brands [Price Matrix] CATALOG ELECTROLUX.UK:Home…" at bounding box center [727, 16] width 1368 height 33
click at [581, 7] on div "Search" at bounding box center [580, 16] width 1016 height 19
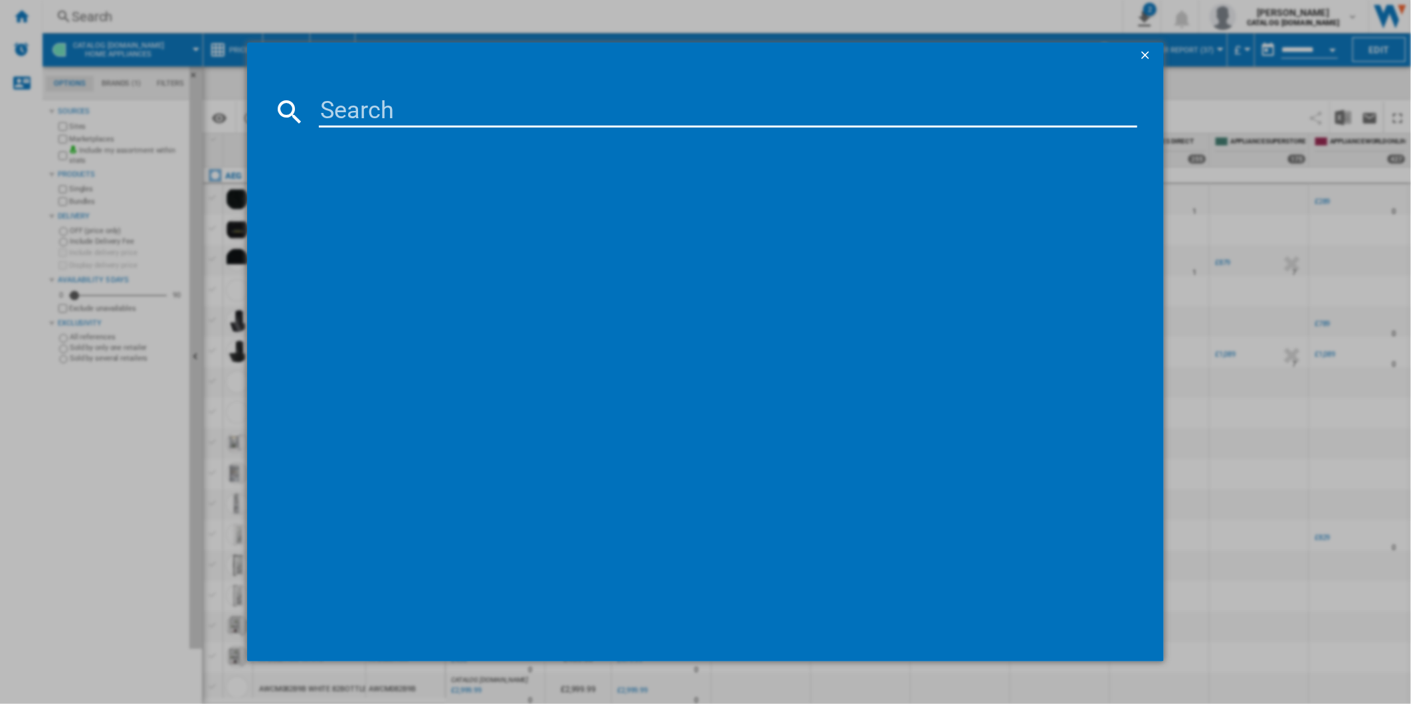
click at [512, 102] on input at bounding box center [728, 112] width 819 height 32
type input "HGX75400SM"
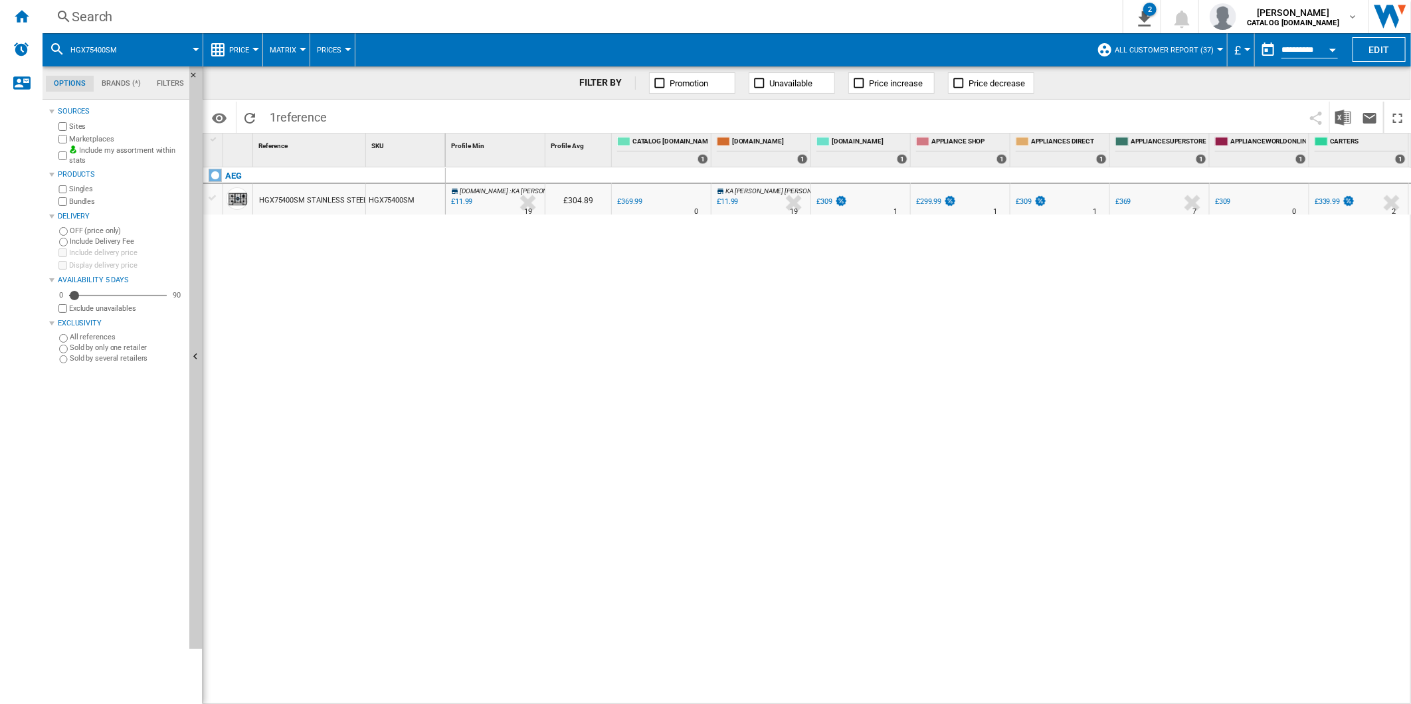
click at [727, 204] on div "£11.99" at bounding box center [727, 201] width 21 height 9
click at [86, 138] on label "Marketplaces" at bounding box center [126, 139] width 115 height 10
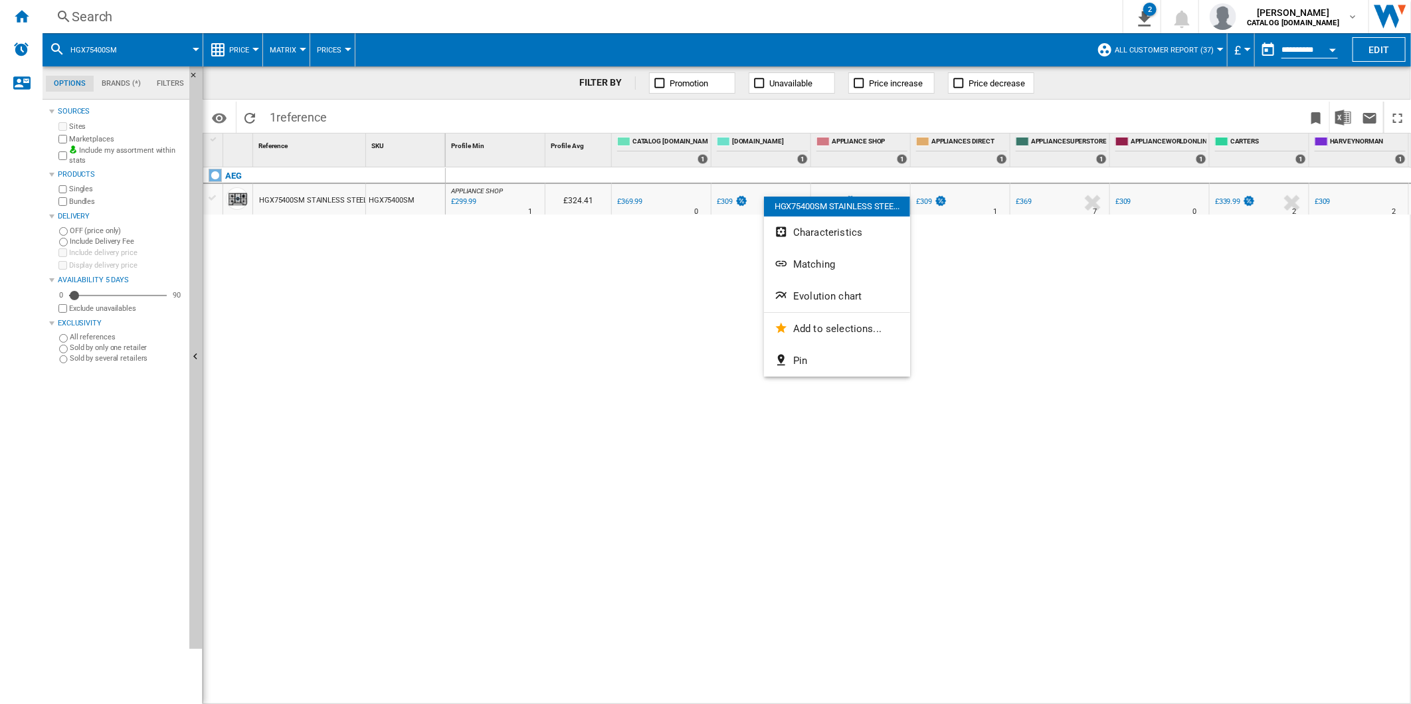
click at [591, 361] on div at bounding box center [705, 352] width 1411 height 704
